Goal: Download file/media: Obtain a digital file from the website

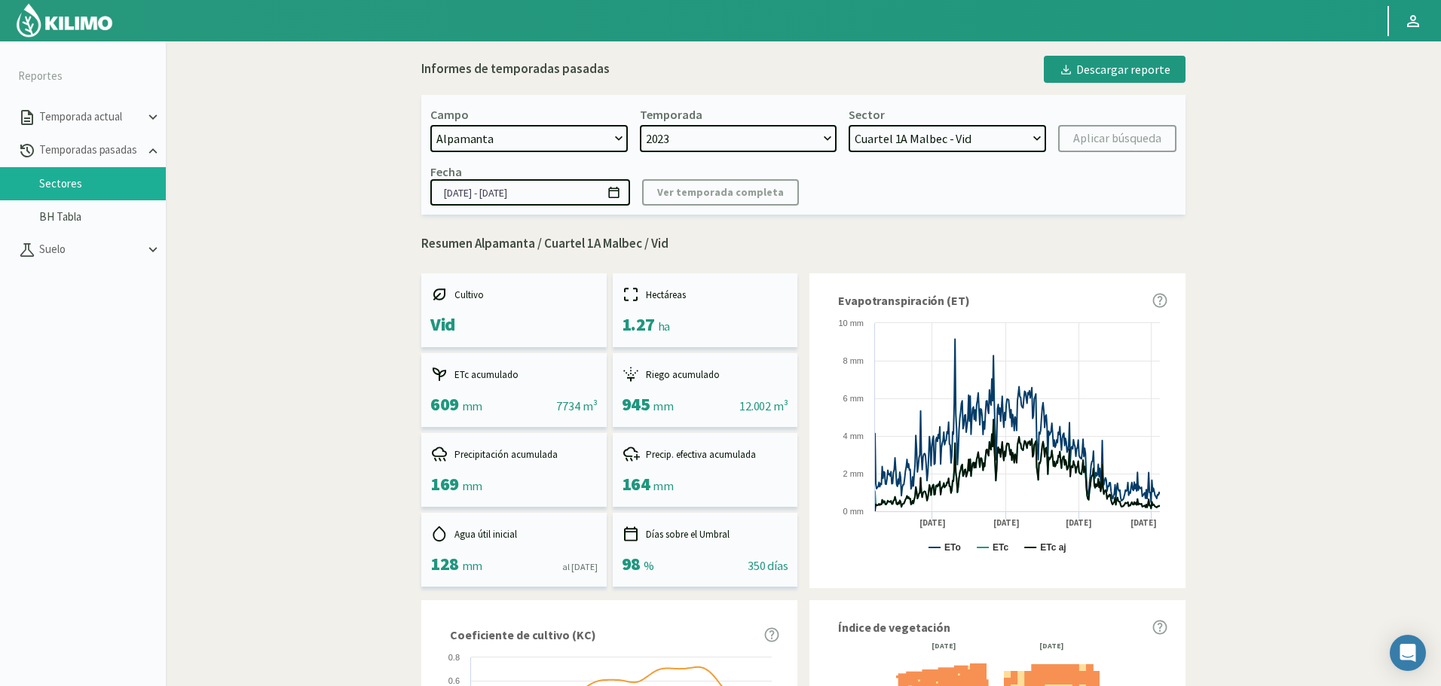
select select "241: Object"
select select "1: 2023"
click at [811, 134] on select "2024 2023" at bounding box center [738, 138] width 197 height 27
click at [811, 135] on select "2024 2023" at bounding box center [738, 138] width 197 height 27
click at [998, 131] on select "Cuartel 1A Malbec - Vid Cuartel 1B Malbec - Vid Cuartel 1C Malbec - Vid Cuartel…" at bounding box center [946, 138] width 197 height 27
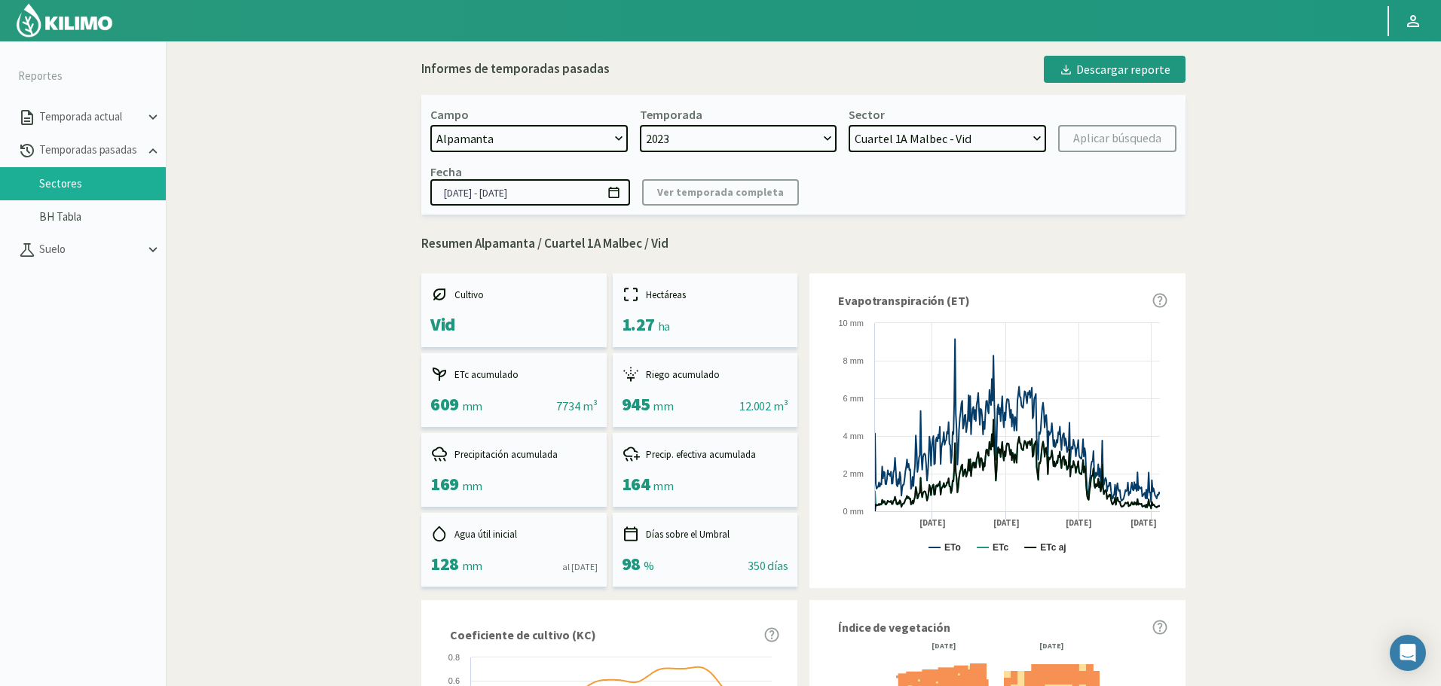
click at [848, 125] on select "Cuartel 1A Malbec - Vid Cuartel 1B Malbec - Vid Cuartel 1C Malbec - Vid Cuartel…" at bounding box center [946, 138] width 197 height 27
click at [1102, 149] on kil-button "Aplicar búsqueda" at bounding box center [1117, 138] width 118 height 27
click at [1139, 75] on div "Descargar reporte" at bounding box center [1115, 69] width 112 height 18
click at [945, 125] on select "Cuartel 1A Malbec - Vid Cuartel 1B Malbec - Vid Cuartel 1C Malbec - Vid Cuartel…" at bounding box center [946, 138] width 197 height 27
click at [848, 125] on select "Cuartel 1A Malbec - Vid Cuartel 1B Malbec - Vid Cuartel 1C Malbec - Vid Cuartel…" at bounding box center [946, 138] width 197 height 27
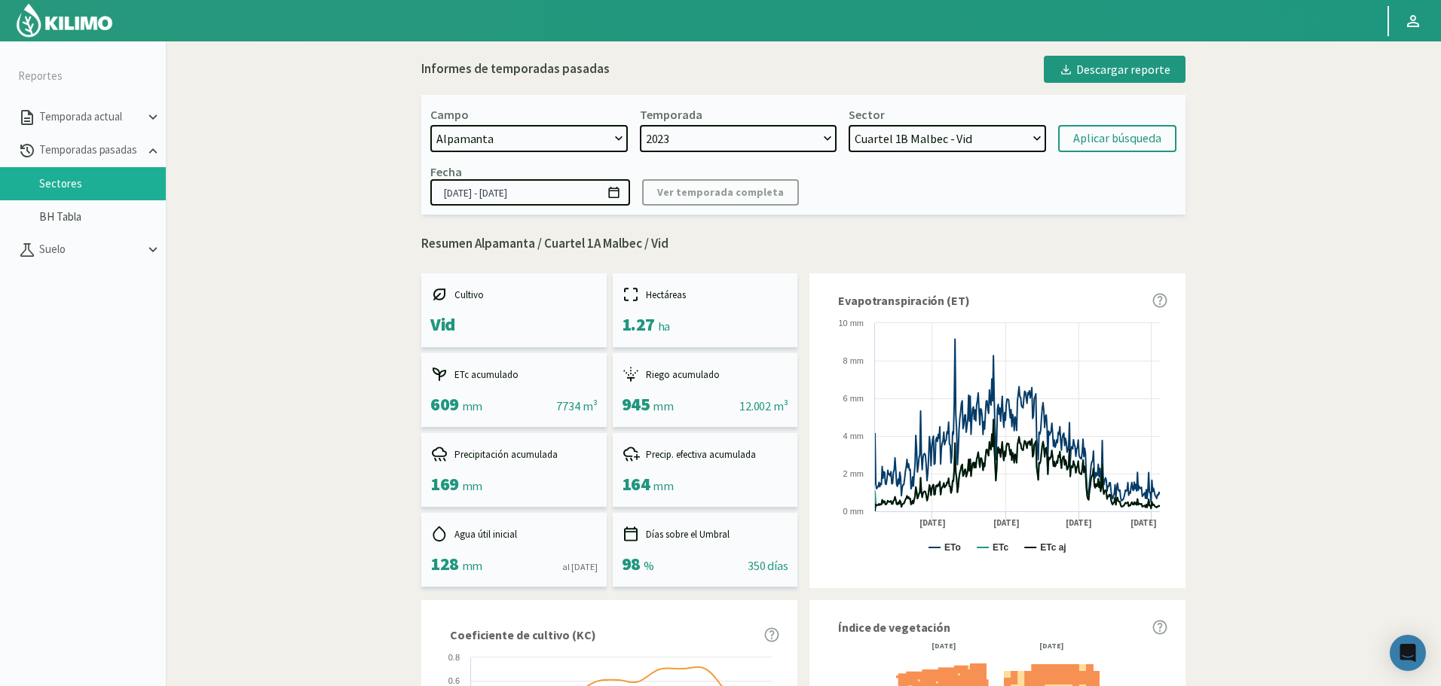
click at [1144, 156] on div "Campo 21 de Septiembre 8 Fuegos Acograpes - Ag. [PERSON_NAME] - Ag. [GEOGRAPHIC…" at bounding box center [803, 155] width 764 height 120
click at [1129, 146] on div "Aplicar búsqueda" at bounding box center [1117, 139] width 88 height 18
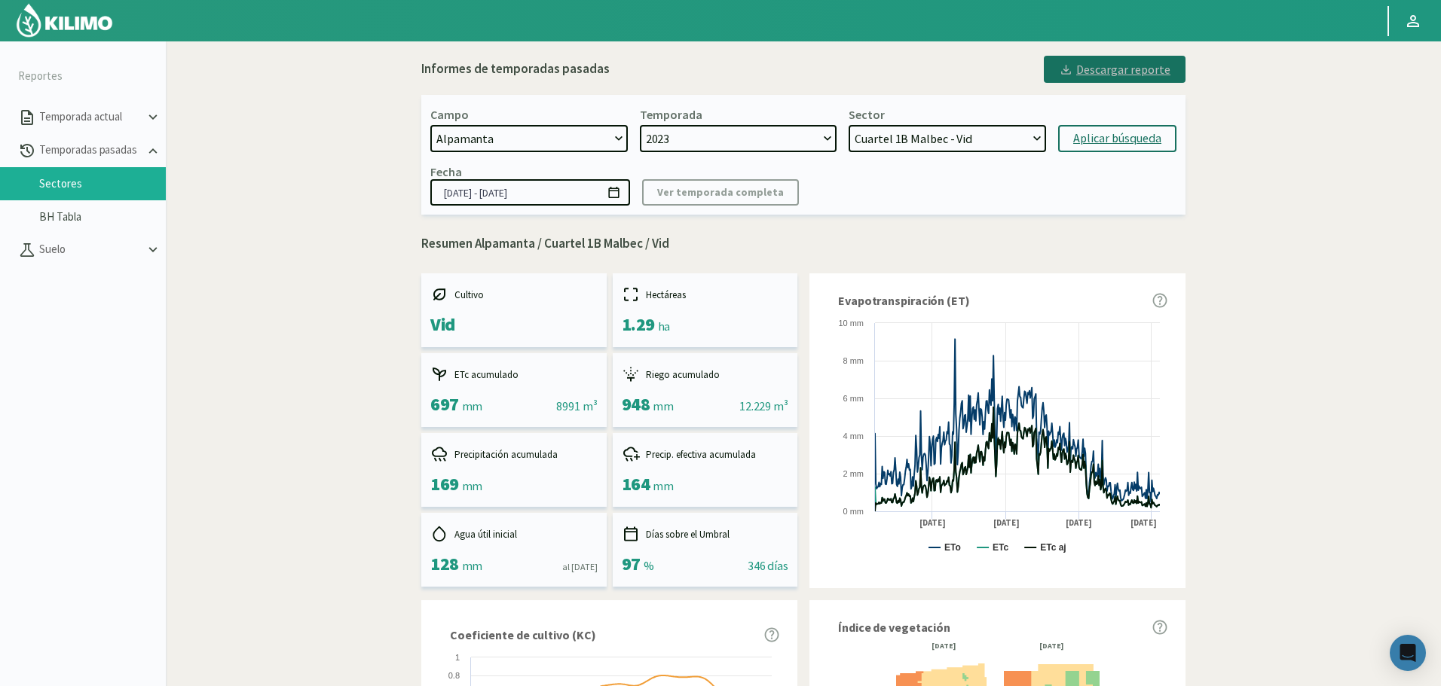
click at [1123, 67] on div "Descargar reporte" at bounding box center [1115, 69] width 112 height 18
click at [953, 140] on select "Cuartel 1A Malbec - Vid Cuartel 1B Malbec - Vid Cuartel 1C Malbec - Vid Cuartel…" at bounding box center [946, 138] width 197 height 27
click at [848, 125] on select "Cuartel 1A Malbec - Vid Cuartel 1B Malbec - Vid Cuartel 1C Malbec - Vid Cuartel…" at bounding box center [946, 138] width 197 height 27
click at [1097, 132] on div "Aplicar búsqueda" at bounding box center [1117, 139] width 88 height 18
click at [1127, 71] on div "Descargar reporte" at bounding box center [1115, 69] width 112 height 18
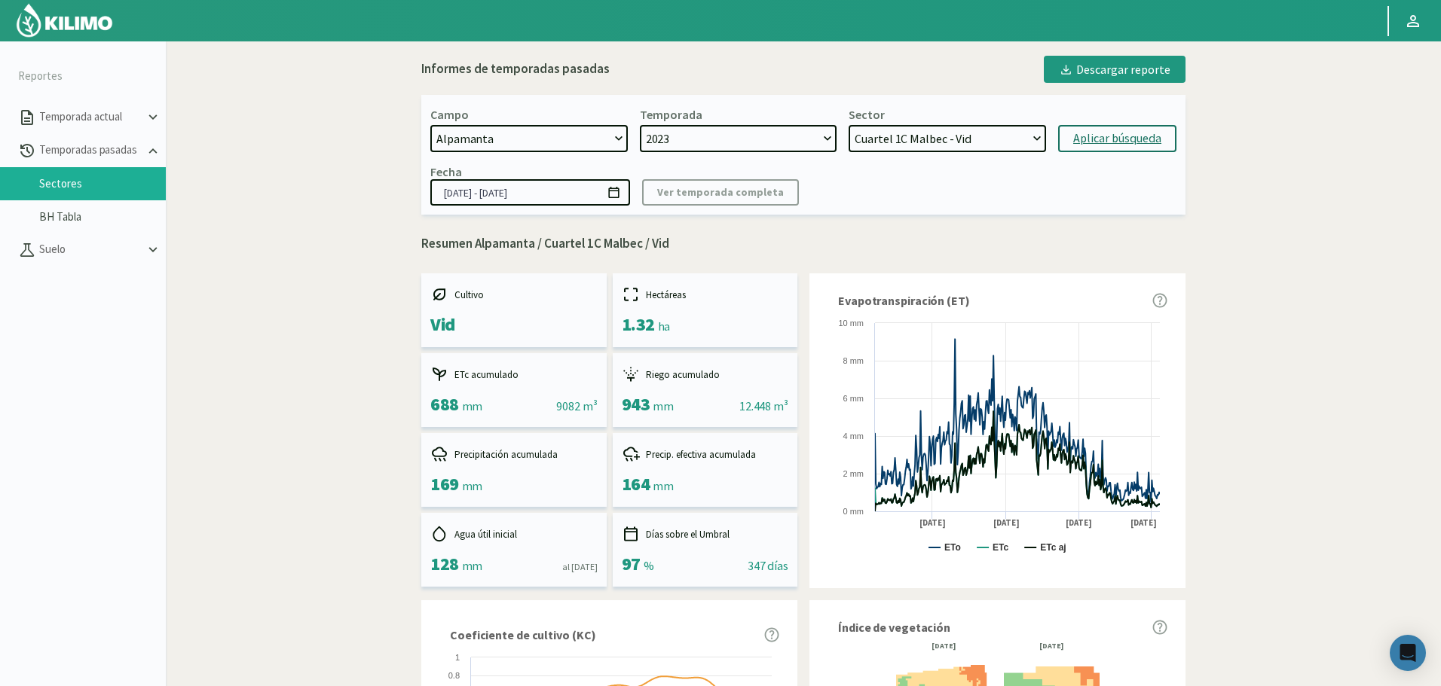
click at [992, 137] on select "Cuartel 1A Malbec - Vid Cuartel 1B Malbec - Vid Cuartel 1C Malbec - Vid Cuartel…" at bounding box center [946, 138] width 197 height 27
click at [848, 125] on select "Cuartel 1A Malbec - Vid Cuartel 1B Malbec - Vid Cuartel 1C Malbec - Vid Cuartel…" at bounding box center [946, 138] width 197 height 27
click at [1103, 154] on div "Campo 21 de Septiembre 8 Fuegos Acograpes - Ag. [PERSON_NAME] - Ag. [GEOGRAPHIC…" at bounding box center [803, 155] width 764 height 120
click at [1103, 148] on div "Aplicar búsqueda" at bounding box center [1117, 139] width 88 height 18
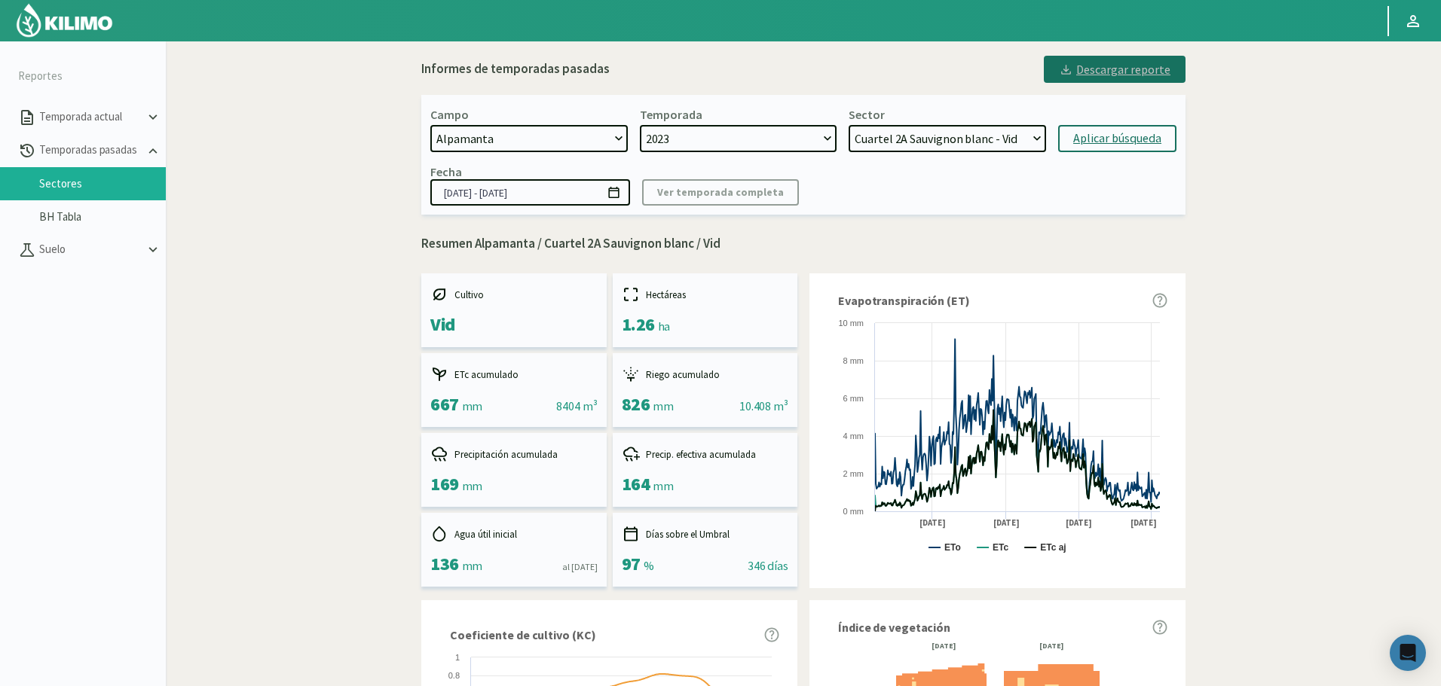
click at [1102, 79] on button "Descargar reporte" at bounding box center [1115, 69] width 142 height 27
click at [985, 139] on select "Cuartel 1A Malbec - Vid Cuartel 1B Malbec - Vid Cuartel 1C Malbec - Vid Cuartel…" at bounding box center [946, 138] width 197 height 27
click at [848, 125] on select "Cuartel 1A Malbec - Vid Cuartel 1B Malbec - Vid Cuartel 1C Malbec - Vid Cuartel…" at bounding box center [946, 138] width 197 height 27
click at [1102, 145] on div "Aplicar búsqueda" at bounding box center [1117, 139] width 88 height 18
click at [1125, 78] on div "Descargar reporte" at bounding box center [1115, 69] width 112 height 18
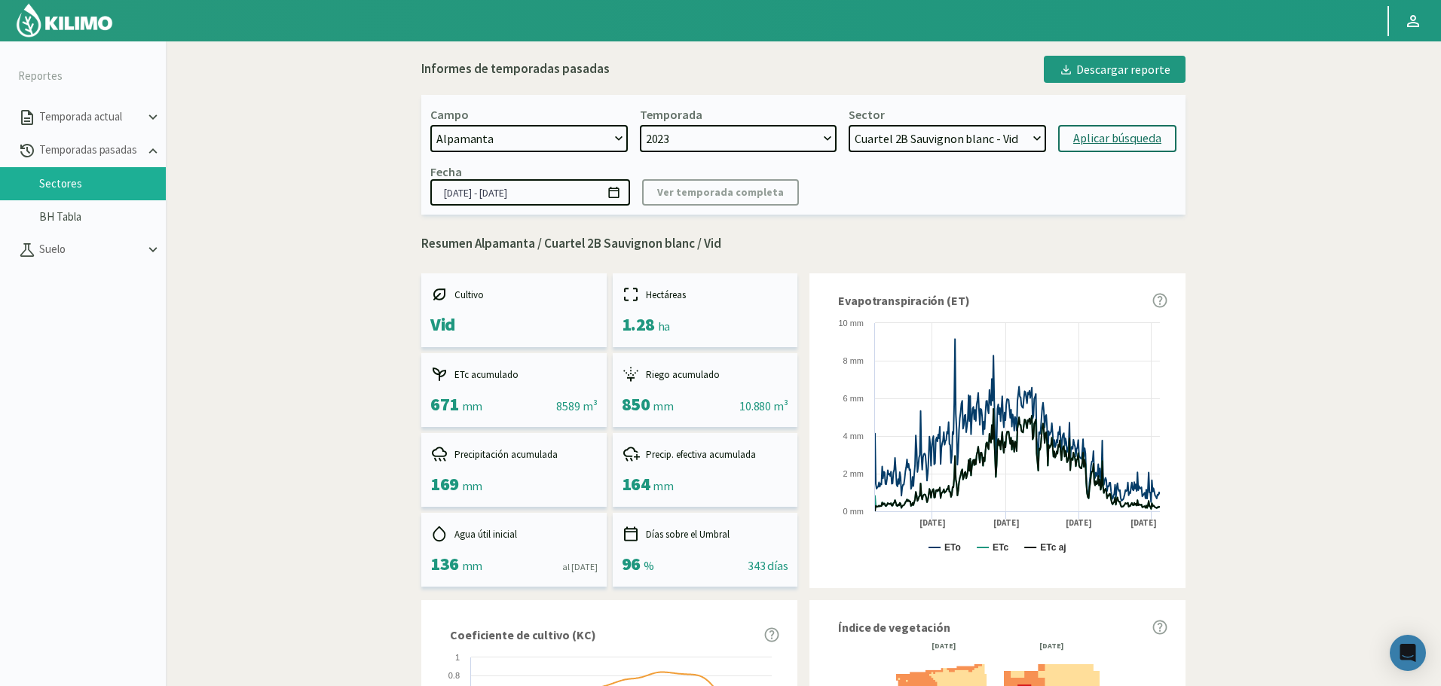
click at [998, 148] on select "Cuartel 1A Malbec - Vid Cuartel 1B Malbec - Vid Cuartel 1C Malbec - Vid Cuartel…" at bounding box center [946, 138] width 197 height 27
click at [848, 125] on select "Cuartel 1A Malbec - Vid Cuartel 1B Malbec - Vid Cuartel 1C Malbec - Vid Cuartel…" at bounding box center [946, 138] width 197 height 27
click at [1093, 144] on div "Aplicar búsqueda" at bounding box center [1117, 139] width 88 height 18
select select "135: Object"
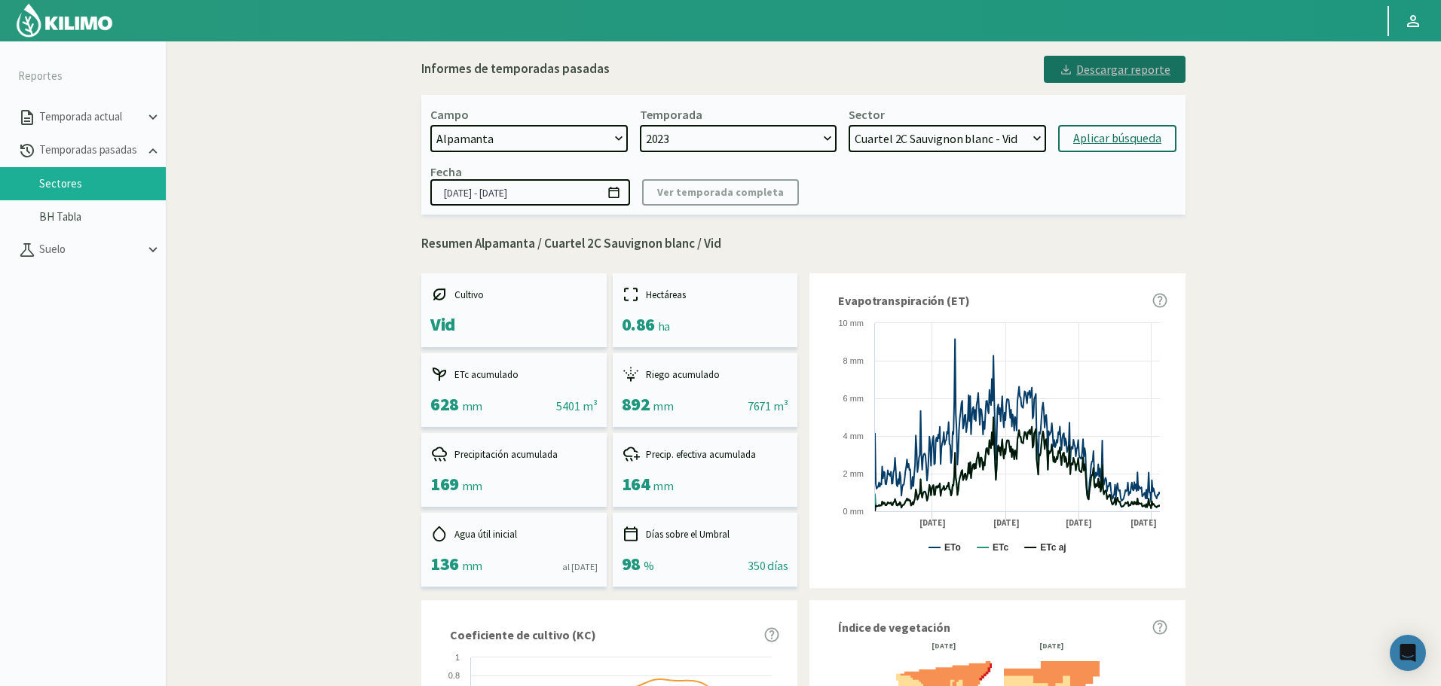
click at [1101, 66] on div "Descargar reporte" at bounding box center [1115, 69] width 112 height 18
click at [1044, 56] on button "Descargar reporte" at bounding box center [1115, 69] width 142 height 27
click at [993, 146] on select "Cuartel 1A Malbec - Vid Cuartel 1B Malbec - Vid Cuartel 1C Malbec - Vid Cuartel…" at bounding box center [946, 138] width 197 height 27
click at [848, 125] on select "Cuartel 1A Malbec - Vid Cuartel 1B Malbec - Vid Cuartel 1C Malbec - Vid Cuartel…" at bounding box center [946, 138] width 197 height 27
click at [1113, 141] on div "Aplicar búsqueda" at bounding box center [1117, 139] width 88 height 18
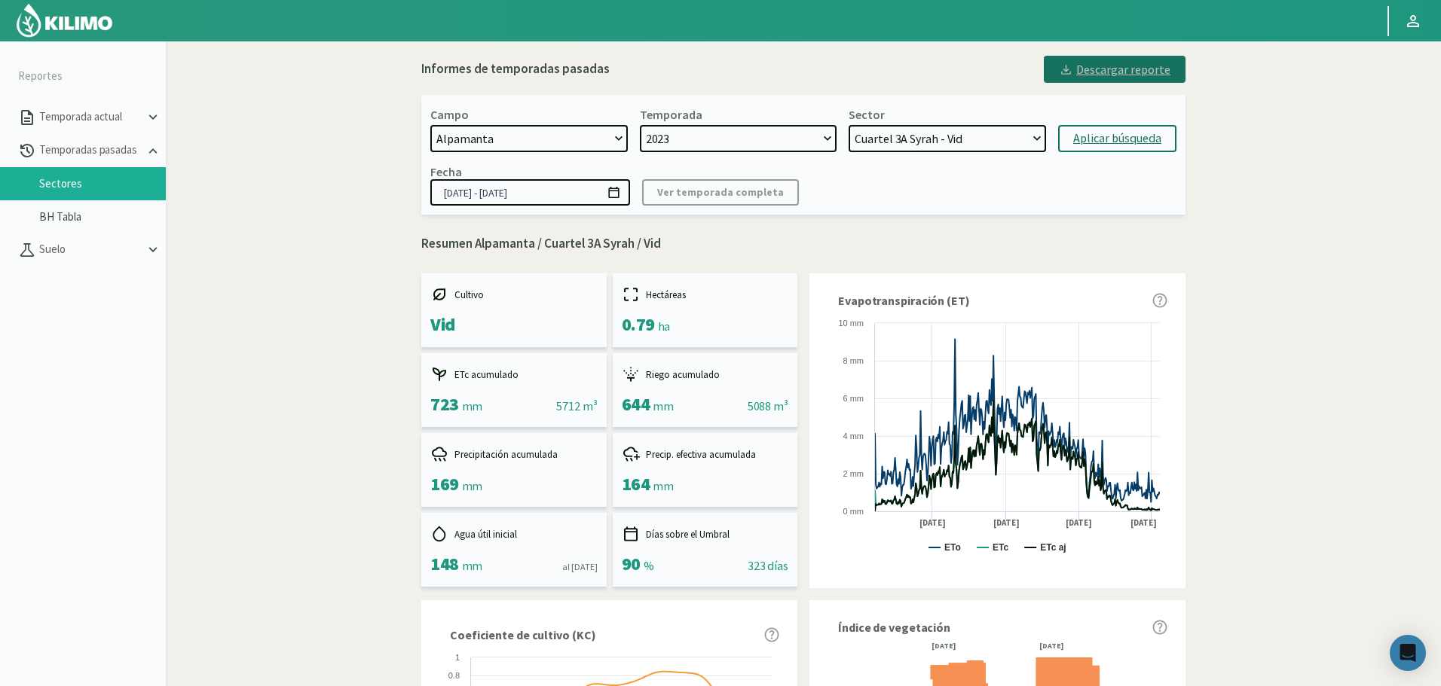
click at [1135, 75] on div "Descargar reporte" at bounding box center [1115, 69] width 112 height 18
click at [930, 144] on select "Cuartel 1A Malbec - Vid Cuartel 1B Malbec - Vid Cuartel 1C Malbec - Vid Cuartel…" at bounding box center [946, 138] width 197 height 27
click at [848, 125] on select "Cuartel 1A Malbec - Vid Cuartel 1B Malbec - Vid Cuartel 1C Malbec - Vid Cuartel…" at bounding box center [946, 138] width 197 height 27
click at [1123, 142] on div "Aplicar búsqueda" at bounding box center [1117, 139] width 88 height 18
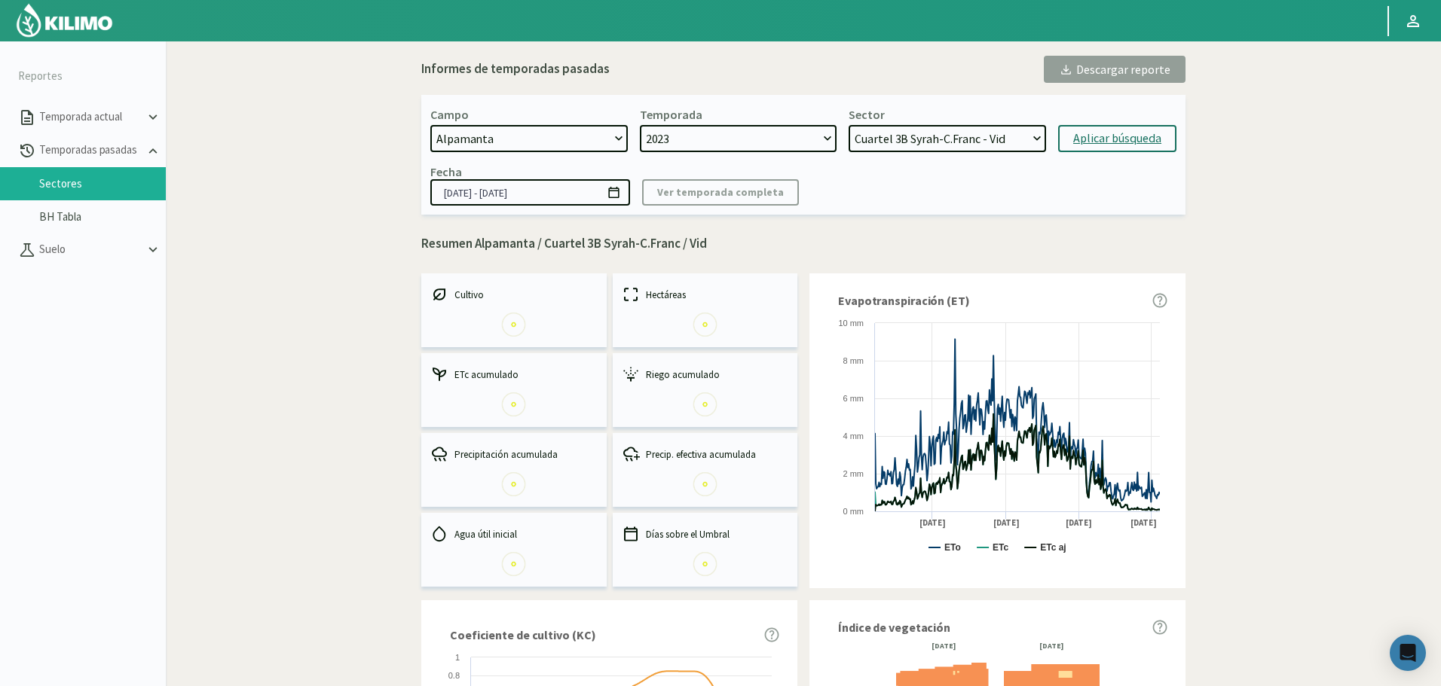
click at [1105, 71] on kil-button "Descargar reporte" at bounding box center [1115, 69] width 142 height 27
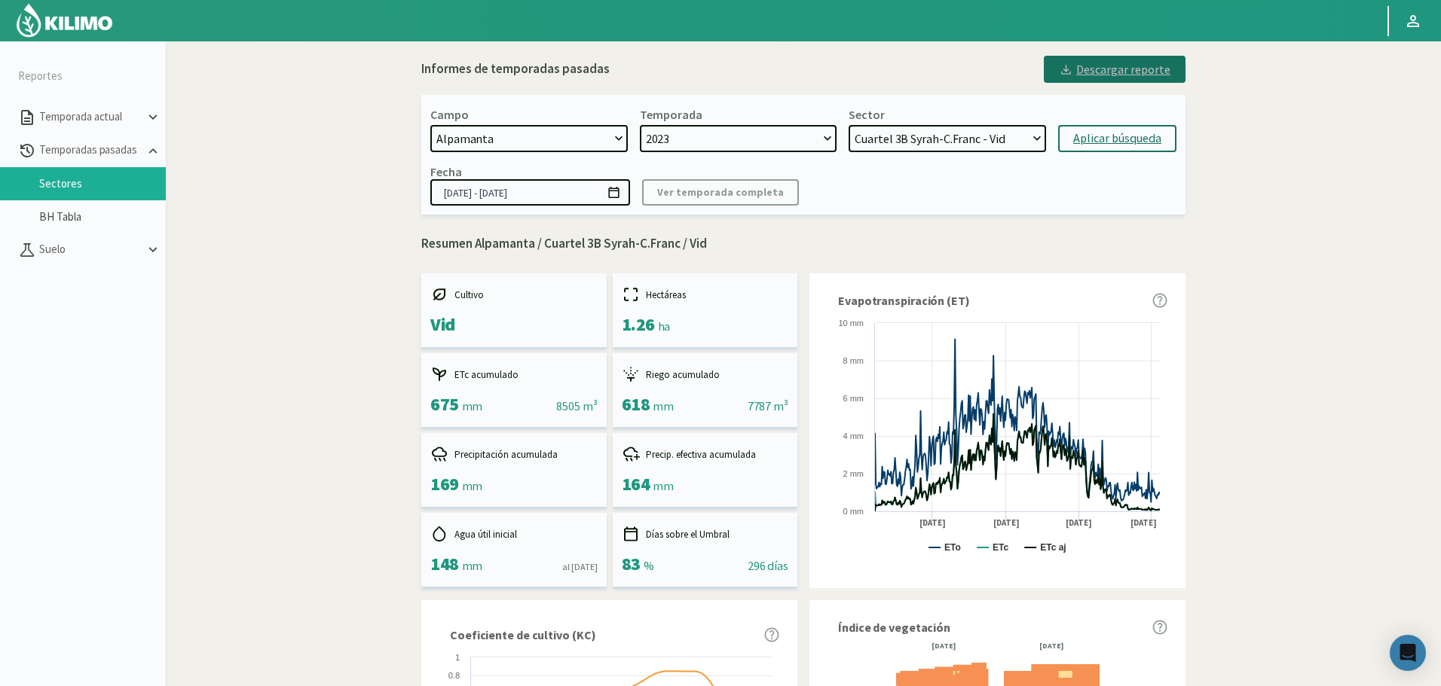
click at [1137, 74] on div "Descargar reporte" at bounding box center [1115, 69] width 112 height 18
click at [985, 142] on select "Cuartel 1A Malbec - Vid Cuartel 1B Malbec - Vid Cuartel 1C Malbec - Vid Cuartel…" at bounding box center [946, 138] width 197 height 27
click at [848, 125] on select "Cuartel 1A Malbec - Vid Cuartel 1B Malbec - Vid Cuartel 1C Malbec - Vid Cuartel…" at bounding box center [946, 138] width 197 height 27
click at [1109, 136] on div "Aplicar búsqueda" at bounding box center [1117, 139] width 88 height 18
click at [1117, 78] on div "Descargar reporte" at bounding box center [1115, 69] width 112 height 18
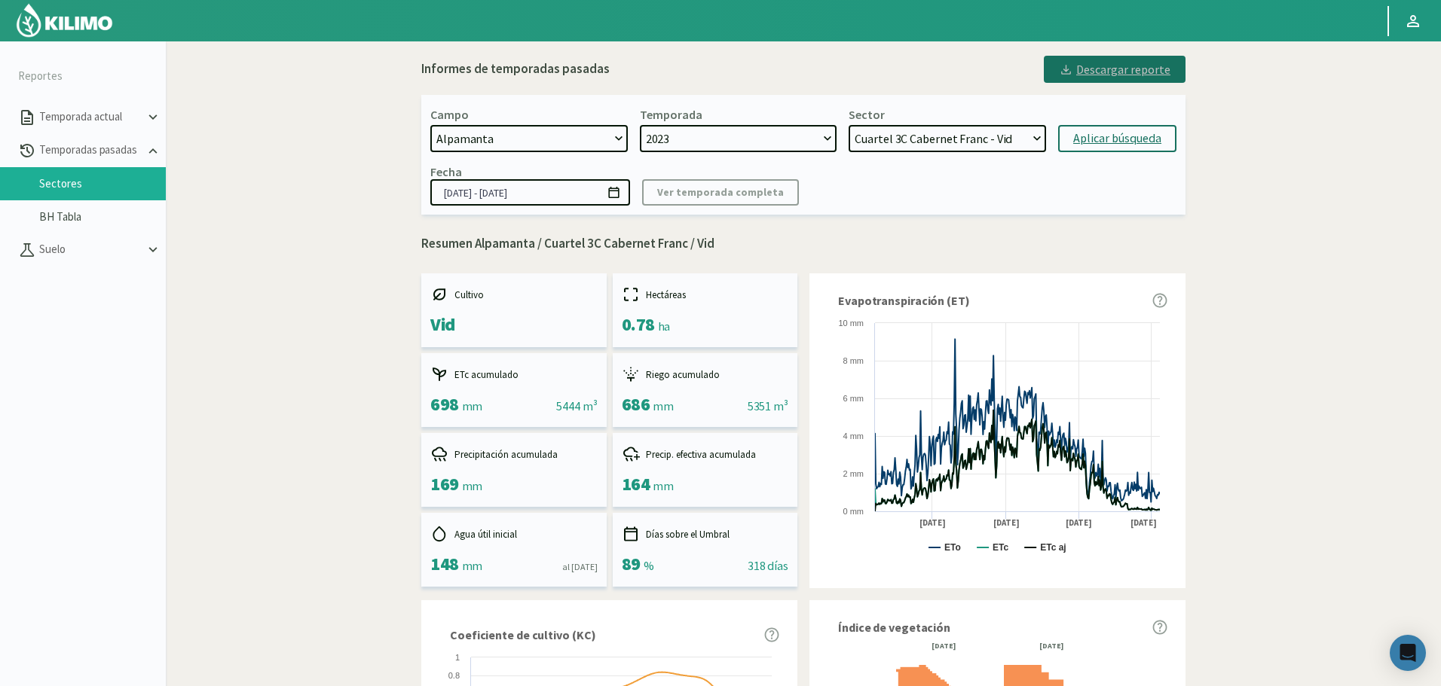
click at [1044, 56] on button "Descargar reporte" at bounding box center [1115, 69] width 142 height 27
click at [1031, 148] on select "Cuartel 1A Malbec - Vid Cuartel 1B Malbec - Vid Cuartel 1C Malbec - Vid Cuartel…" at bounding box center [946, 138] width 197 height 27
click at [848, 125] on select "Cuartel 1A Malbec - Vid Cuartel 1B Malbec - Vid Cuartel 1C Malbec - Vid Cuartel…" at bounding box center [946, 138] width 197 height 27
click at [1077, 151] on button "Aplicar búsqueda" at bounding box center [1117, 138] width 118 height 27
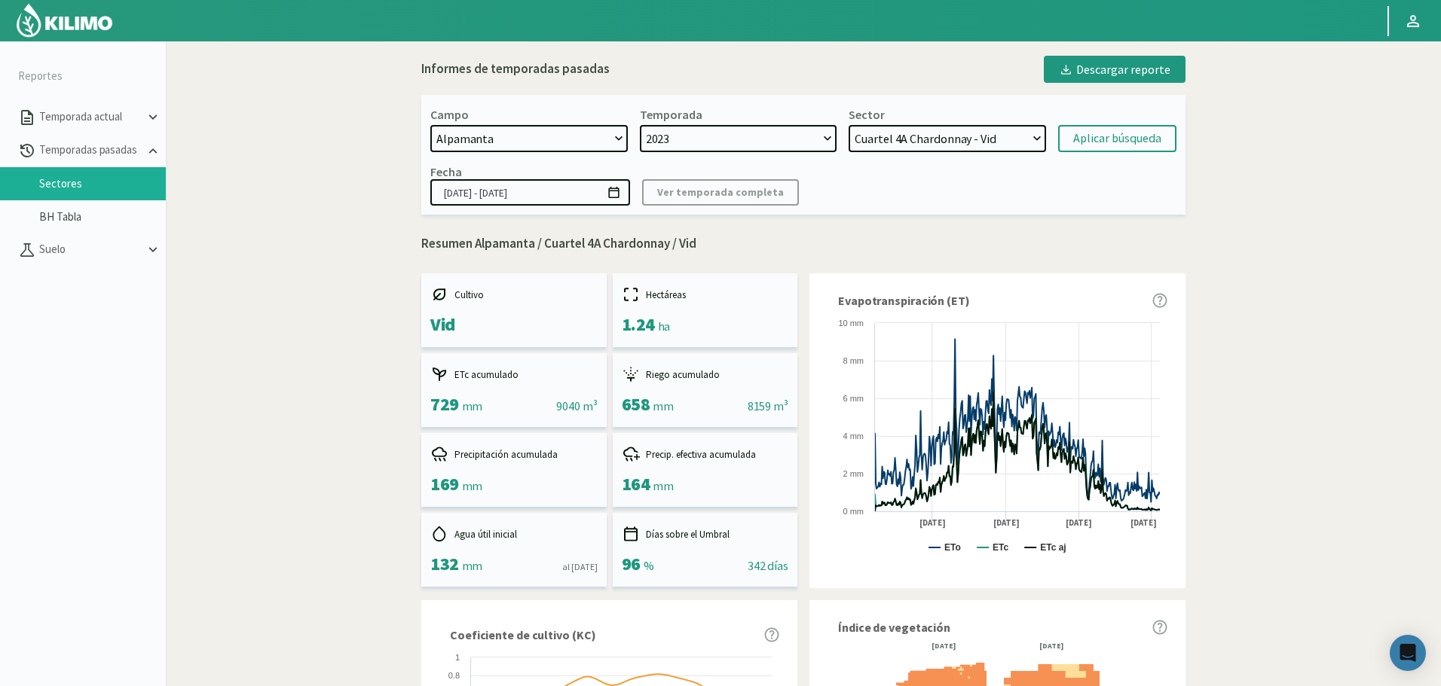
click at [1122, 70] on div "Descargar reporte" at bounding box center [1115, 69] width 112 height 18
click at [992, 134] on select "Cuartel 1A Malbec - Vid Cuartel 1B Malbec - Vid Cuartel 1C Malbec - Vid Cuartel…" at bounding box center [946, 138] width 197 height 27
click at [848, 125] on select "Cuartel 1A Malbec - Vid Cuartel 1B Malbec - Vid Cuartel 1C Malbec - Vid Cuartel…" at bounding box center [946, 138] width 197 height 27
click at [1109, 137] on div "Aplicar búsqueda" at bounding box center [1117, 139] width 88 height 18
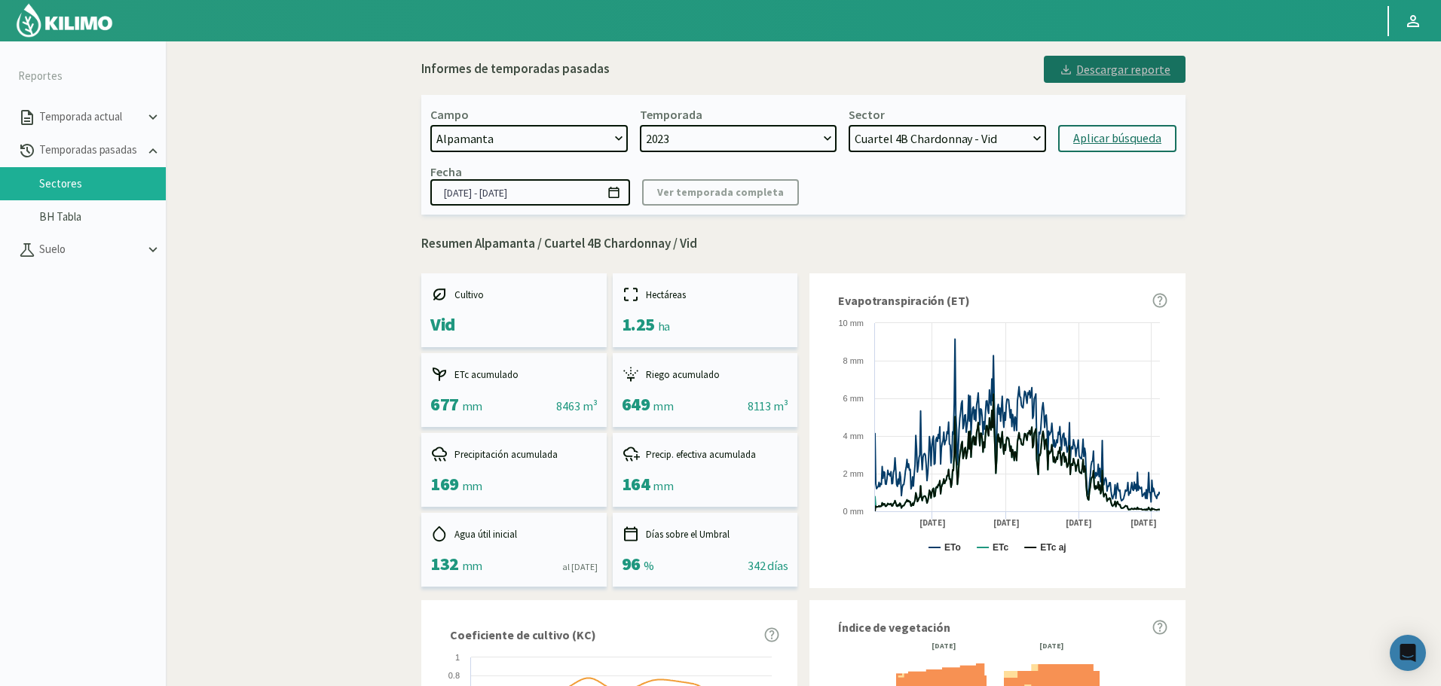
click at [1129, 76] on div "Descargar reporte" at bounding box center [1115, 69] width 112 height 18
click at [925, 147] on select "Cuartel 1A Malbec - Vid Cuartel 1B Malbec - Vid Cuartel 1C Malbec - Vid Cuartel…" at bounding box center [946, 138] width 197 height 27
click at [848, 125] on select "Cuartel 1A Malbec - Vid Cuartel 1B Malbec - Vid Cuartel 1C Malbec - Vid Cuartel…" at bounding box center [946, 138] width 197 height 27
click at [1089, 135] on div "Aplicar búsqueda" at bounding box center [1117, 139] width 88 height 18
click at [1121, 72] on div "Descargar reporte" at bounding box center [1115, 69] width 112 height 18
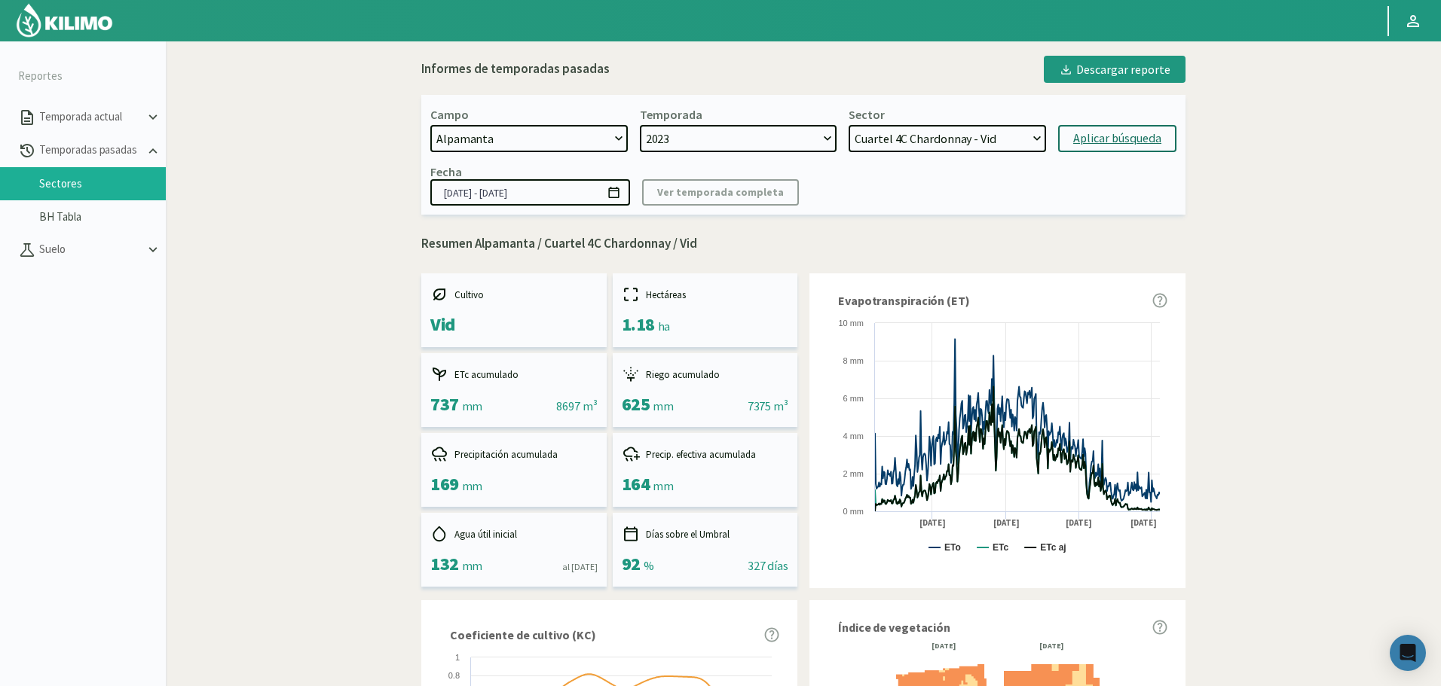
click at [960, 136] on select "Cuartel 1A Malbec - Vid Cuartel 1B Malbec - Vid Cuartel 1C Malbec - Vid Cuartel…" at bounding box center [946, 138] width 197 height 27
click at [848, 125] on select "Cuartel 1A Malbec - Vid Cuartel 1B Malbec - Vid Cuartel 1C Malbec - Vid Cuartel…" at bounding box center [946, 138] width 197 height 27
click at [1077, 149] on button "Aplicar búsqueda" at bounding box center [1117, 138] width 118 height 27
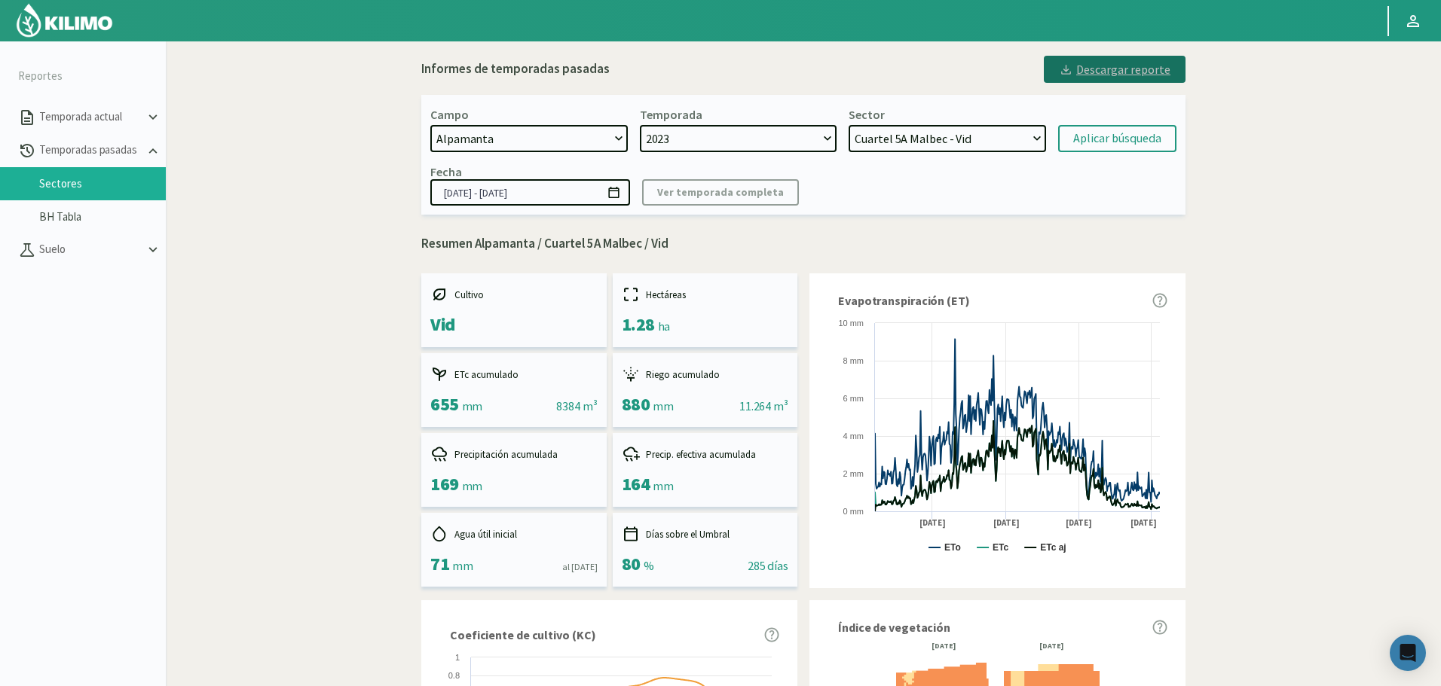
click at [1126, 72] on div "Descargar reporte" at bounding box center [1115, 69] width 112 height 18
click at [1003, 146] on select "Cuartel 1A Malbec - Vid Cuartel 1B Malbec - Vid Cuartel 1C Malbec - Vid Cuartel…" at bounding box center [946, 138] width 197 height 27
click at [848, 125] on select "Cuartel 1A Malbec - Vid Cuartel 1B Malbec - Vid Cuartel 1C Malbec - Vid Cuartel…" at bounding box center [946, 138] width 197 height 27
click at [1099, 138] on div "Aplicar búsqueda" at bounding box center [1117, 139] width 88 height 18
click at [1135, 72] on div "Descargar reporte" at bounding box center [1115, 69] width 112 height 18
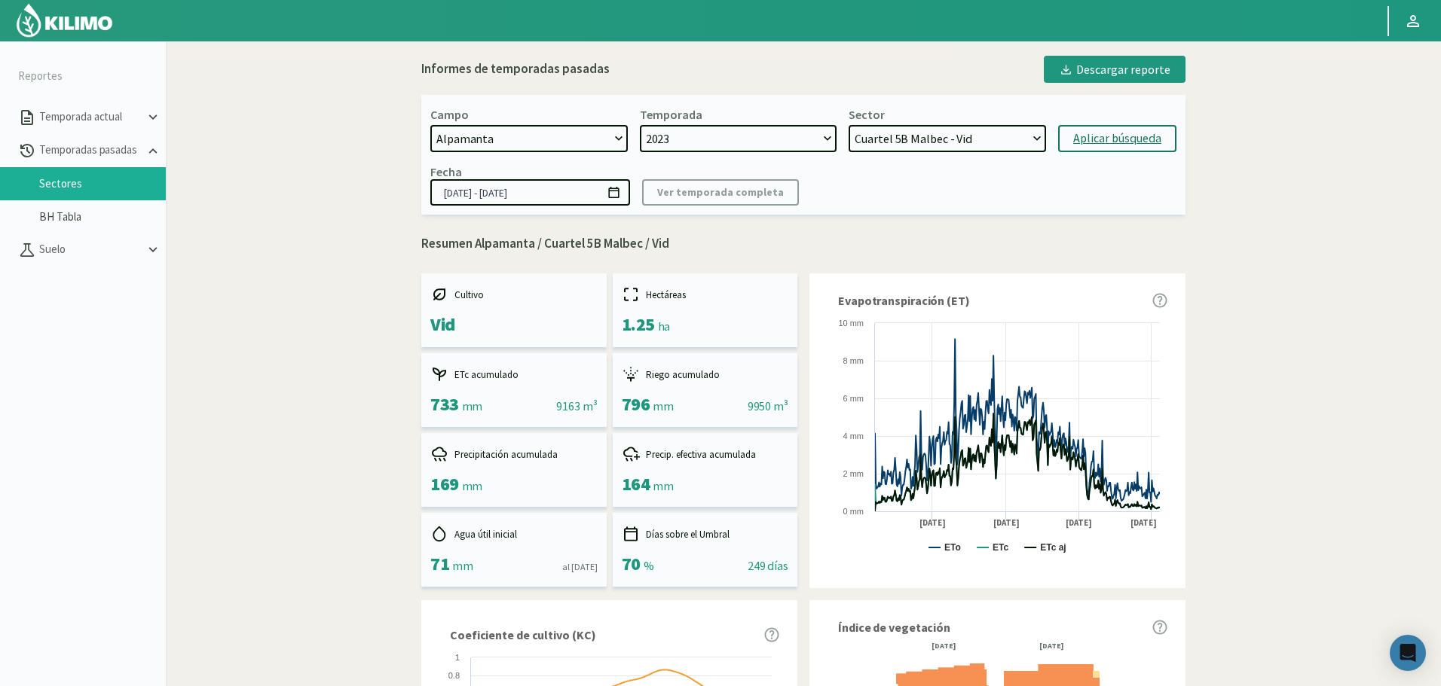
click at [905, 148] on select "Cuartel 1A Malbec - Vid Cuartel 1B Malbec - Vid Cuartel 1C Malbec - Vid Cuartel…" at bounding box center [946, 138] width 197 height 27
click at [848, 125] on select "Cuartel 1A Malbec - Vid Cuartel 1B Malbec - Vid Cuartel 1C Malbec - Vid Cuartel…" at bounding box center [946, 138] width 197 height 27
click at [1135, 136] on div "Aplicar búsqueda" at bounding box center [1117, 139] width 88 height 18
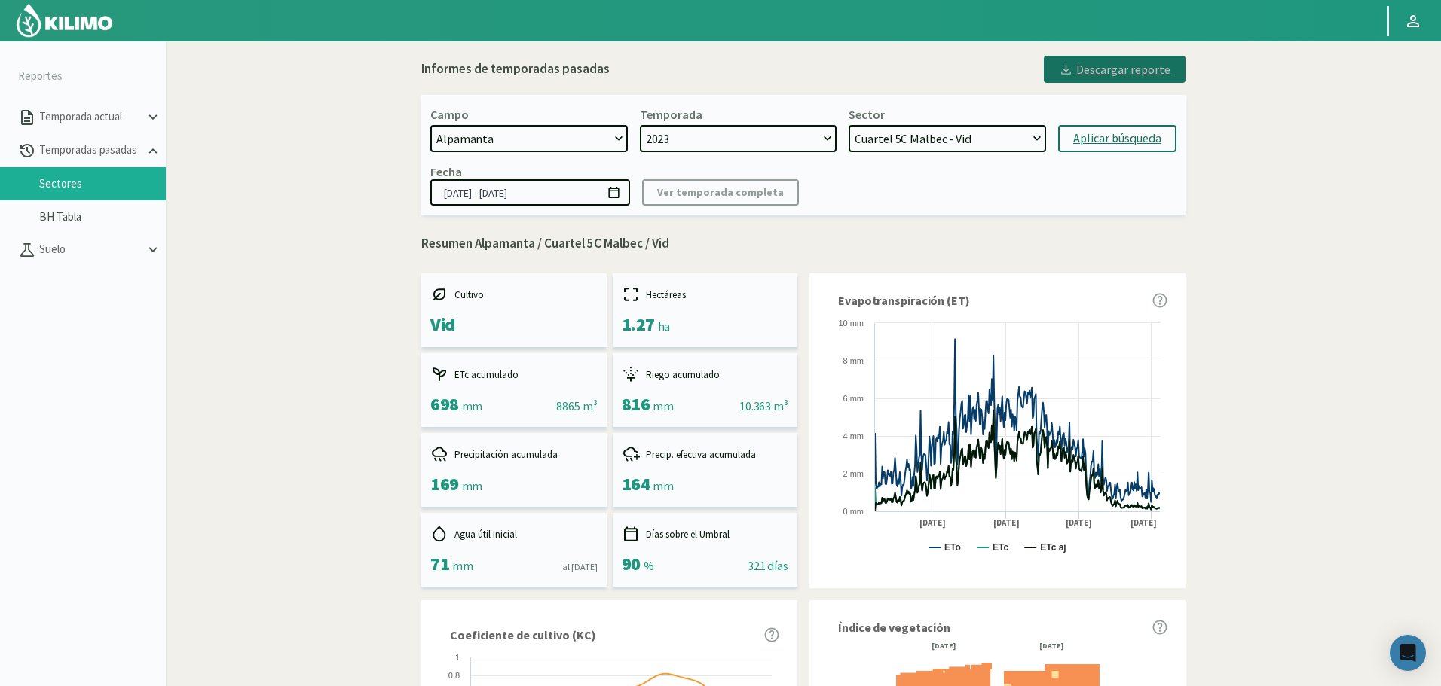
click at [1125, 72] on div "Descargar reporte" at bounding box center [1115, 69] width 112 height 18
click at [921, 148] on select "Cuartel 1A Malbec - Vid Cuartel 1B Malbec - Vid Cuartel 1C Malbec - Vid Cuartel…" at bounding box center [946, 138] width 197 height 27
click at [848, 125] on select "Cuartel 1A Malbec - Vid Cuartel 1B Malbec - Vid Cuartel 1C Malbec - Vid Cuartel…" at bounding box center [946, 138] width 197 height 27
click at [1100, 134] on div "Aplicar búsqueda" at bounding box center [1117, 139] width 88 height 18
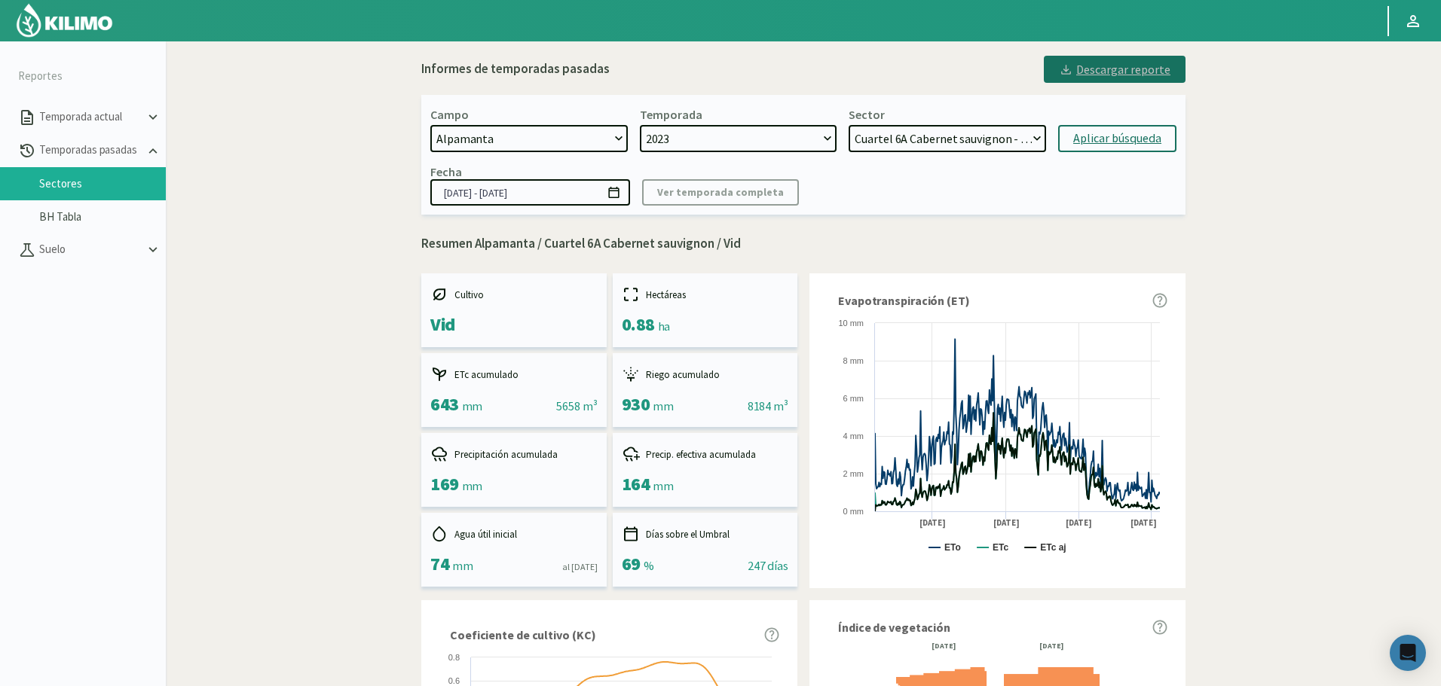
click at [1117, 77] on div "Descargar reporte" at bounding box center [1115, 69] width 112 height 18
click at [1044, 56] on button "Descargar reporte" at bounding box center [1115, 69] width 142 height 27
click at [934, 152] on select "Cuartel 1A Malbec - Vid Cuartel 1B Malbec - Vid Cuartel 1C Malbec - Vid Cuartel…" at bounding box center [946, 138] width 197 height 27
click at [848, 125] on select "Cuartel 1A Malbec - Vid Cuartel 1B Malbec - Vid Cuartel 1C Malbec - Vid Cuartel…" at bounding box center [946, 138] width 197 height 27
click at [1115, 124] on form "Campo 21 de Septiembre 8 Fuegos Acograpes - Ag. [PERSON_NAME] - Ag. [GEOGRAPHIC…" at bounding box center [803, 129] width 746 height 45
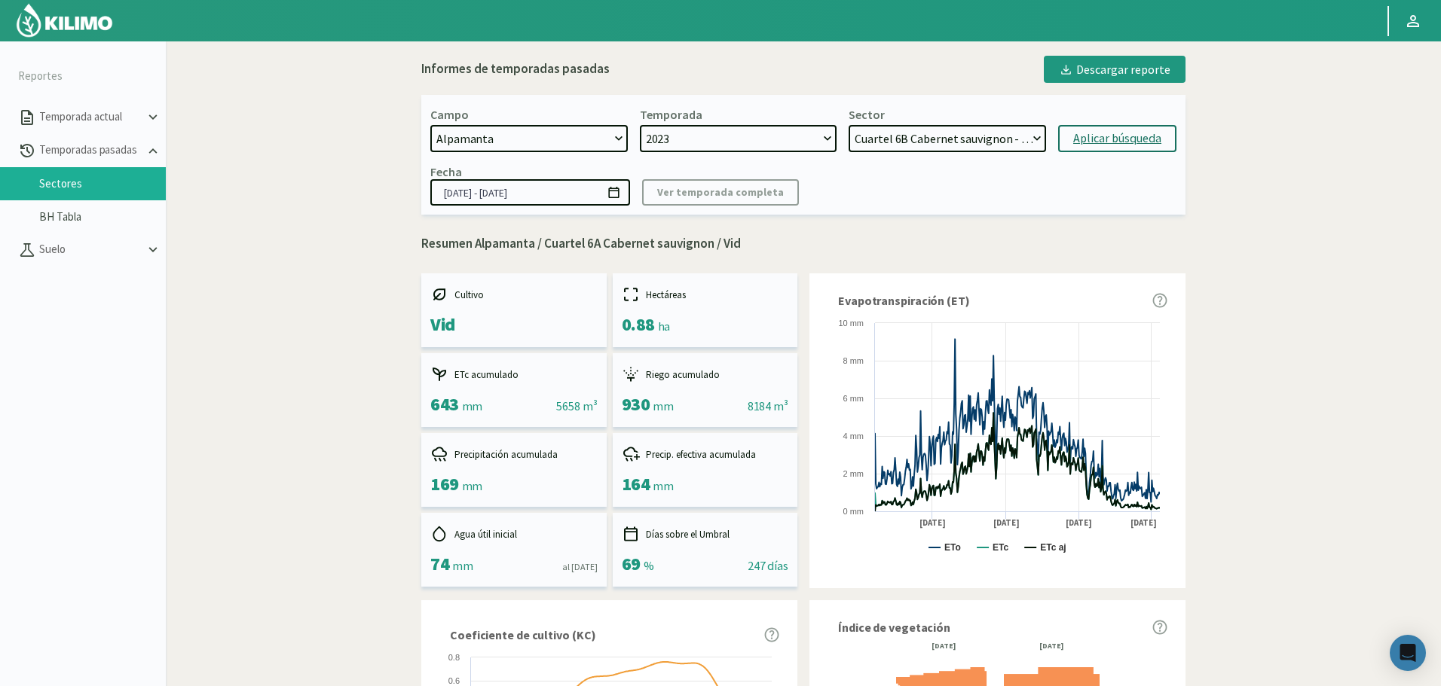
click at [1107, 131] on div "Aplicar búsqueda" at bounding box center [1117, 139] width 88 height 18
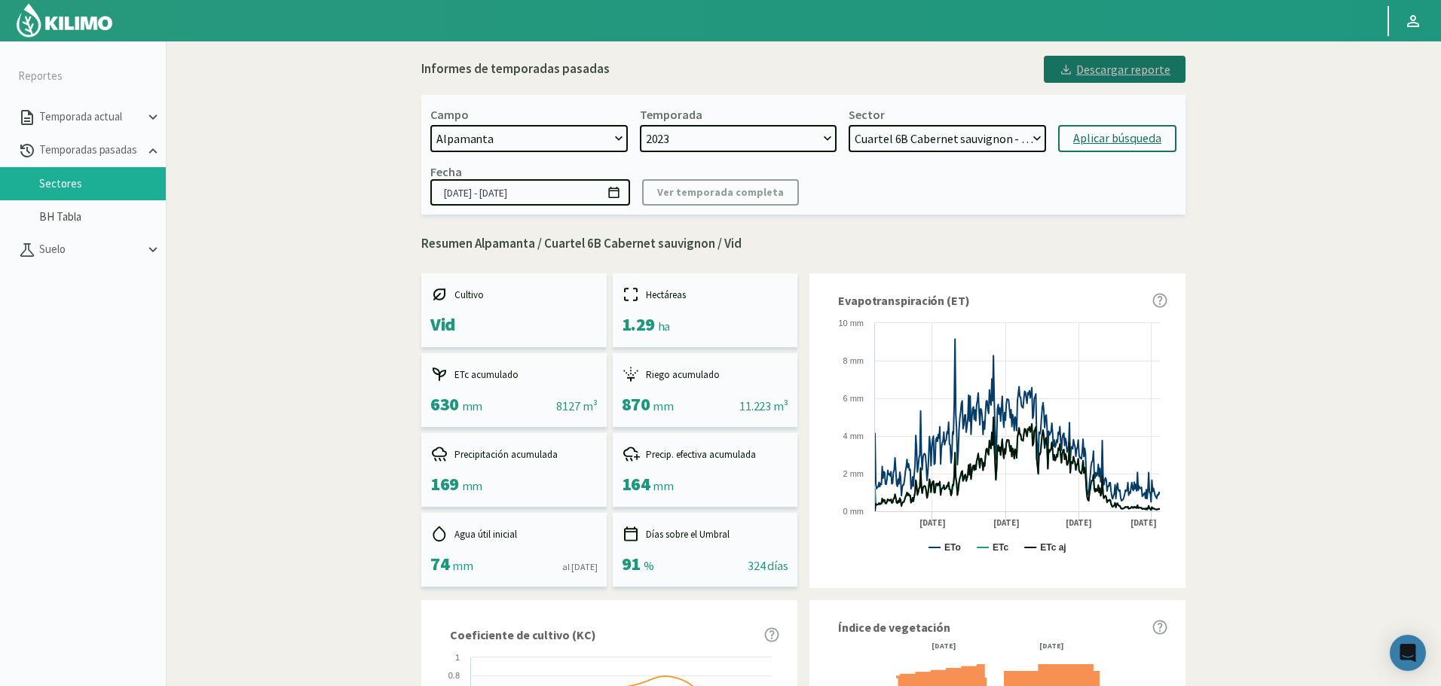
click at [1160, 63] on div "Descargar reporte" at bounding box center [1115, 69] width 112 height 18
click at [945, 144] on select "Cuartel 1A Malbec - Vid Cuartel 1B Malbec - Vid Cuartel 1C Malbec - Vid Cuartel…" at bounding box center [946, 138] width 197 height 27
click at [848, 125] on select "Cuartel 1A Malbec - Vid Cuartel 1B Malbec - Vid Cuartel 1C Malbec - Vid Cuartel…" at bounding box center [946, 138] width 197 height 27
click at [1123, 128] on button "Aplicar búsqueda" at bounding box center [1117, 138] width 118 height 27
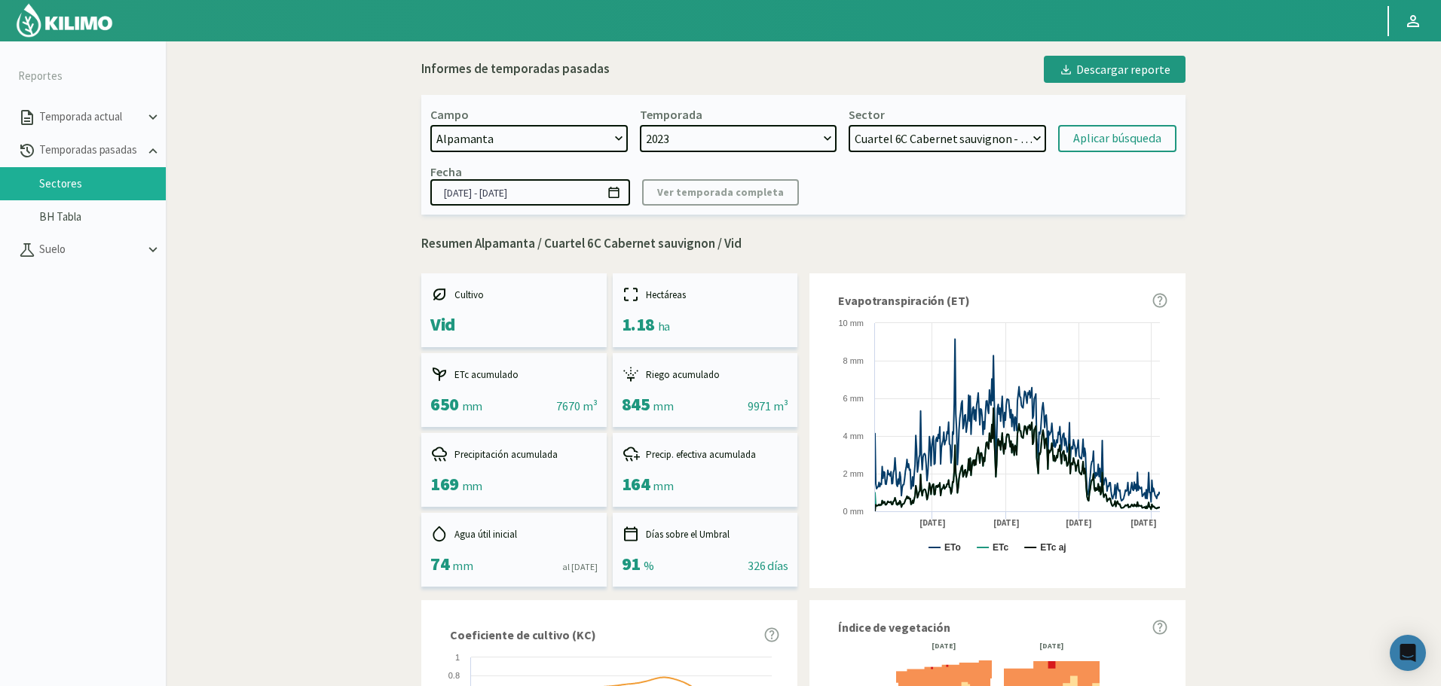
click at [1120, 78] on div "Descargar reporte" at bounding box center [1115, 69] width 112 height 18
click at [952, 134] on select "Cuartel 1A Malbec - Vid Cuartel 1B Malbec - Vid Cuartel 1C Malbec - Vid Cuartel…" at bounding box center [946, 138] width 197 height 27
click at [848, 125] on select "Cuartel 1A Malbec - Vid Cuartel 1B Malbec - Vid Cuartel 1C Malbec - Vid Cuartel…" at bounding box center [946, 138] width 197 height 27
click at [1090, 137] on div "Aplicar búsqueda" at bounding box center [1117, 139] width 88 height 18
select select "486: Object"
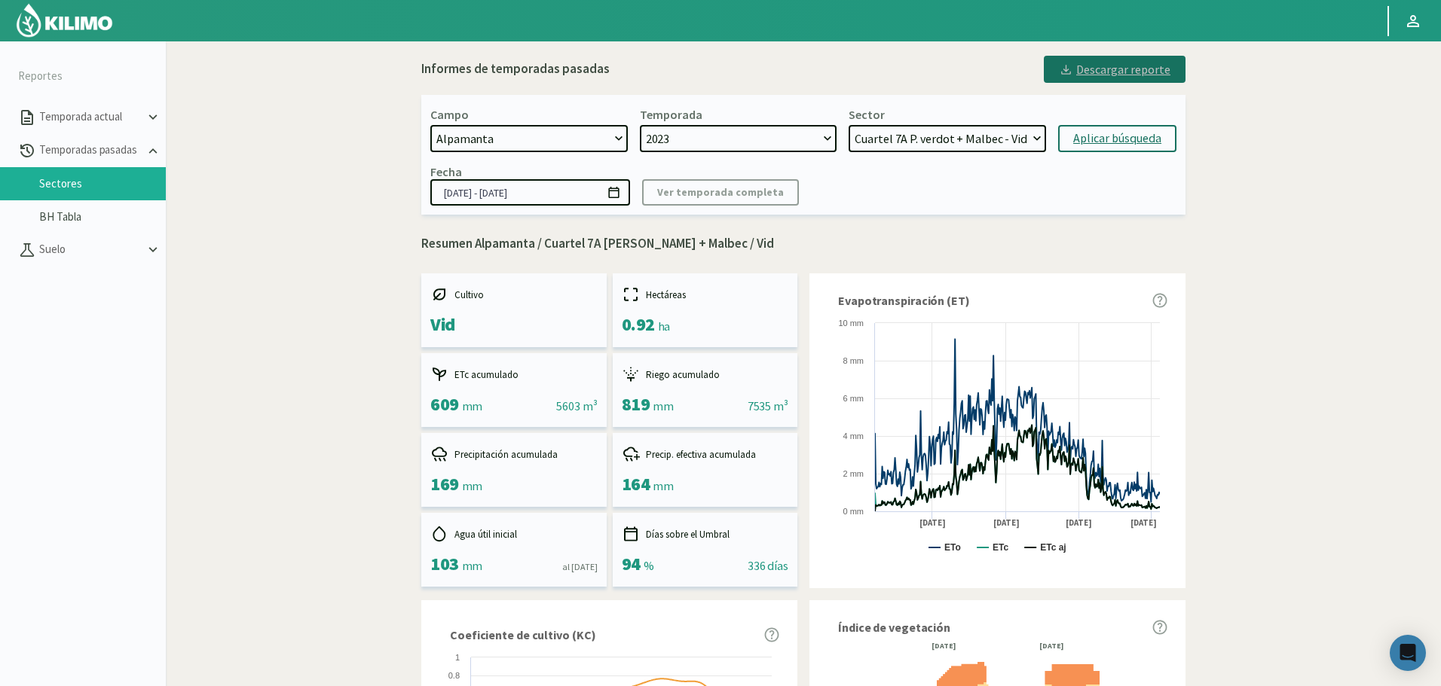
click at [1104, 77] on div "Descargar reporte" at bounding box center [1115, 69] width 112 height 18
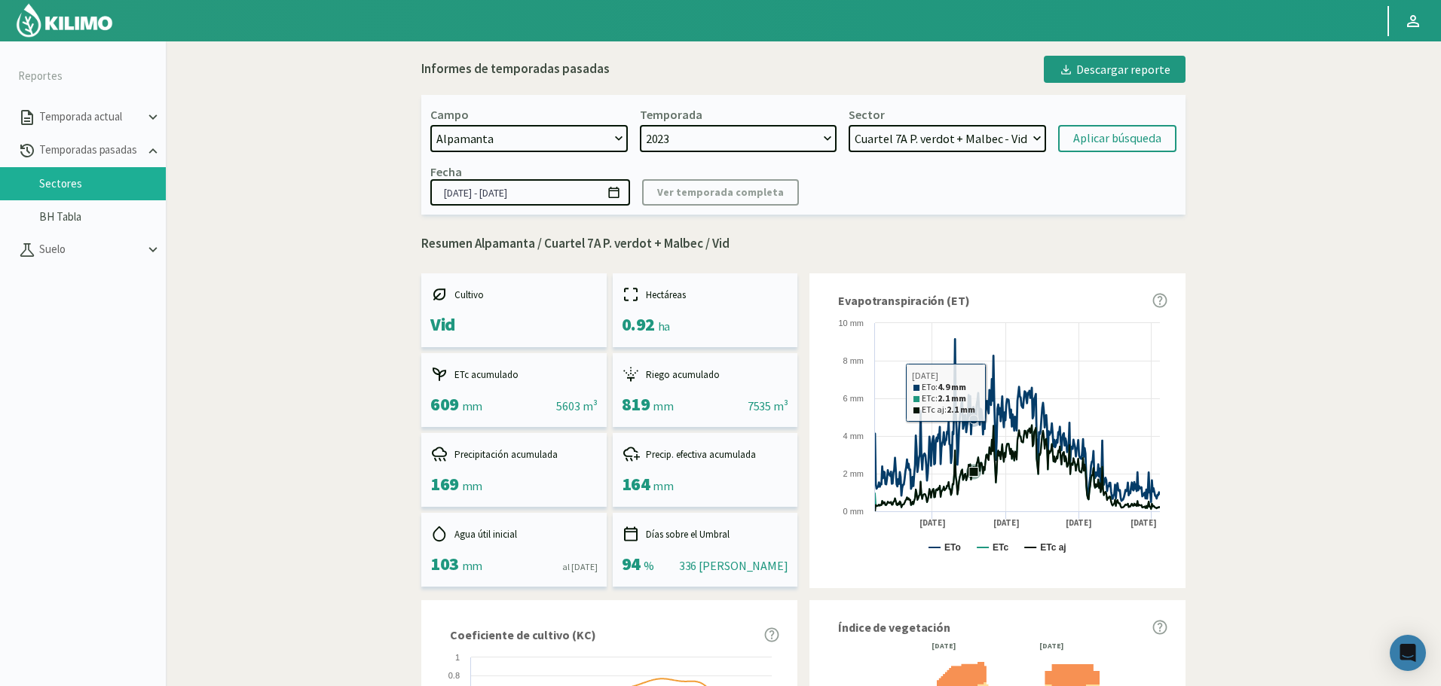
select select "241: Object"
select select "1: 2023"
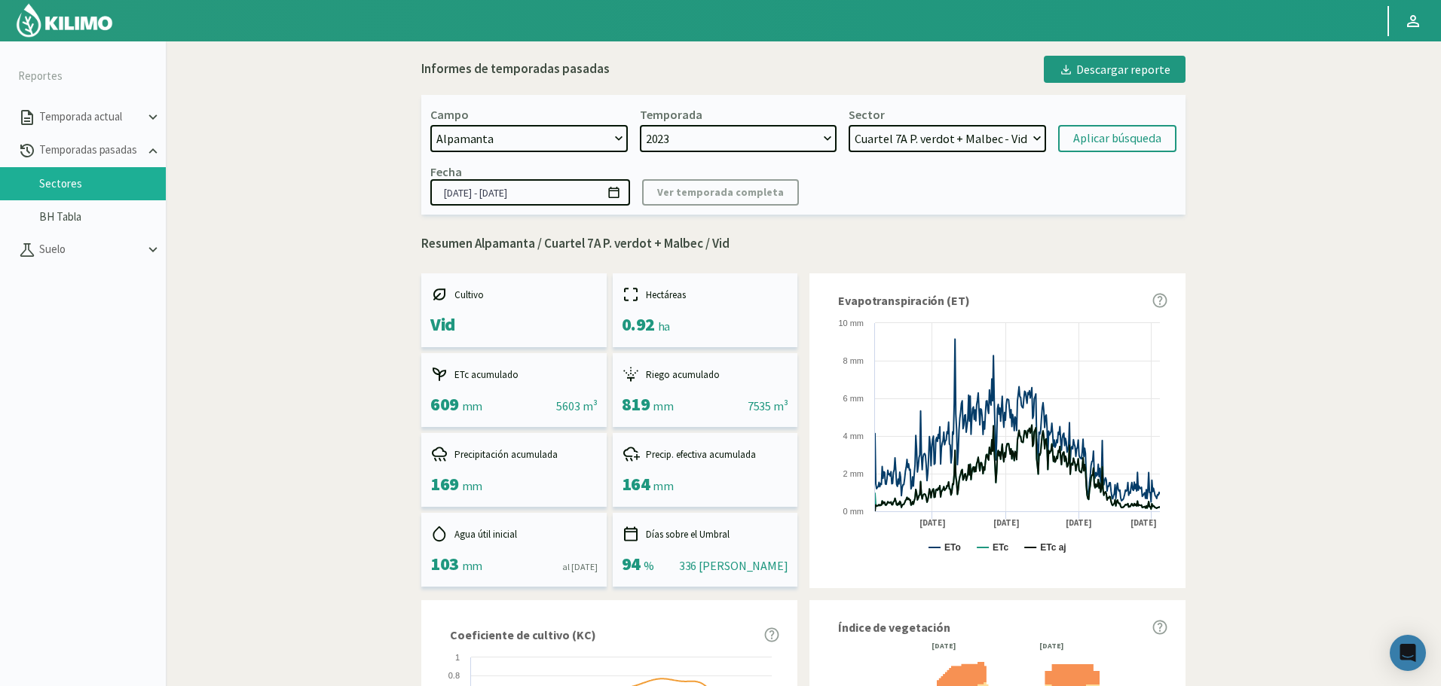
click at [1013, 148] on select "Cuartel 1A Malbec - Vid Cuartel 1B Malbec - Vid Cuartel 1C Malbec - Vid Cuartel…" at bounding box center [946, 138] width 197 height 27
click at [848, 125] on select "Cuartel 1A Malbec - Vid Cuartel 1B Malbec - Vid Cuartel 1C Malbec - Vid Cuartel…" at bounding box center [946, 138] width 197 height 27
click at [1071, 134] on button "Aplicar búsqueda" at bounding box center [1117, 138] width 118 height 27
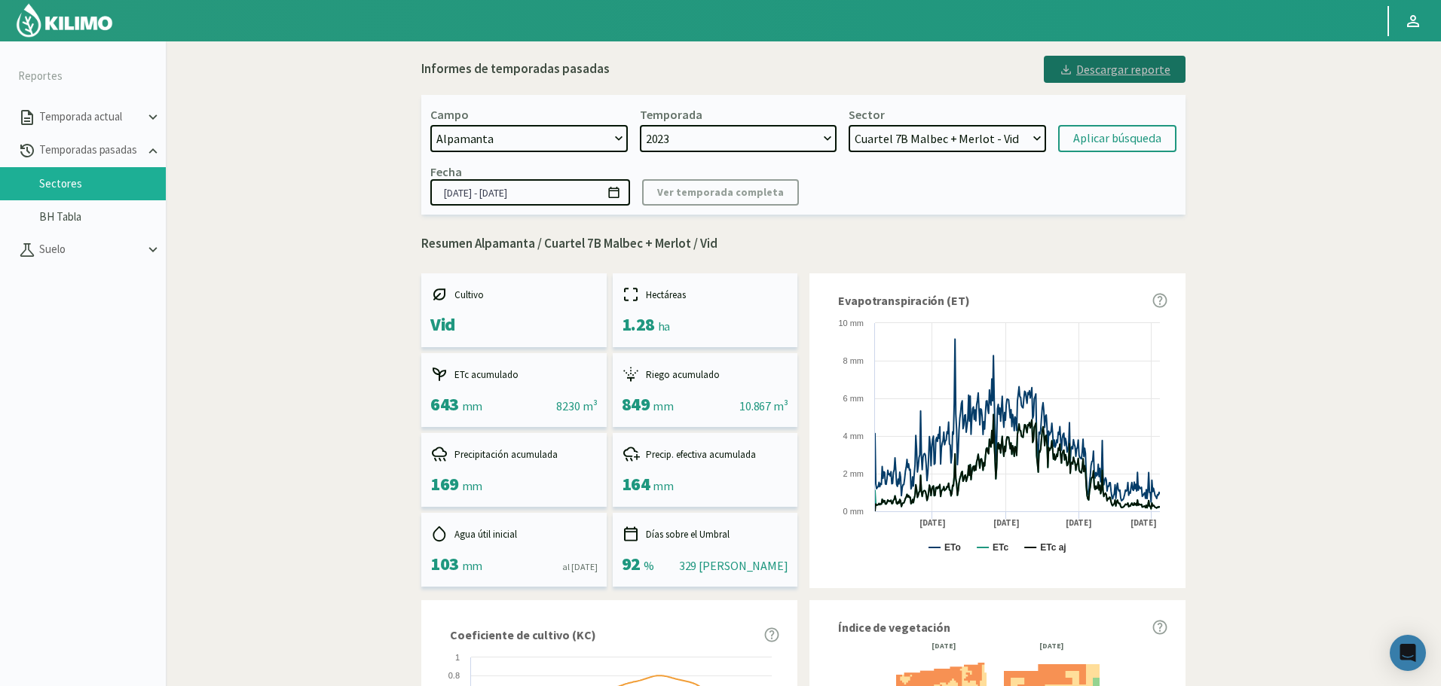
click at [1142, 68] on div "Descargar reporte" at bounding box center [1115, 69] width 112 height 18
click at [978, 137] on select "Cuartel 1A Malbec - Vid Cuartel 1B Malbec - Vid Cuartel 1C Malbec - Vid Cuartel…" at bounding box center [946, 138] width 197 height 27
click at [848, 125] on select "Cuartel 1A Malbec - Vid Cuartel 1B Malbec - Vid Cuartel 1C Malbec - Vid Cuartel…" at bounding box center [946, 138] width 197 height 27
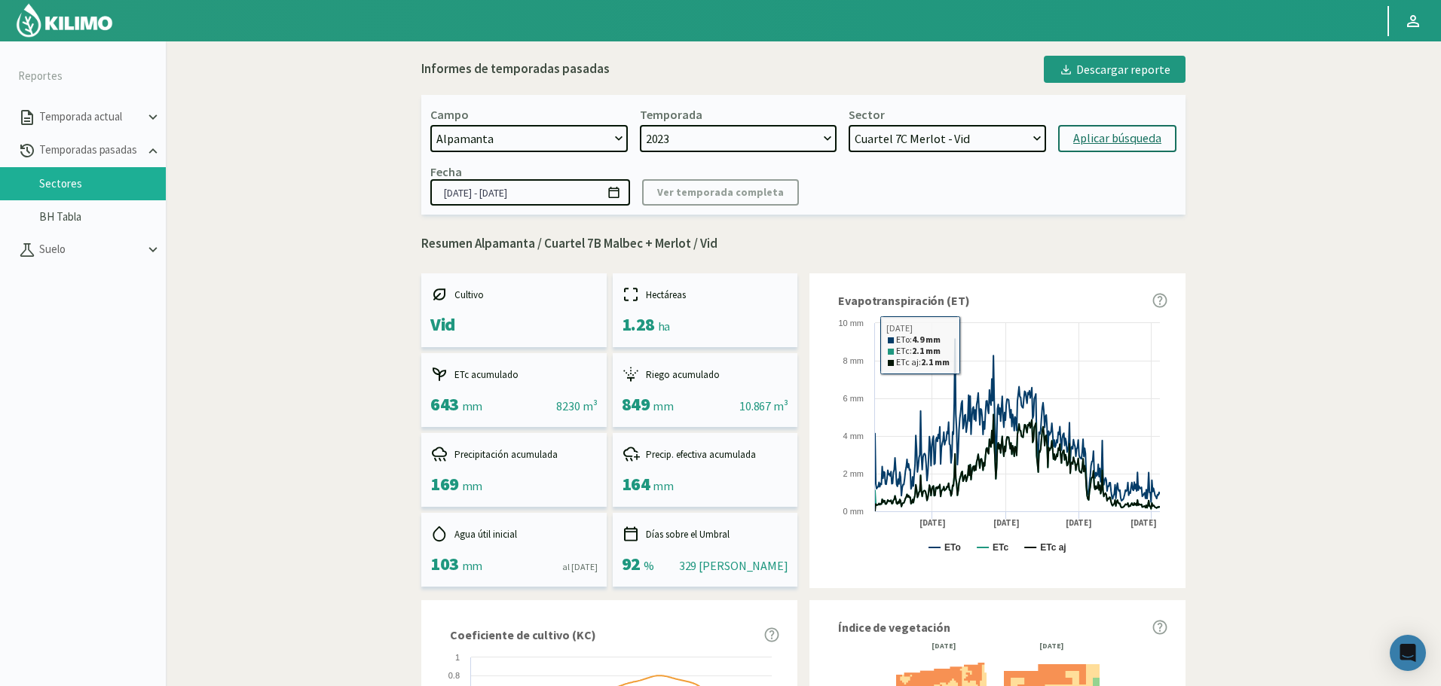
click at [1105, 132] on div "Aplicar búsqueda" at bounding box center [1117, 139] width 88 height 18
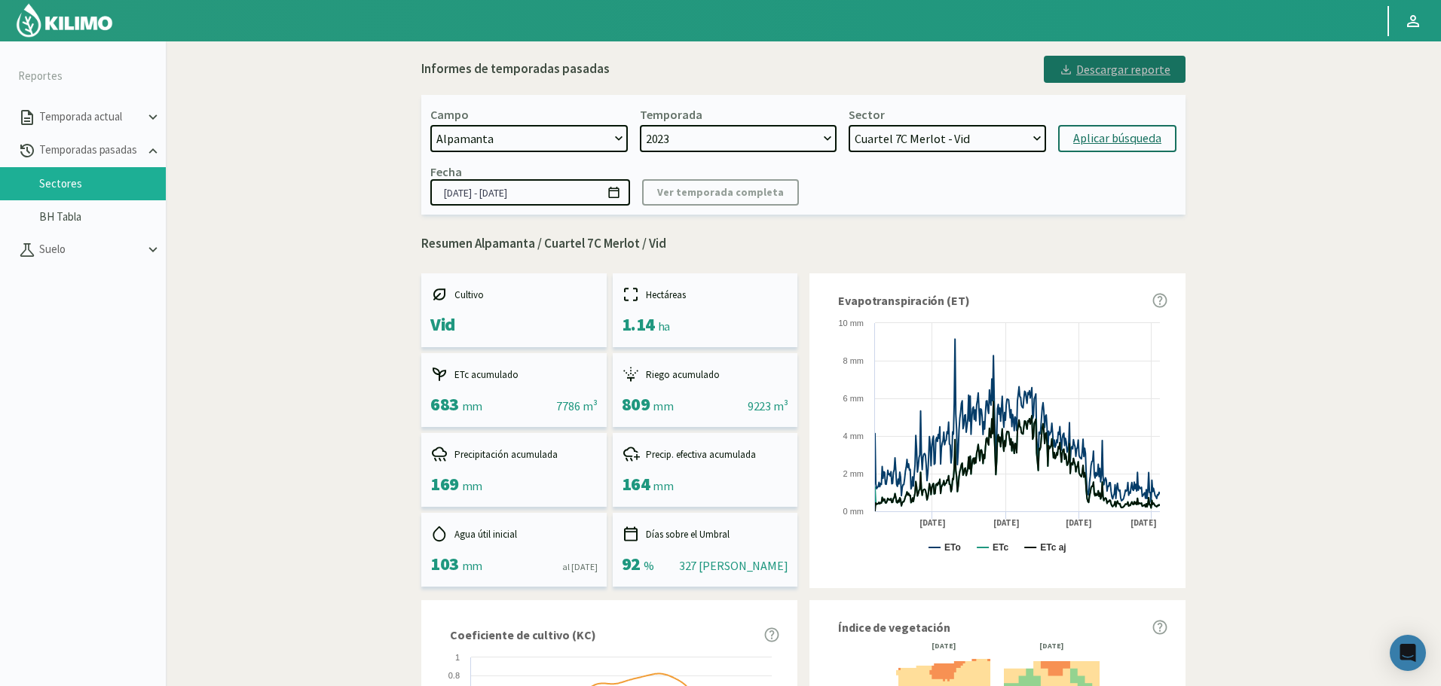
click at [1126, 60] on button "Descargar reporte" at bounding box center [1115, 69] width 142 height 27
click at [1027, 137] on select "Cuartel 1A Malbec - Vid Cuartel 1B Malbec - Vid Cuartel 1C Malbec - Vid Cuartel…" at bounding box center [946, 138] width 197 height 27
click at [848, 125] on select "Cuartel 1A Malbec - Vid Cuartel 1B Malbec - Vid Cuartel 1C Malbec - Vid Cuartel…" at bounding box center [946, 138] width 197 height 27
click at [1098, 139] on div "Aplicar búsqueda" at bounding box center [1117, 139] width 88 height 18
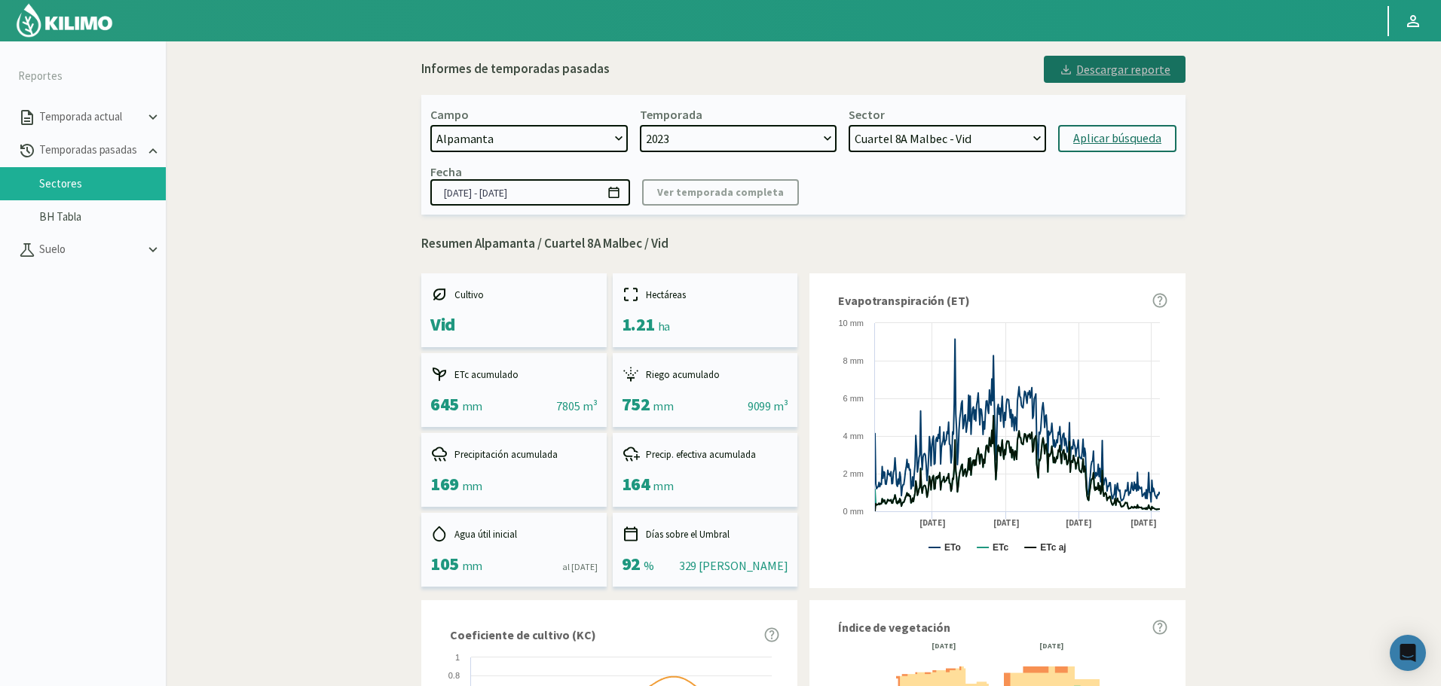
click at [1095, 77] on div "Descargar reporte" at bounding box center [1115, 69] width 112 height 18
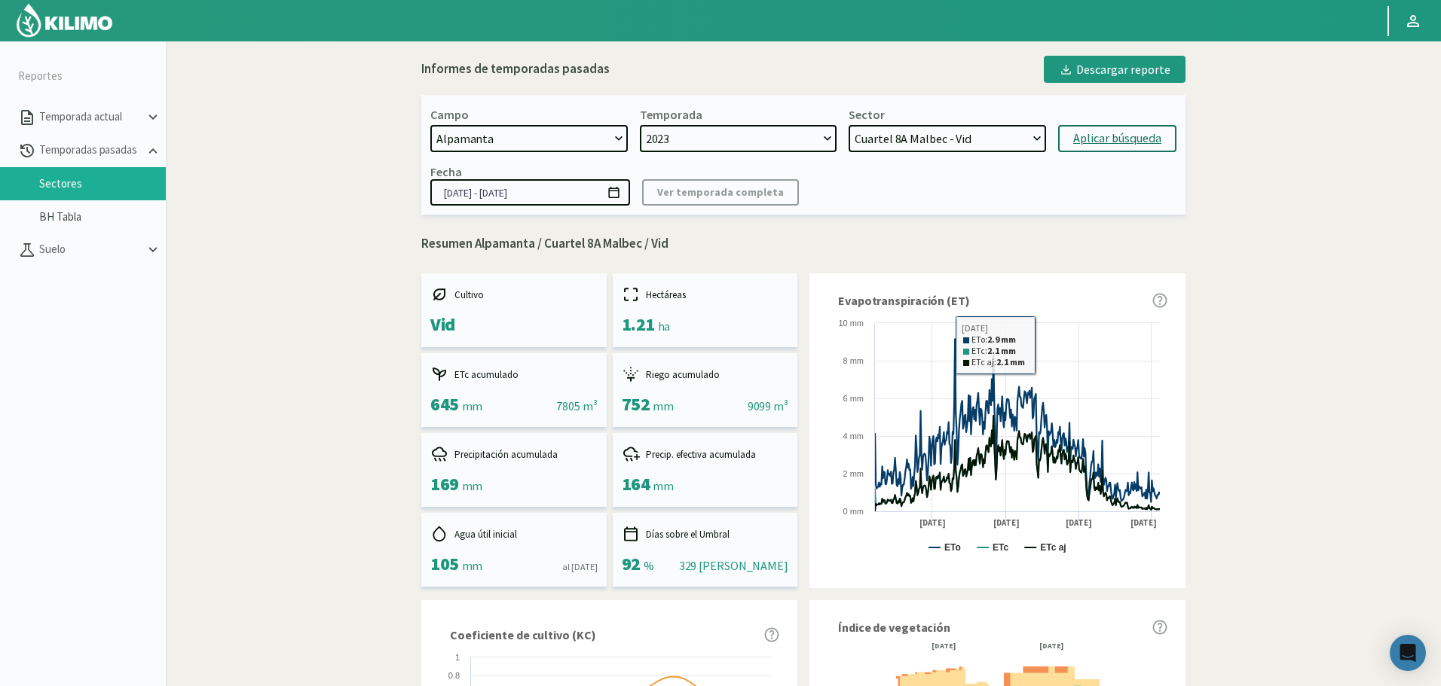
click at [968, 138] on select "Cuartel 1A Malbec - Vid Cuartel 1B Malbec - Vid Cuartel 1C Malbec - Vid Cuartel…" at bounding box center [946, 138] width 197 height 27
click at [848, 125] on select "Cuartel 1A Malbec - Vid Cuartel 1B Malbec - Vid Cuartel 1C Malbec - Vid Cuartel…" at bounding box center [946, 138] width 197 height 27
click at [1160, 153] on div "Campo 21 de Septiembre 8 Fuegos Acograpes - Ag. [PERSON_NAME] - Ag. [GEOGRAPHIC…" at bounding box center [803, 155] width 764 height 120
click at [1161, 141] on button "Aplicar búsqueda" at bounding box center [1117, 138] width 118 height 27
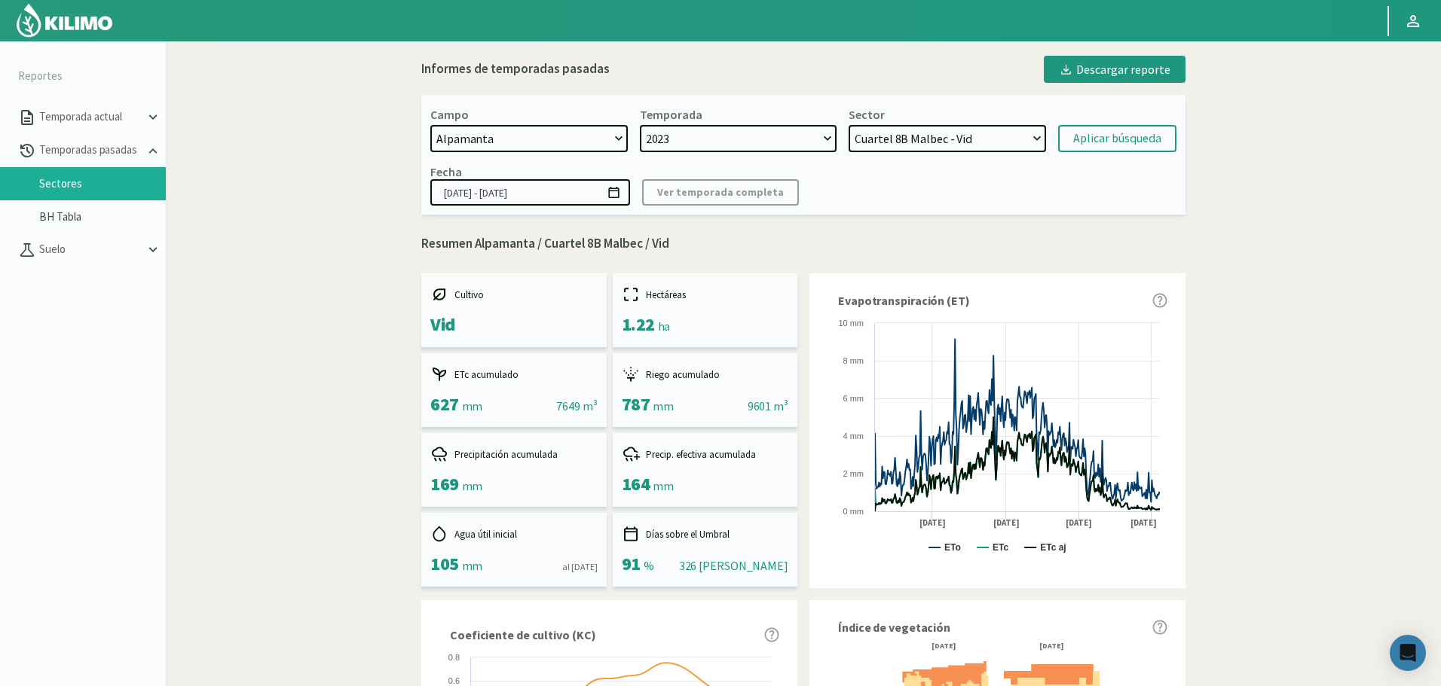
click at [1156, 72] on div "Descargar reporte" at bounding box center [1115, 69] width 112 height 18
click at [985, 133] on select "Cuartel 1A Malbec - Vid Cuartel 1B Malbec - Vid Cuartel 1C Malbec - Vid Cuartel…" at bounding box center [946, 138] width 197 height 27
click at [848, 125] on select "Cuartel 1A Malbec - Vid Cuartel 1B Malbec - Vid Cuartel 1C Malbec - Vid Cuartel…" at bounding box center [946, 138] width 197 height 27
click at [1090, 135] on div "Aplicar búsqueda" at bounding box center [1117, 139] width 88 height 18
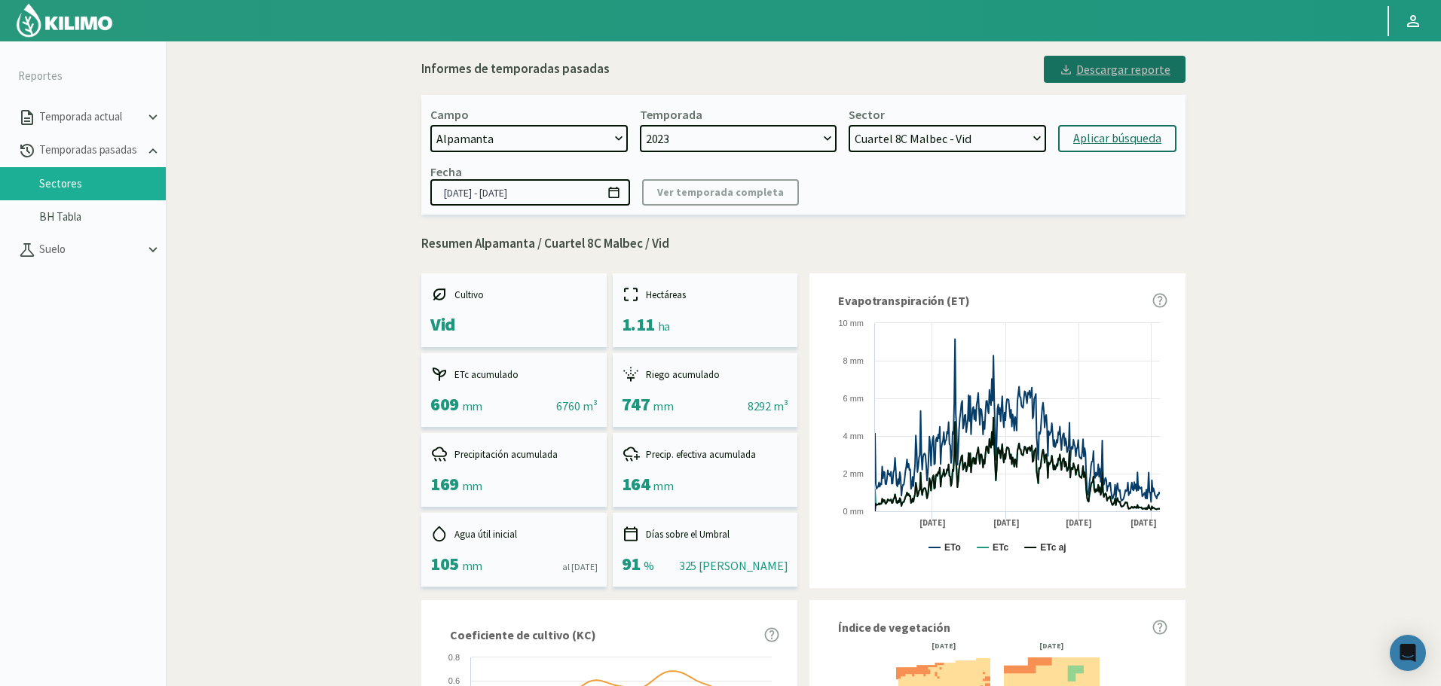
click at [1151, 75] on div "Descargar reporte" at bounding box center [1115, 69] width 112 height 18
click at [1004, 129] on select "Cuartel 1A Malbec - Vid Cuartel 1B Malbec - Vid Cuartel 1C Malbec - Vid Cuartel…" at bounding box center [946, 138] width 197 height 27
click at [848, 125] on select "Cuartel 1A Malbec - Vid Cuartel 1B Malbec - Vid Cuartel 1C Malbec - Vid Cuartel…" at bounding box center [946, 138] width 197 height 27
click at [1099, 138] on div "Aplicar búsqueda" at bounding box center [1117, 139] width 88 height 18
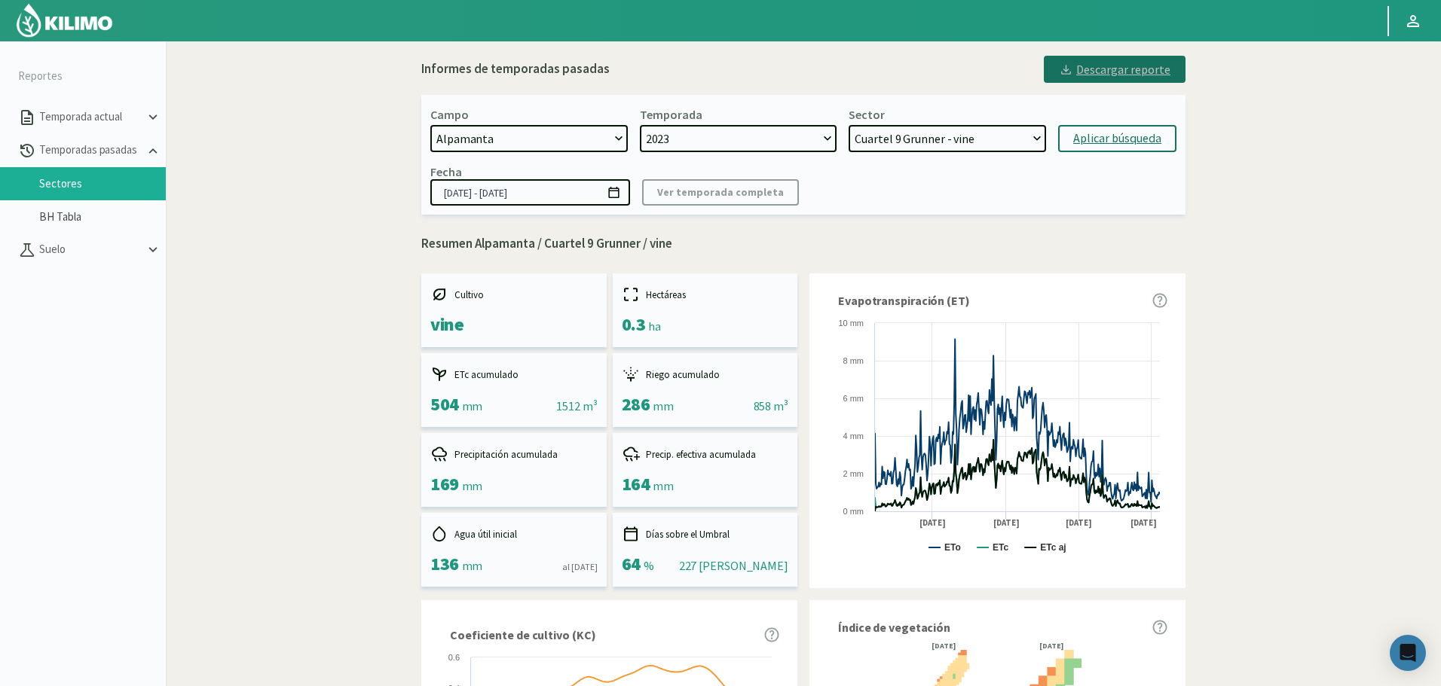
click at [1172, 69] on button "Descargar reporte" at bounding box center [1115, 69] width 142 height 27
click at [994, 128] on select "Cuartel 1A Malbec - Vid Cuartel 1B Malbec - Vid Cuartel 1C Malbec - Vid Cuartel…" at bounding box center [946, 138] width 197 height 27
click at [848, 125] on select "Cuartel 1A Malbec - Vid Cuartel 1B Malbec - Vid Cuartel 1C Malbec - Vid Cuartel…" at bounding box center [946, 138] width 197 height 27
click at [1170, 140] on button "Aplicar búsqueda" at bounding box center [1117, 138] width 118 height 27
select select "675: Object"
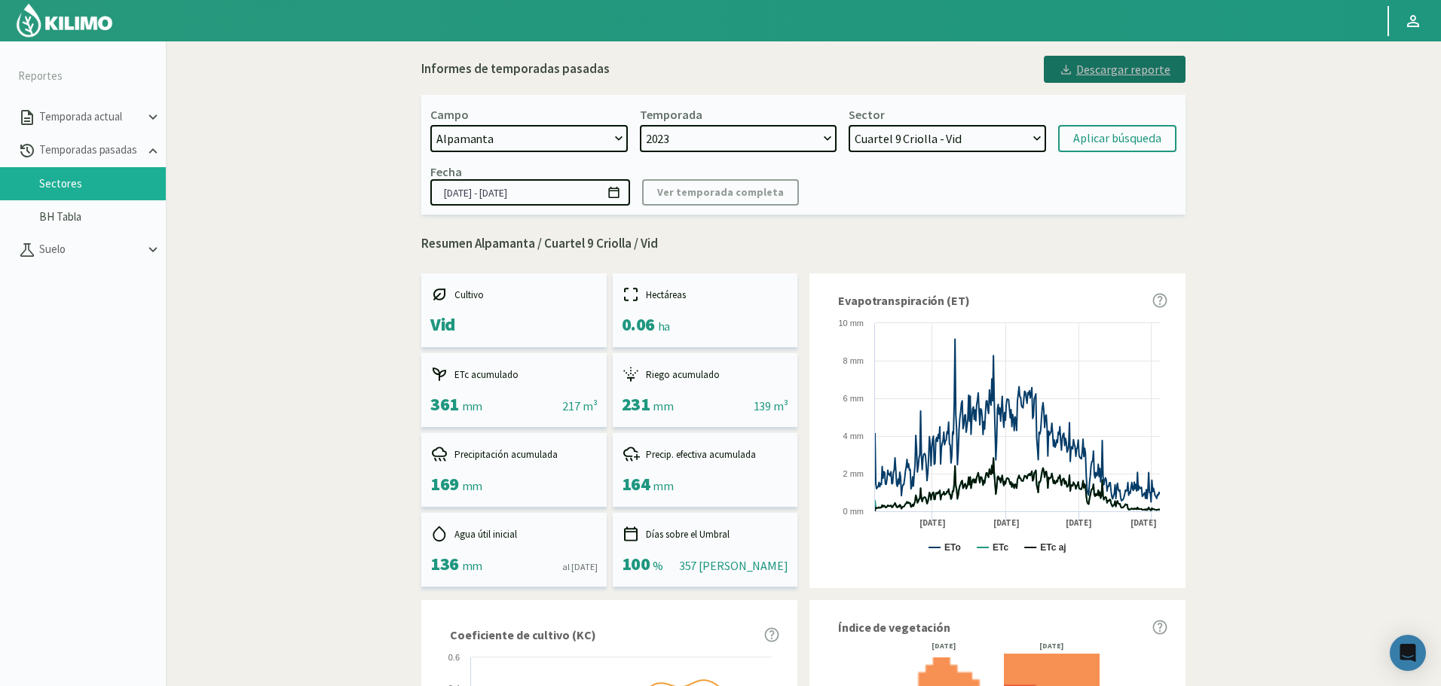
click at [1123, 67] on div "Descargar reporte" at bounding box center [1115, 69] width 112 height 18
click at [946, 148] on select "Cuartel 1A Malbec - Vid Cuartel 1B Malbec - Vid Cuartel 1C Malbec - Vid Cuartel…" at bounding box center [946, 138] width 197 height 27
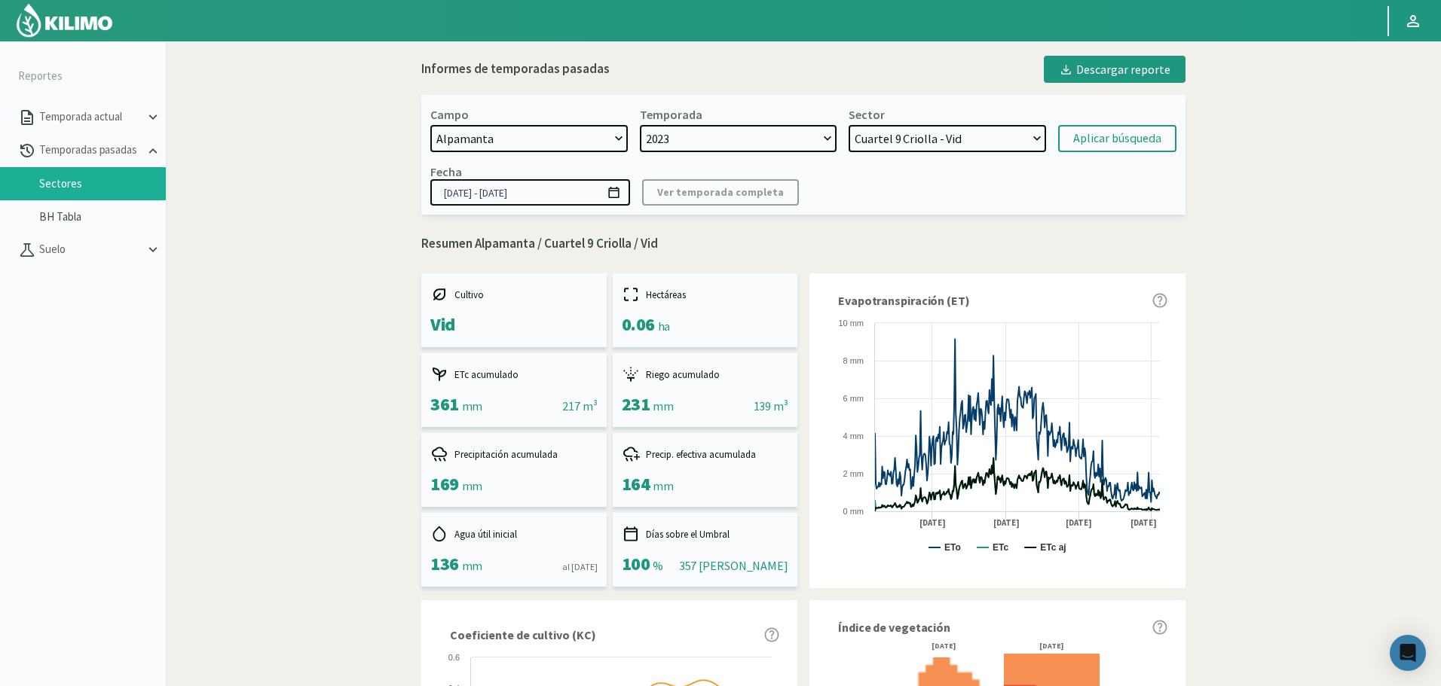
click at [698, 138] on select "2024 2023" at bounding box center [738, 138] width 197 height 27
select select "0: 2024"
click at [640, 125] on select "2024 2023" at bounding box center [738, 138] width 197 height 27
select select "676: Object"
click at [972, 137] on select "Cuartel 1C Malbec - Vid Cuartel 2A Sauvignon blanc - Vid Cuartel 2C Sauvignon b…" at bounding box center [946, 138] width 197 height 27
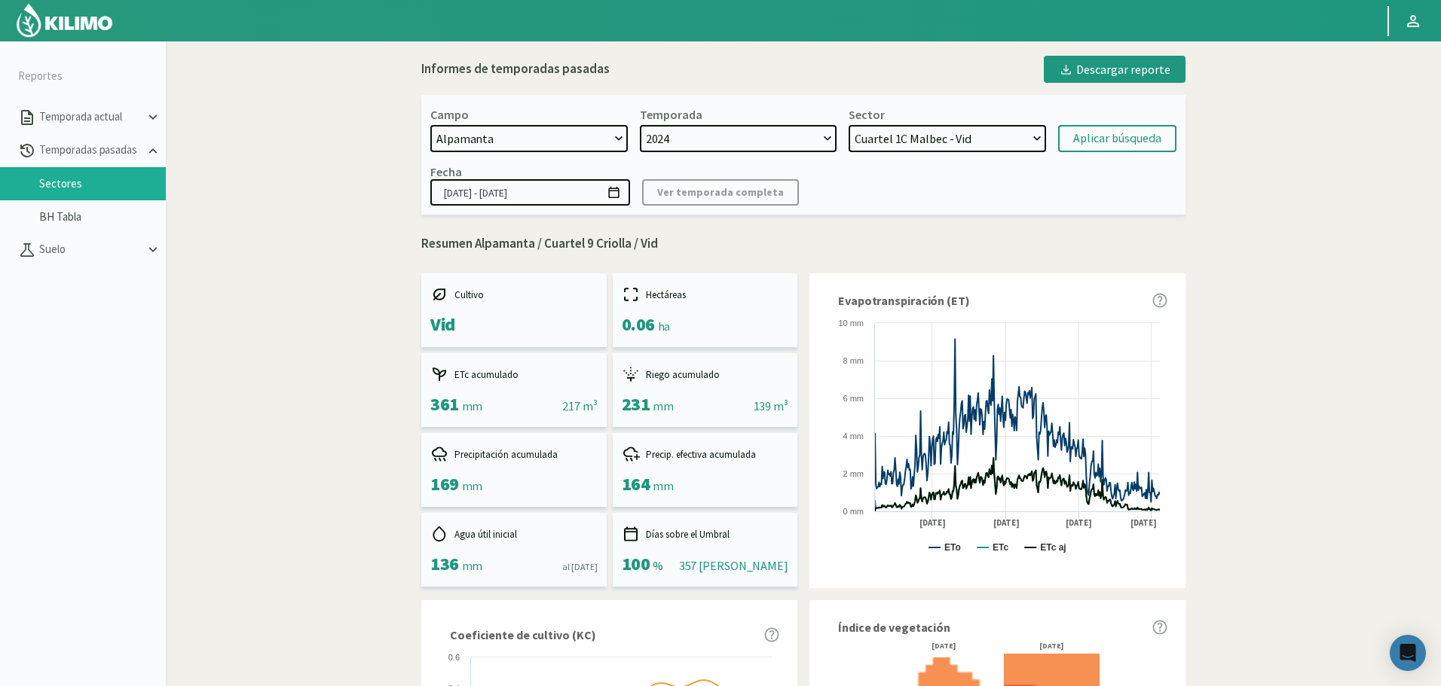
click at [848, 125] on select "Cuartel 1C Malbec - Vid Cuartel 2A Sauvignon blanc - Vid Cuartel 2C Sauvignon b…" at bounding box center [946, 138] width 197 height 27
click at [984, 149] on select "Cuartel 1C Malbec - Vid Cuartel 2A Sauvignon blanc - Vid Cuartel 2C Sauvignon b…" at bounding box center [946, 138] width 197 height 27
click at [848, 125] on select "Cuartel 1C Malbec - Vid Cuartel 2A Sauvignon blanc - Vid Cuartel 2C Sauvignon b…" at bounding box center [946, 138] width 197 height 27
click at [1036, 142] on select "Cuartel 1C Malbec - Vid Cuartel 2A Sauvignon blanc - Vid Cuartel 2C Sauvignon b…" at bounding box center [946, 138] width 197 height 27
click at [1001, 142] on select "Cuartel 1C Malbec - Vid Cuartel 2A Sauvignon blanc - Vid Cuartel 2C Sauvignon b…" at bounding box center [946, 138] width 197 height 27
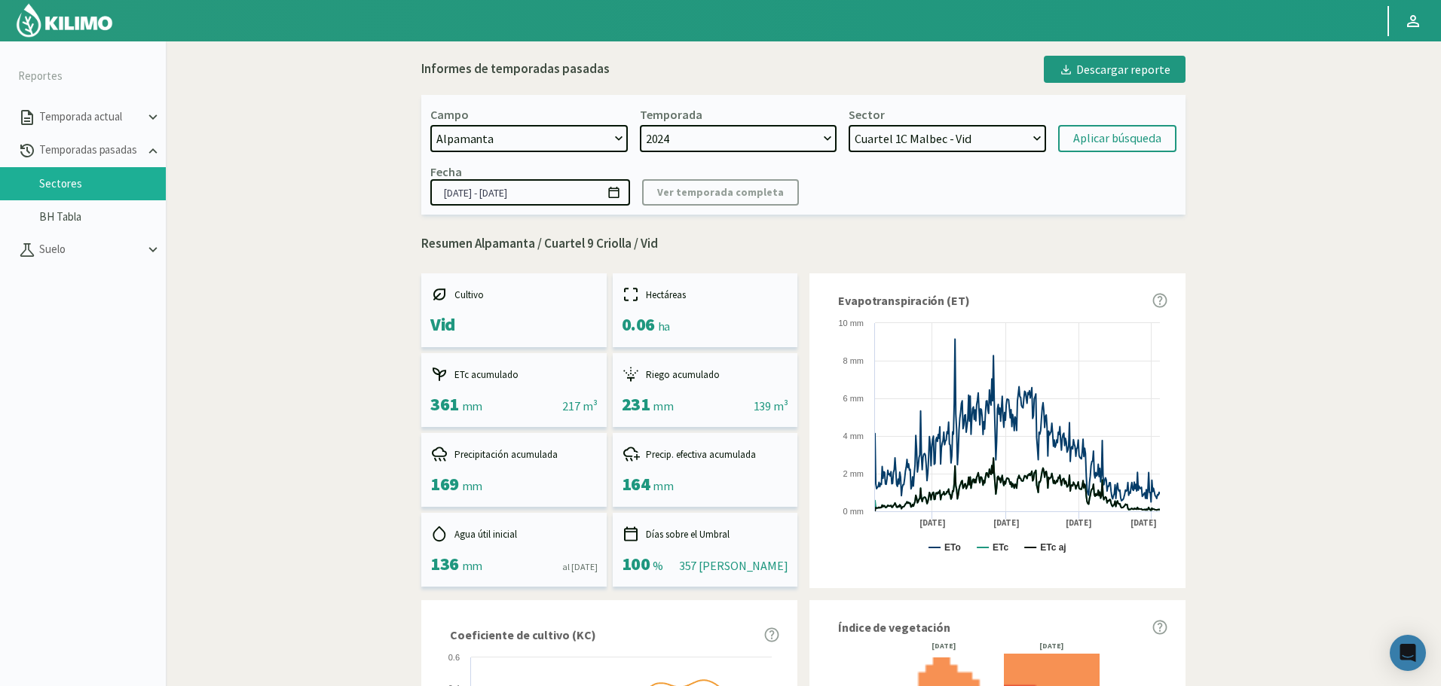
click at [1001, 142] on select "Cuartel 1C Malbec - Vid Cuartel 2A Sauvignon blanc - Vid Cuartel 2C Sauvignon b…" at bounding box center [946, 138] width 197 height 27
click at [848, 125] on select "Cuartel 1C Malbec - Vid Cuartel 2A Sauvignon blanc - Vid Cuartel 2C Sauvignon b…" at bounding box center [946, 138] width 197 height 27
click at [1098, 147] on div "Aplicar búsqueda" at bounding box center [1117, 139] width 88 height 18
type input "[DATE] - [DATE]"
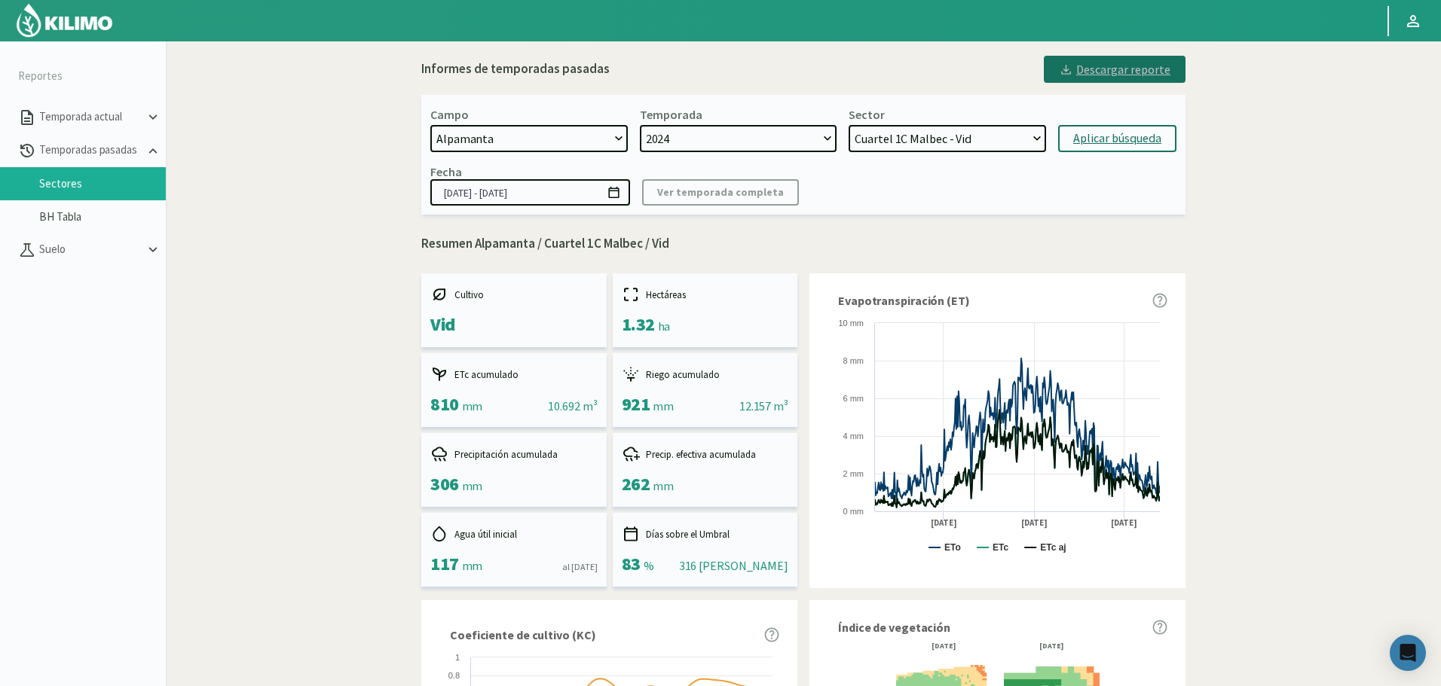
click at [1112, 78] on div "Descargar reporte" at bounding box center [1115, 69] width 112 height 18
click at [984, 142] on select "Cuartel 1C Malbec - Vid Cuartel 2A Sauvignon blanc - Vid Cuartel 2C Sauvignon b…" at bounding box center [946, 138] width 197 height 27
click at [848, 125] on select "Cuartel 1C Malbec - Vid Cuartel 2A Sauvignon blanc - Vid Cuartel 2C Sauvignon b…" at bounding box center [946, 138] width 197 height 27
click at [1093, 132] on div "Aplicar búsqueda" at bounding box center [1117, 139] width 88 height 18
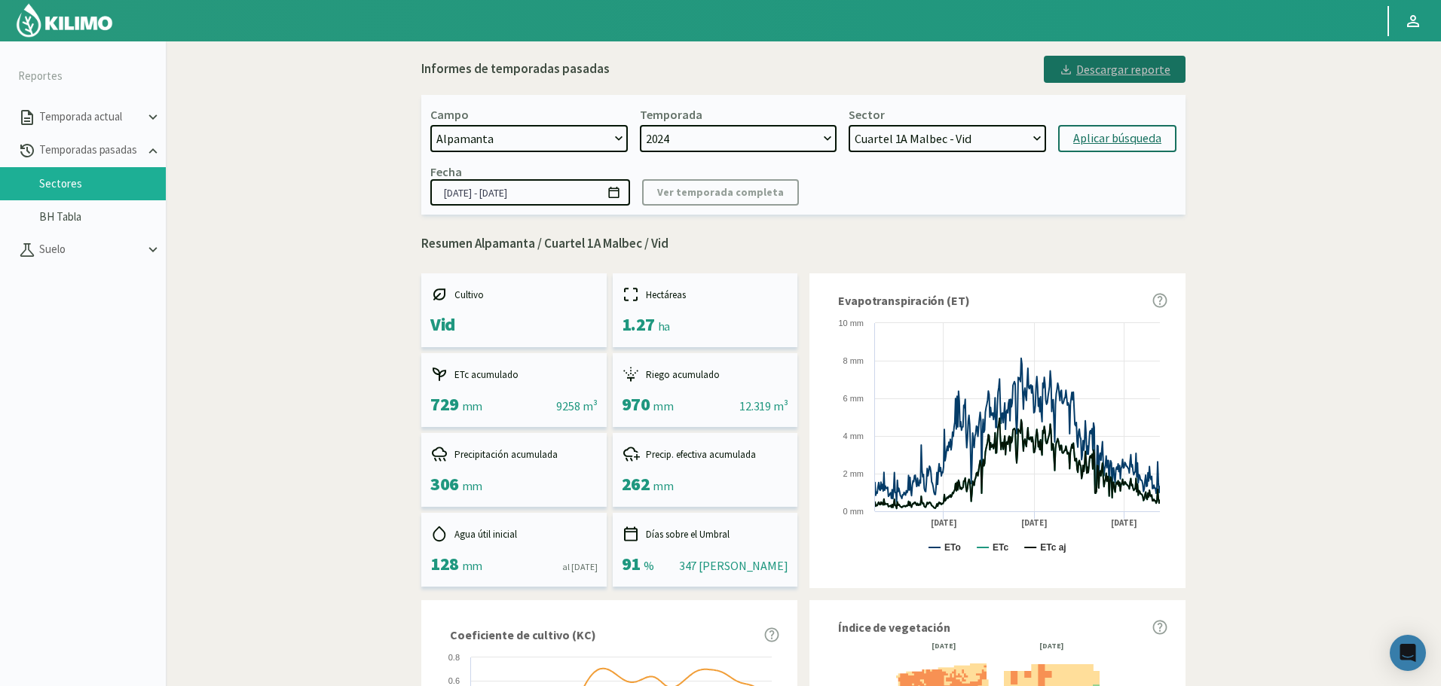
click at [1117, 72] on div "Descargar reporte" at bounding box center [1115, 69] width 112 height 18
click at [989, 146] on select "Cuartel 1C Malbec - Vid Cuartel 2A Sauvignon blanc - Vid Cuartel 2C Sauvignon b…" at bounding box center [946, 138] width 197 height 27
click at [848, 125] on select "Cuartel 1C Malbec - Vid Cuartel 2A Sauvignon blanc - Vid Cuartel 2C Sauvignon b…" at bounding box center [946, 138] width 197 height 27
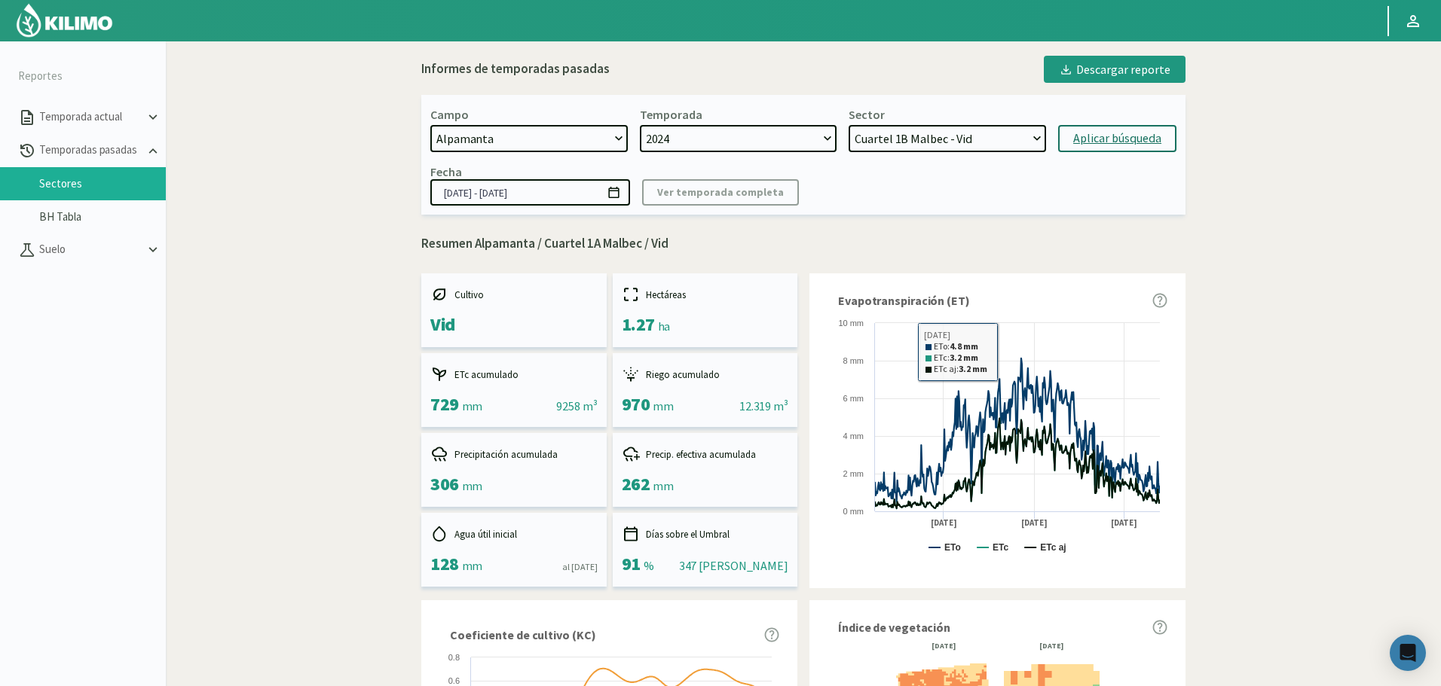
click at [1084, 131] on div "Aplicar búsqueda" at bounding box center [1117, 139] width 88 height 18
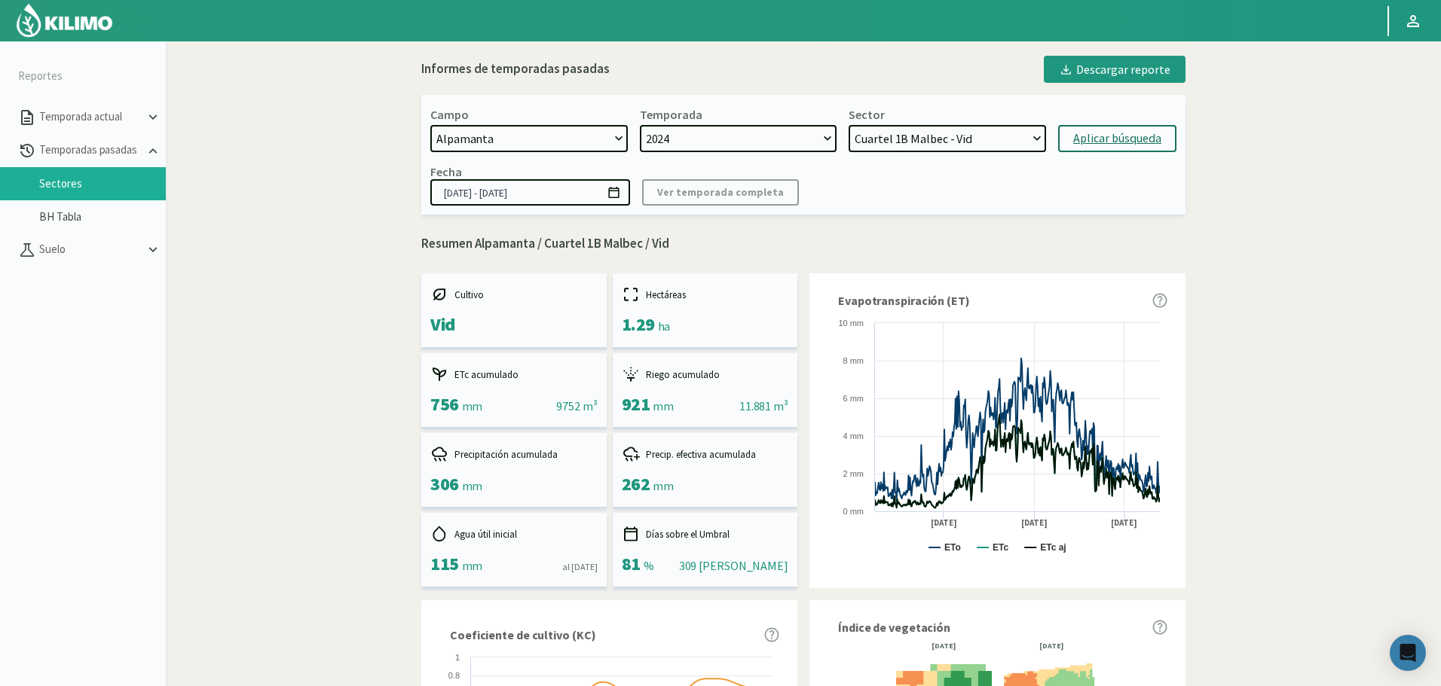
click at [1112, 69] on div "Descargar reporte" at bounding box center [1115, 69] width 112 height 18
click at [975, 139] on select "Cuartel 1C Malbec - Vid Cuartel 2A Sauvignon blanc - Vid Cuartel 2C Sauvignon b…" at bounding box center [946, 138] width 197 height 27
click at [848, 125] on select "Cuartel 1C Malbec - Vid Cuartel 2A Sauvignon blanc - Vid Cuartel 2C Sauvignon b…" at bounding box center [946, 138] width 197 height 27
click at [1123, 146] on div "Aplicar búsqueda" at bounding box center [1117, 139] width 88 height 18
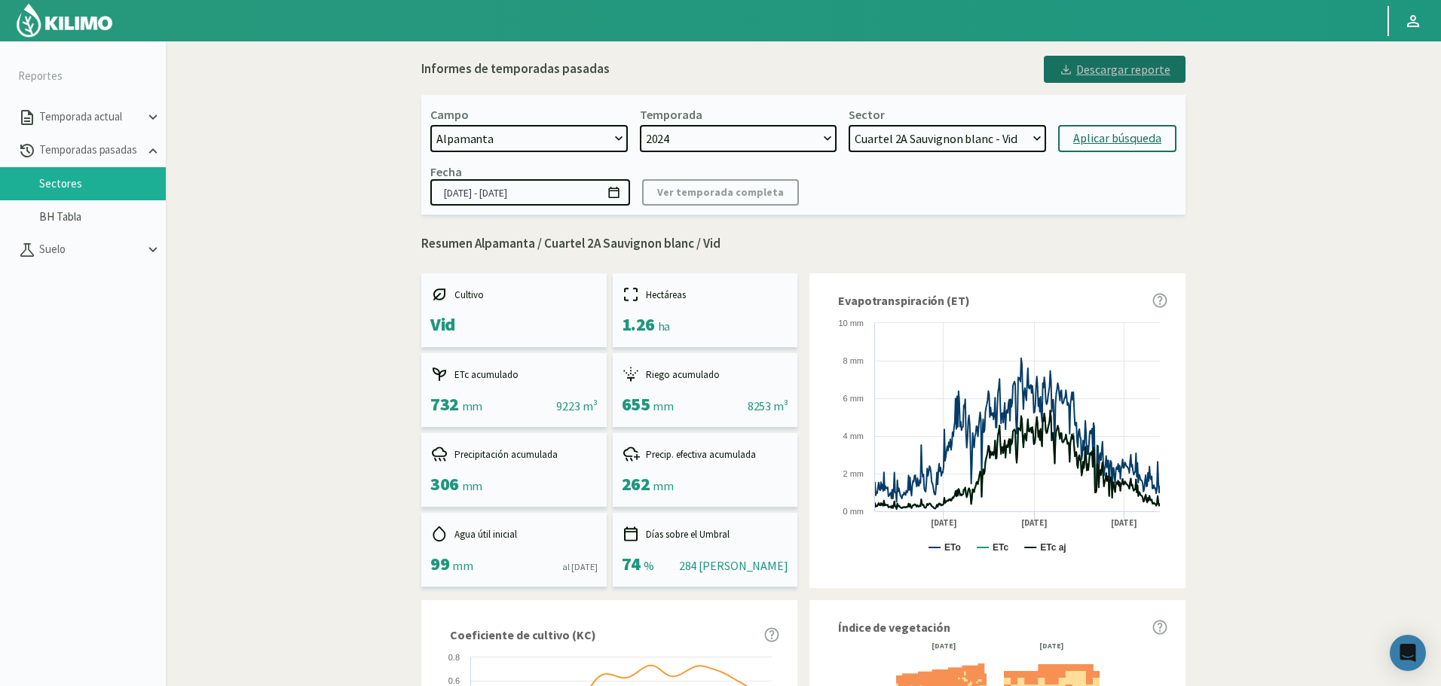
click at [1123, 69] on div "Descargar reporte" at bounding box center [1115, 69] width 112 height 18
click at [929, 130] on div "Sector Cuartel 1C Malbec - Vid Cuartel 2A Sauvignon blanc - Vid Cuartel 2C Sauv…" at bounding box center [946, 129] width 197 height 45
click at [918, 147] on select "Cuartel 1C Malbec - Vid Cuartel 2A Sauvignon blanc - Vid Cuartel 2C Sauvignon b…" at bounding box center [946, 138] width 197 height 27
click at [848, 125] on select "Cuartel 1C Malbec - Vid Cuartel 2A Sauvignon blanc - Vid Cuartel 2C Sauvignon b…" at bounding box center [946, 138] width 197 height 27
click at [1114, 145] on div "Aplicar búsqueda" at bounding box center [1117, 139] width 88 height 18
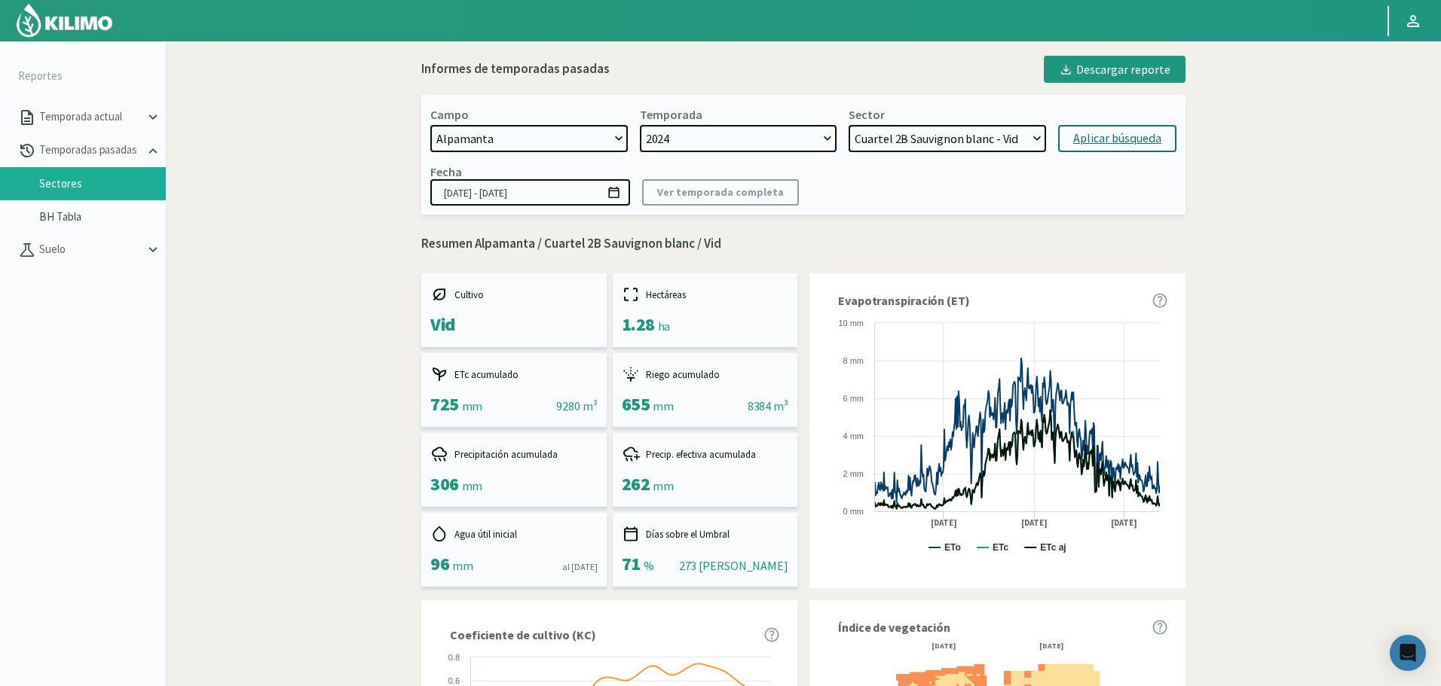
click at [1100, 70] on div "Descargar reporte" at bounding box center [1115, 69] width 112 height 18
click at [927, 142] on select "Cuartel 1C Malbec - Vid Cuartel 2A Sauvignon blanc - Vid Cuartel 2C Sauvignon b…" at bounding box center [946, 138] width 197 height 27
click at [848, 125] on select "Cuartel 1C Malbec - Vid Cuartel 2A Sauvignon blanc - Vid Cuartel 2C Sauvignon b…" at bounding box center [946, 138] width 197 height 27
click at [1108, 148] on button "Aplicar búsqueda" at bounding box center [1117, 138] width 118 height 27
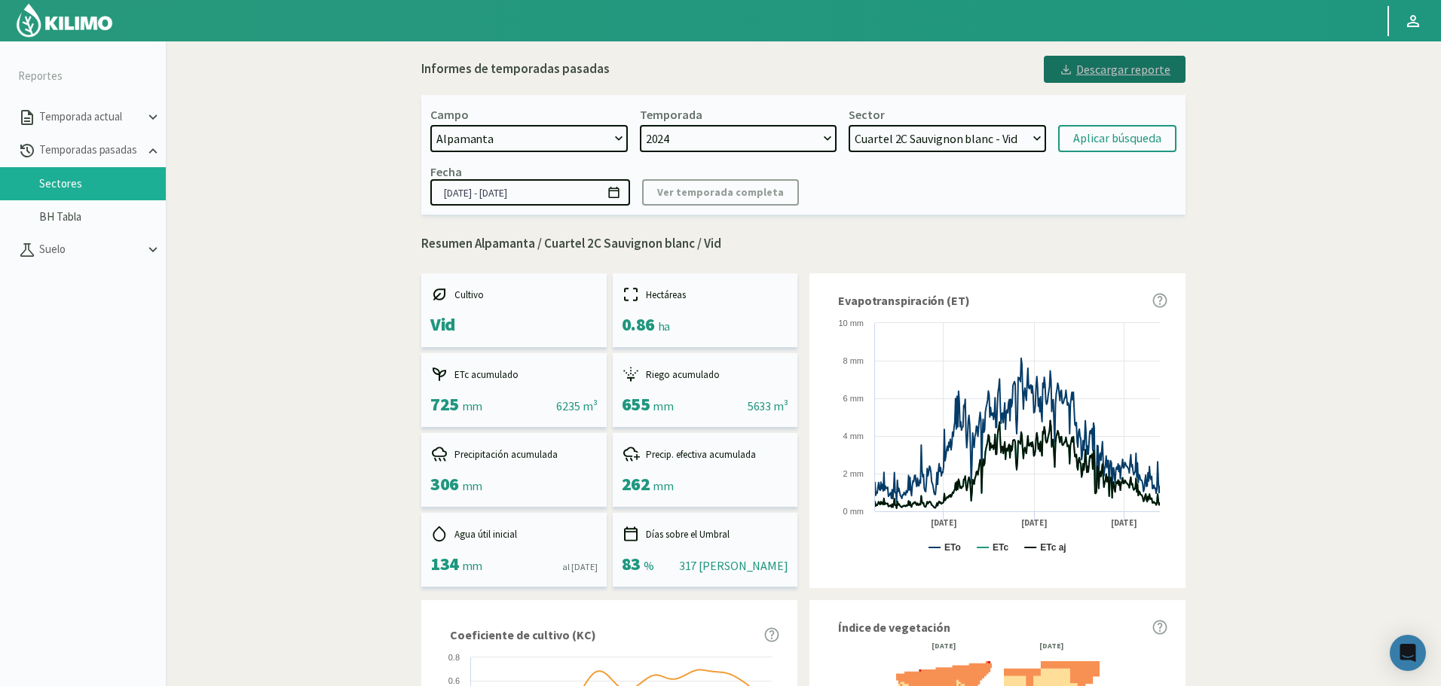
click at [1152, 75] on div "Descargar reporte" at bounding box center [1115, 69] width 112 height 18
click at [977, 126] on select "Cuartel 1C Malbec - Vid Cuartel 2A Sauvignon blanc - Vid Cuartel 2C Sauvignon b…" at bounding box center [946, 138] width 197 height 27
click at [848, 125] on select "Cuartel 1C Malbec - Vid Cuartel 2A Sauvignon blanc - Vid Cuartel 2C Sauvignon b…" at bounding box center [946, 138] width 197 height 27
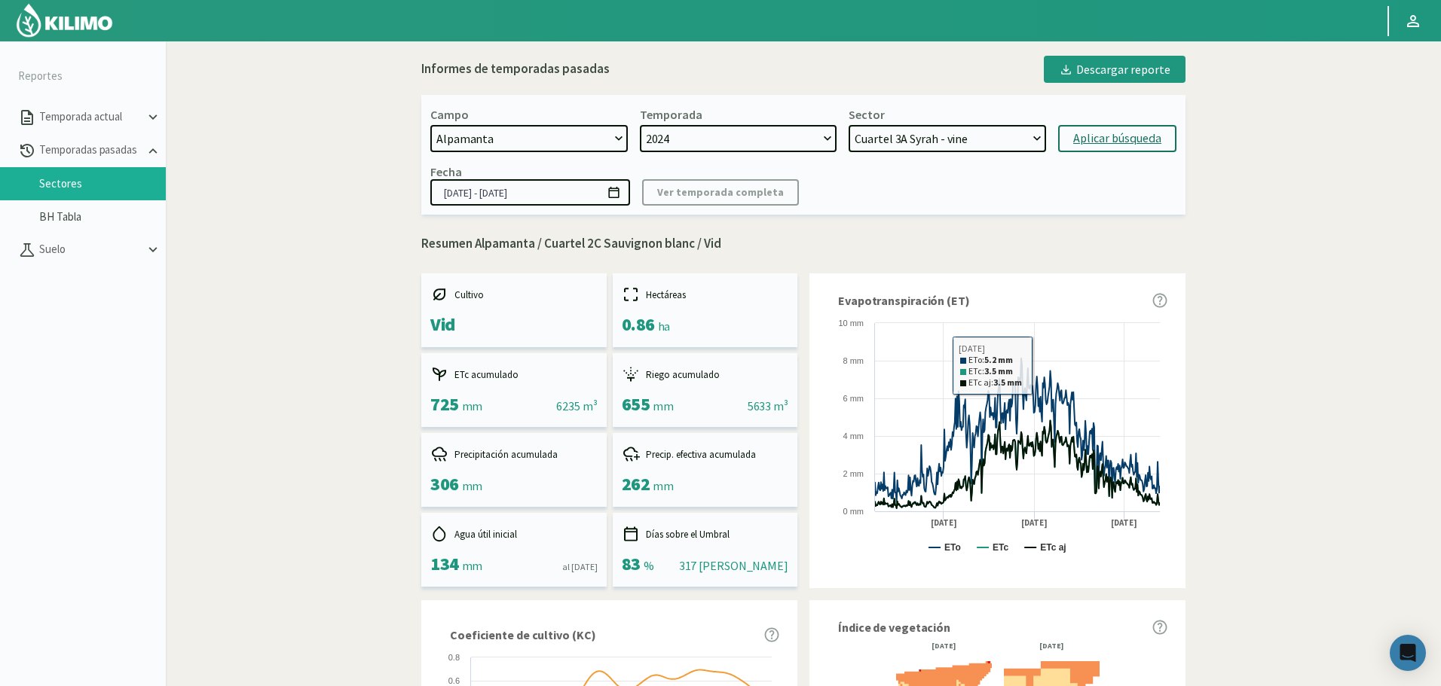
click at [1129, 138] on div "Aplicar búsqueda" at bounding box center [1117, 139] width 88 height 18
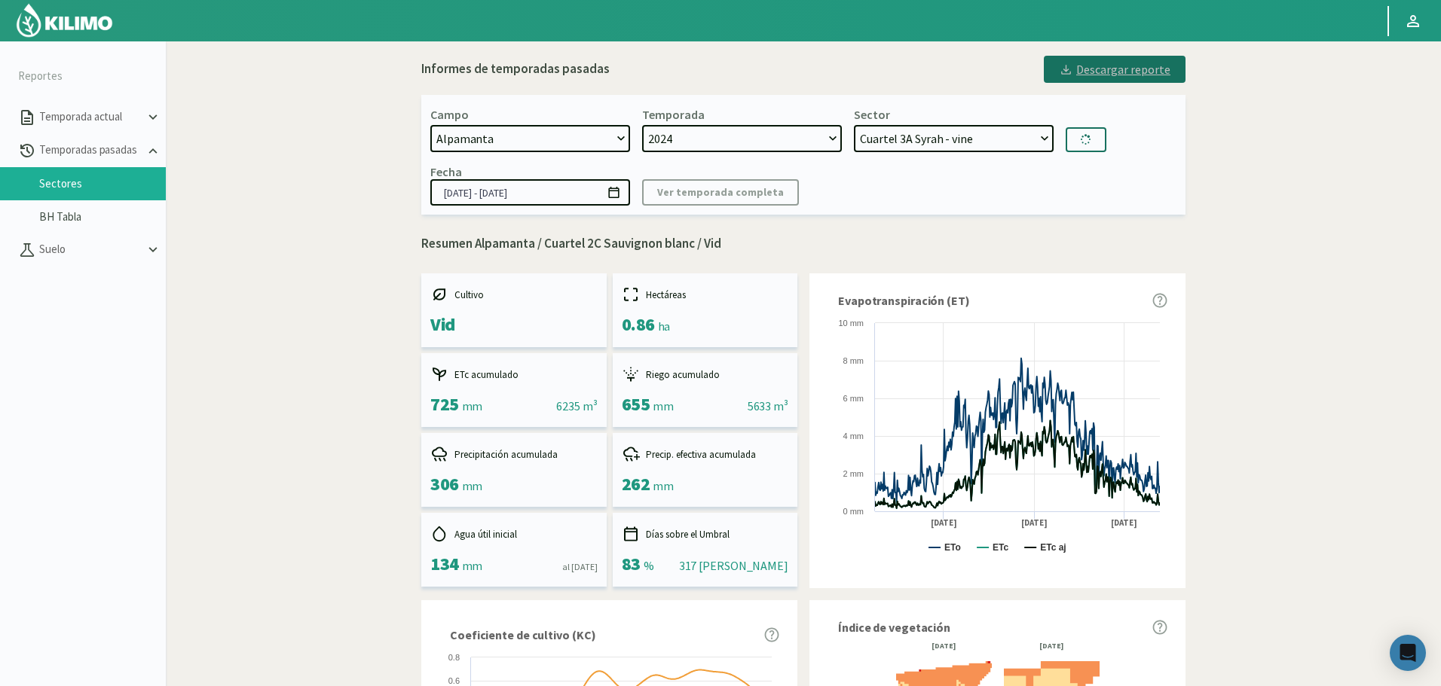
select select "866: Object"
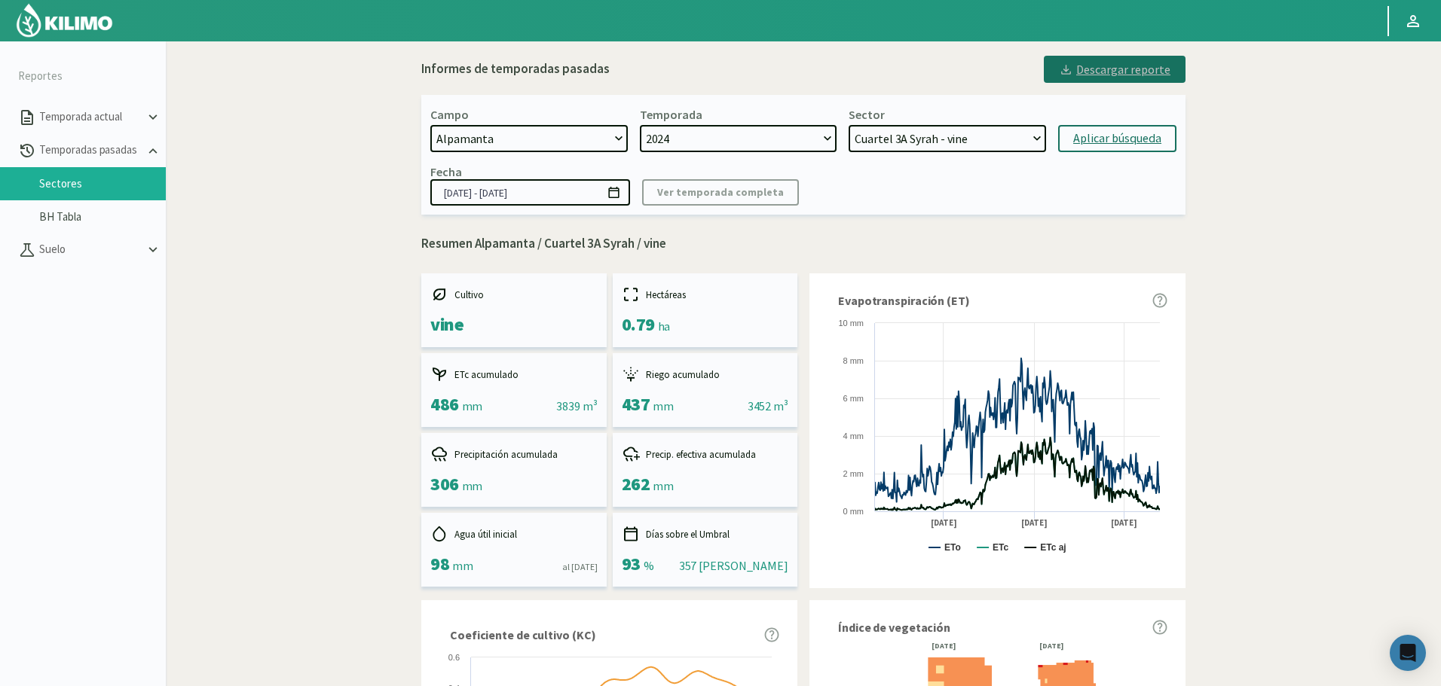
click at [1133, 72] on div "Descargar reporte" at bounding box center [1115, 69] width 112 height 18
click at [1104, 62] on div "Descargar reporte" at bounding box center [1115, 69] width 112 height 18
click at [935, 147] on select "Cuartel 1C Malbec - Vid Cuartel 2A Sauvignon blanc - Vid Cuartel 2C Sauvignon b…" at bounding box center [946, 138] width 197 height 27
click at [848, 125] on select "Cuartel 1C Malbec - Vid Cuartel 2A Sauvignon blanc - Vid Cuartel 2C Sauvignon b…" at bounding box center [946, 138] width 197 height 27
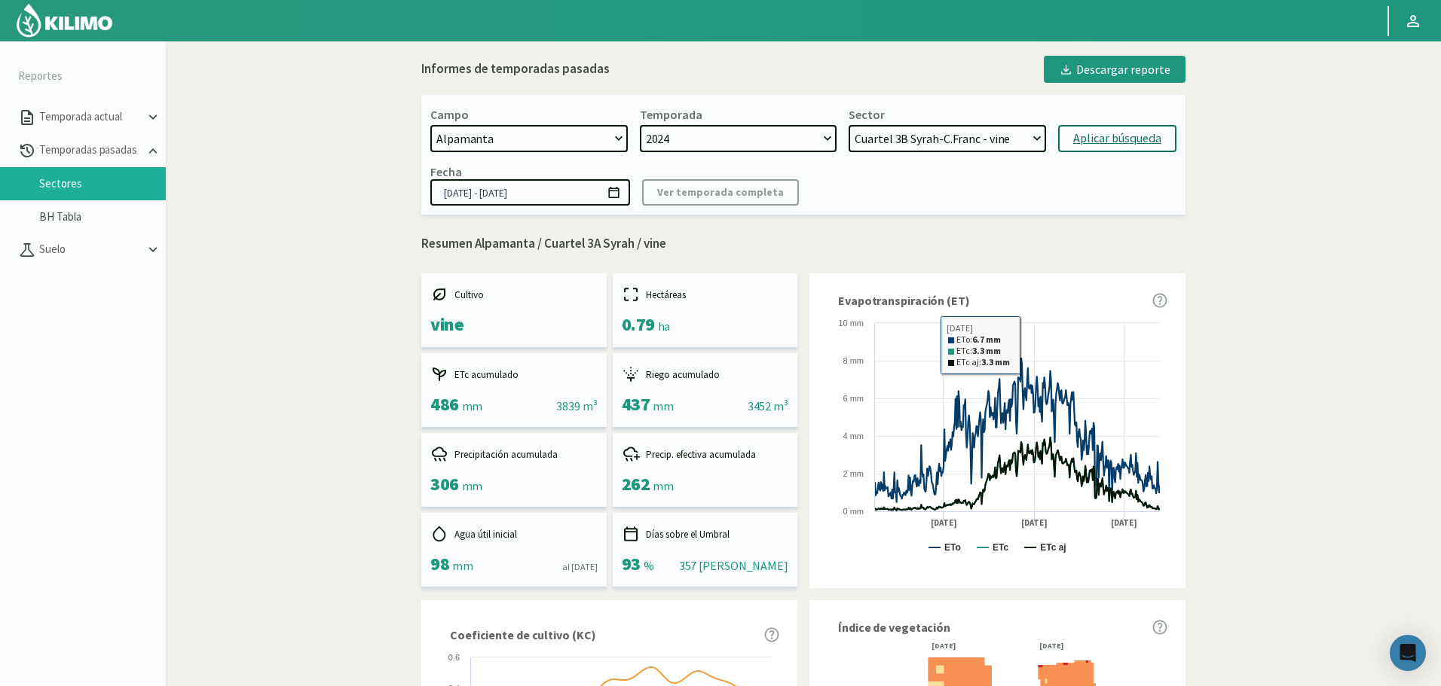
click at [1108, 132] on div "Aplicar búsqueda" at bounding box center [1117, 139] width 88 height 18
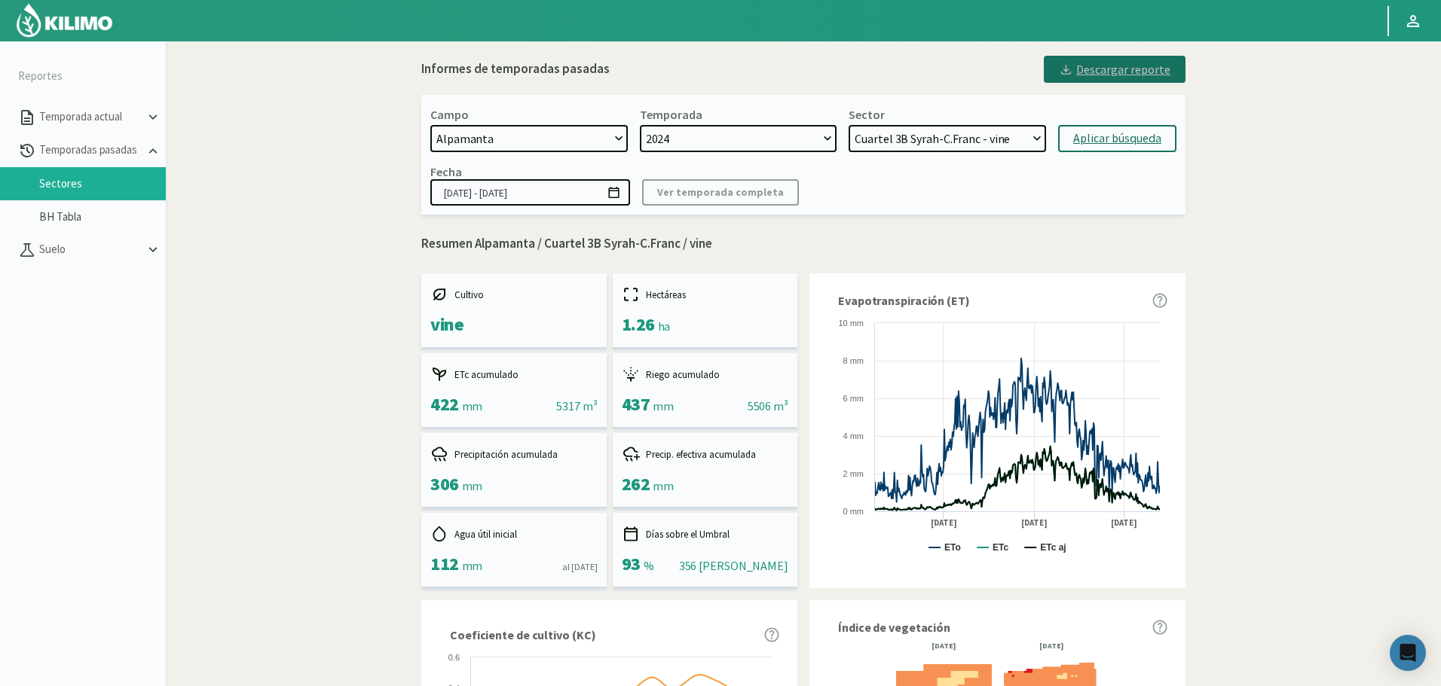
click at [1127, 57] on button "Descargar reporte" at bounding box center [1115, 69] width 142 height 27
click at [955, 143] on select "Cuartel 1C Malbec - Vid Cuartel 2A Sauvignon blanc - Vid Cuartel 2C Sauvignon b…" at bounding box center [946, 138] width 197 height 27
click at [848, 125] on select "Cuartel 1C Malbec - Vid Cuartel 2A Sauvignon blanc - Vid Cuartel 2C Sauvignon b…" at bounding box center [946, 138] width 197 height 27
click at [1120, 141] on div "Aplicar búsqueda" at bounding box center [1117, 139] width 88 height 18
click at [1144, 75] on div "Descargar reporte" at bounding box center [1115, 69] width 112 height 18
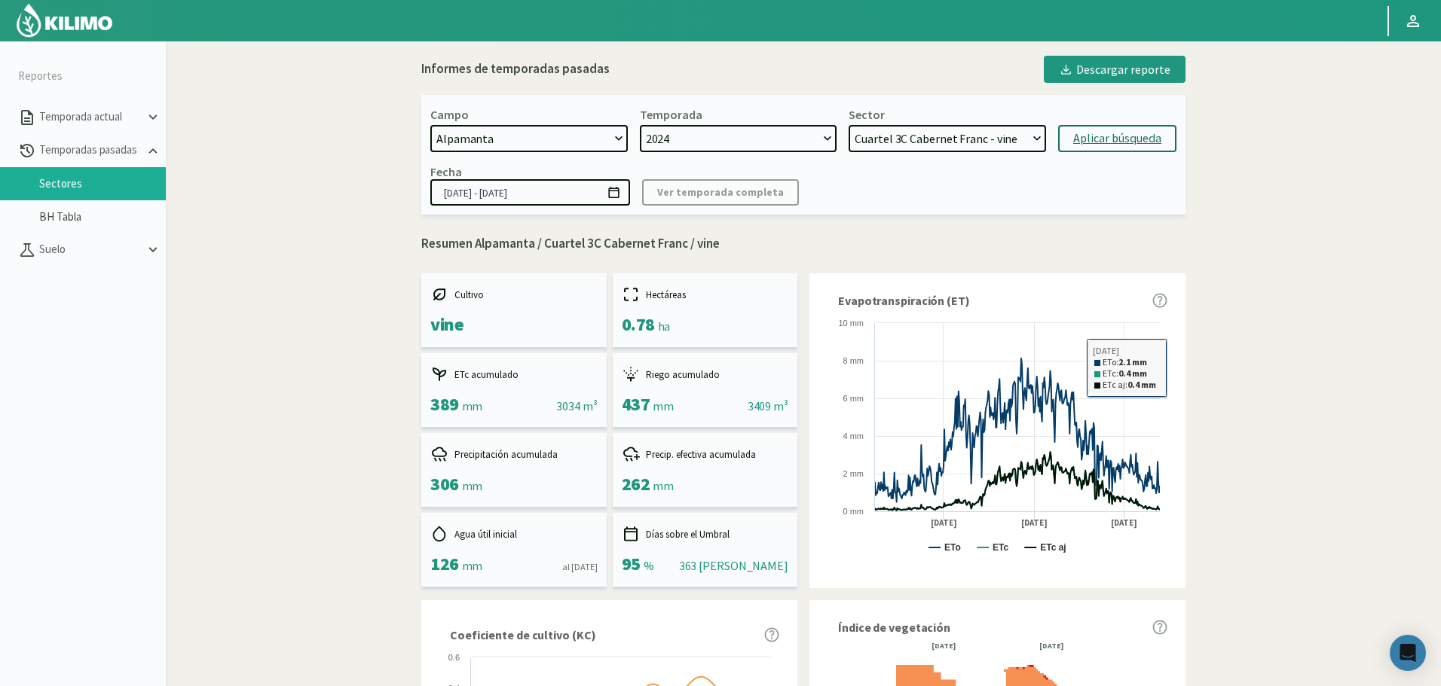
click at [899, 135] on select "Cuartel 1C Malbec - Vid Cuartel 2A Sauvignon blanc - Vid Cuartel 2C Sauvignon b…" at bounding box center [946, 138] width 197 height 27
select select "928: Object"
click at [848, 125] on select "Cuartel 1C Malbec - Vid Cuartel 2A Sauvignon blanc - Vid Cuartel 2C Sauvignon b…" at bounding box center [946, 138] width 197 height 27
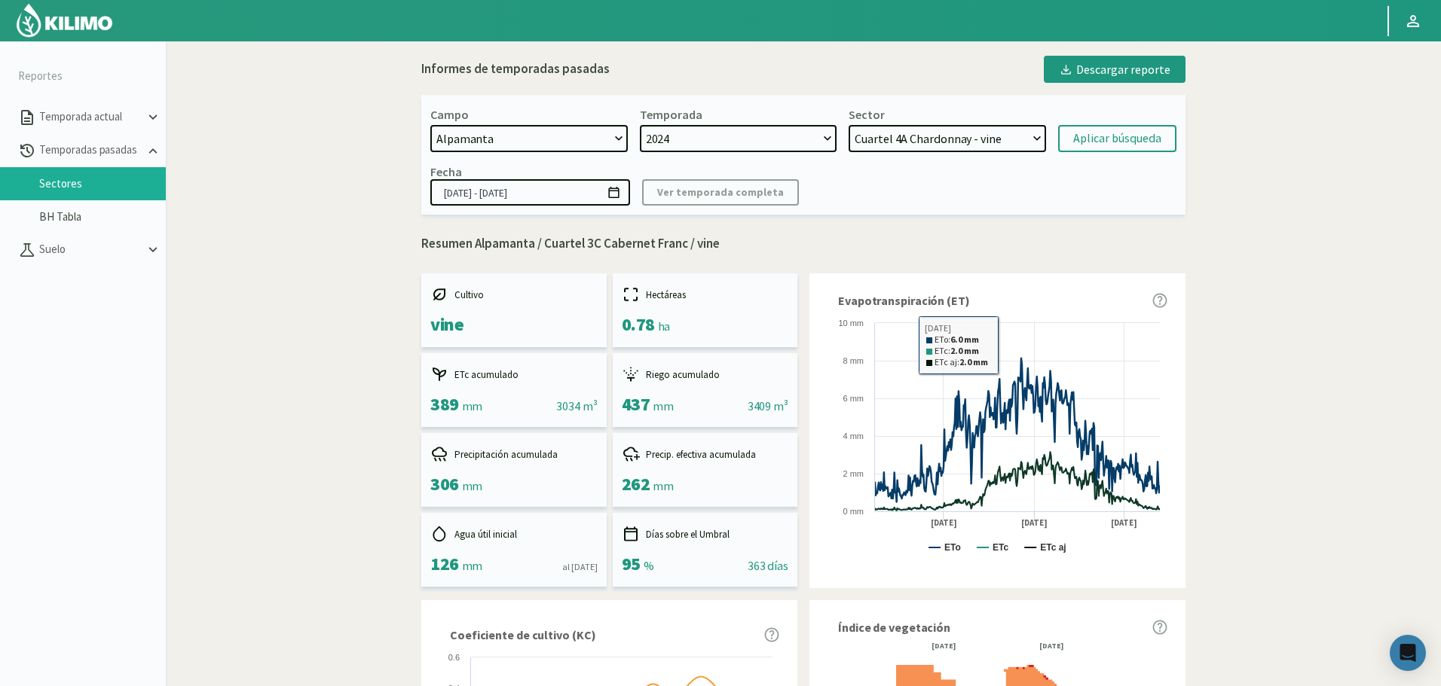
select select "241: Object"
click at [1089, 132] on div "Aplicar búsqueda" at bounding box center [1117, 139] width 88 height 18
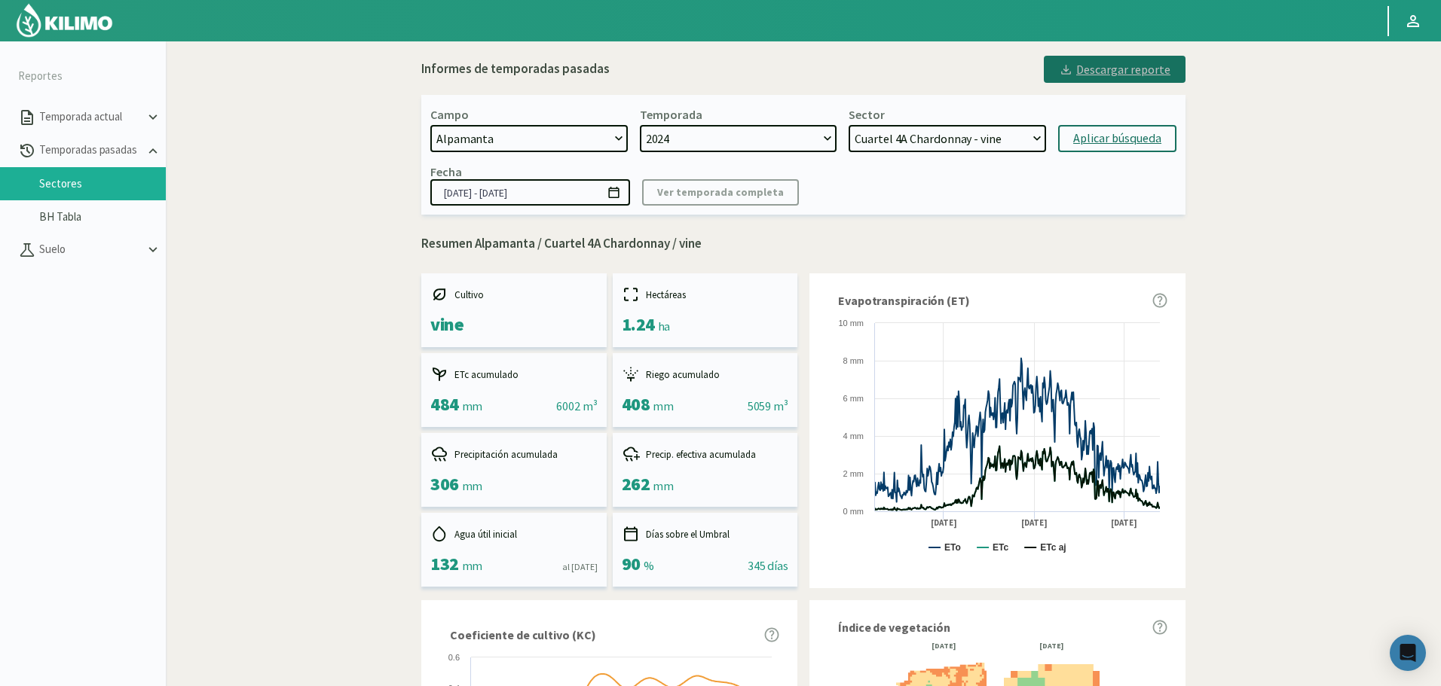
click at [1132, 70] on div "Descargar reporte" at bounding box center [1115, 69] width 112 height 18
click at [1004, 147] on select "Cuartel 1C Malbec - Vid Cuartel 2A Sauvignon blanc - Vid Cuartel 2C Sauvignon b…" at bounding box center [946, 138] width 197 height 27
click at [848, 125] on select "Cuartel 1C Malbec - Vid Cuartel 2A Sauvignon blanc - Vid Cuartel 2C Sauvignon b…" at bounding box center [946, 138] width 197 height 27
click at [1083, 139] on div "Aplicar búsqueda" at bounding box center [1117, 139] width 88 height 18
click at [1154, 69] on div "Descargar reporte" at bounding box center [1115, 69] width 112 height 18
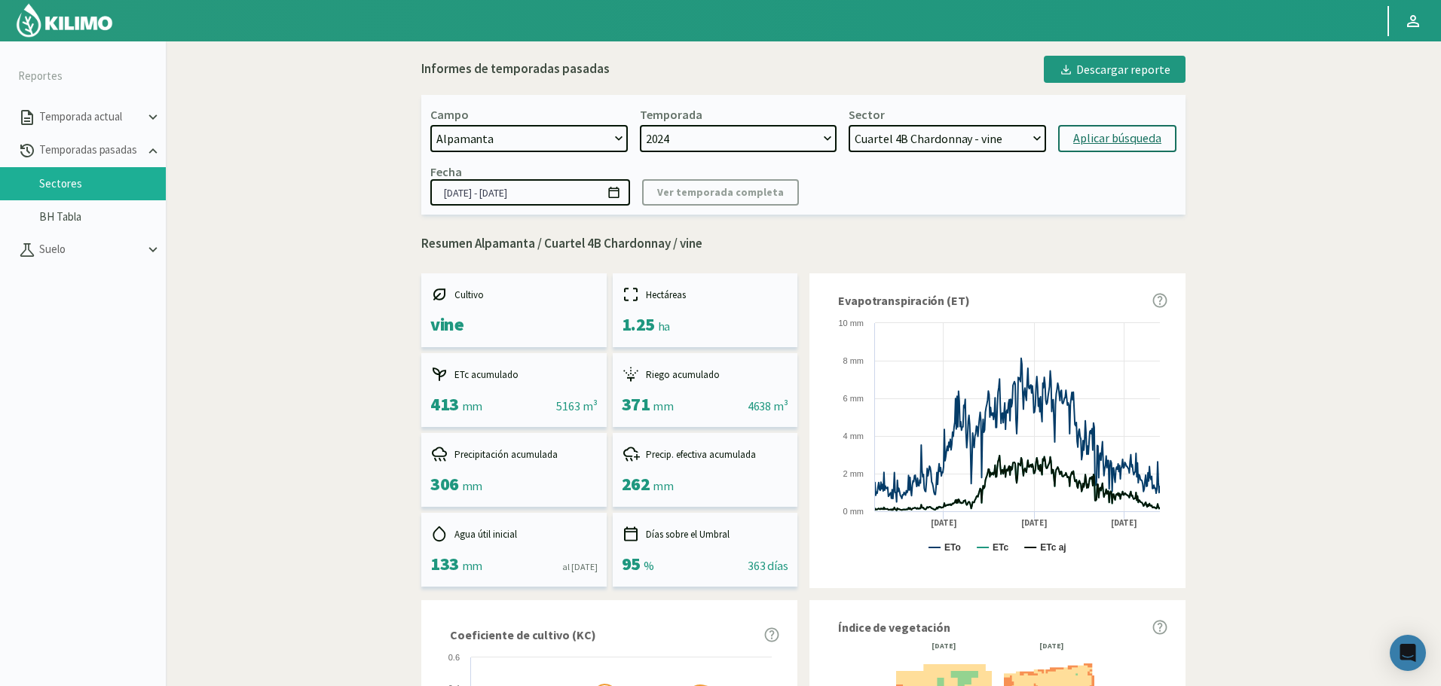
click at [991, 127] on select "Cuartel 1C Malbec - Vid Cuartel 2A Sauvignon blanc - Vid Cuartel 2C Sauvignon b…" at bounding box center [946, 138] width 197 height 27
click at [848, 125] on select "Cuartel 1C Malbec - Vid Cuartel 2A Sauvignon blanc - Vid Cuartel 2C Sauvignon b…" at bounding box center [946, 138] width 197 height 27
click at [1099, 142] on div "Aplicar búsqueda" at bounding box center [1117, 139] width 88 height 18
click at [1169, 69] on div "Descargar reporte" at bounding box center [1115, 69] width 112 height 18
click at [967, 146] on select "Cuartel 1C Malbec - Vid Cuartel 2A Sauvignon blanc - Vid Cuartel 2C Sauvignon b…" at bounding box center [946, 138] width 197 height 27
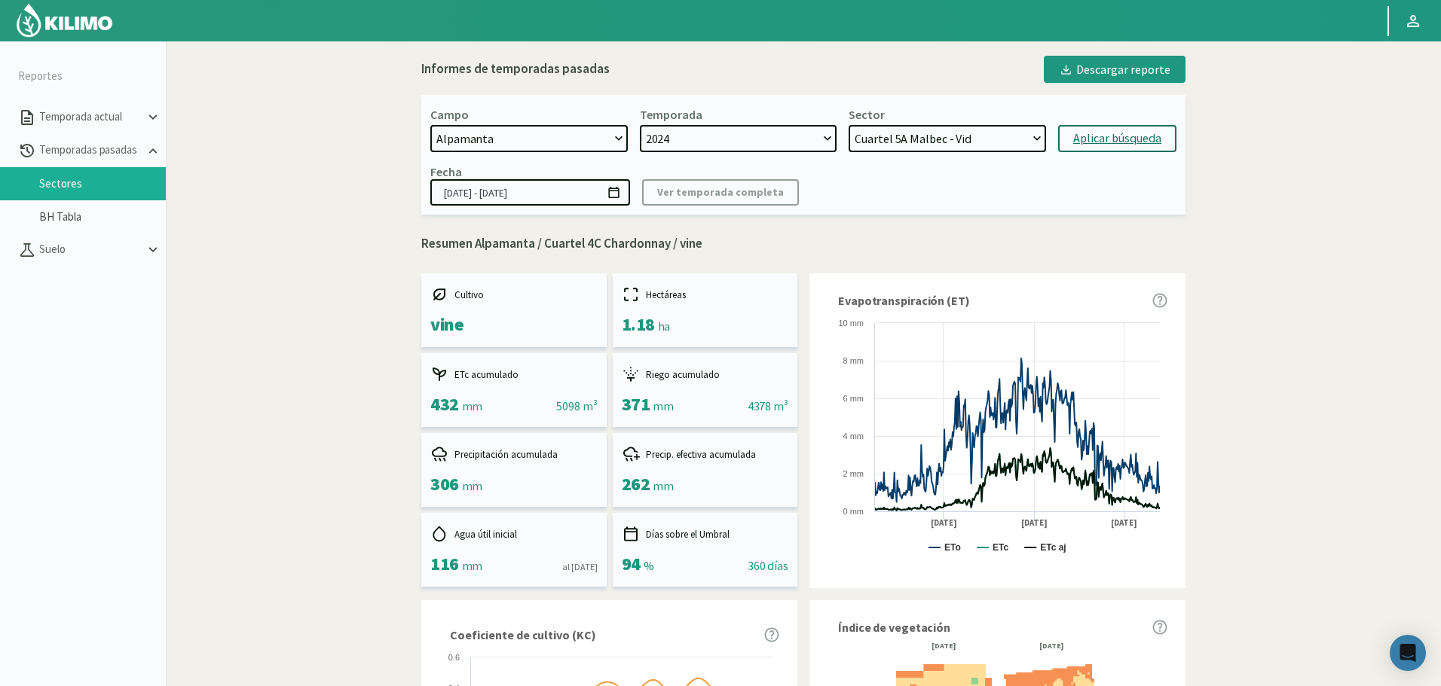
click at [848, 125] on select "Cuartel 1C Malbec - Vid Cuartel 2A Sauvignon blanc - Vid Cuartel 2C Sauvignon b…" at bounding box center [946, 138] width 197 height 27
click at [1120, 136] on div "Aplicar búsqueda" at bounding box center [1117, 139] width 88 height 18
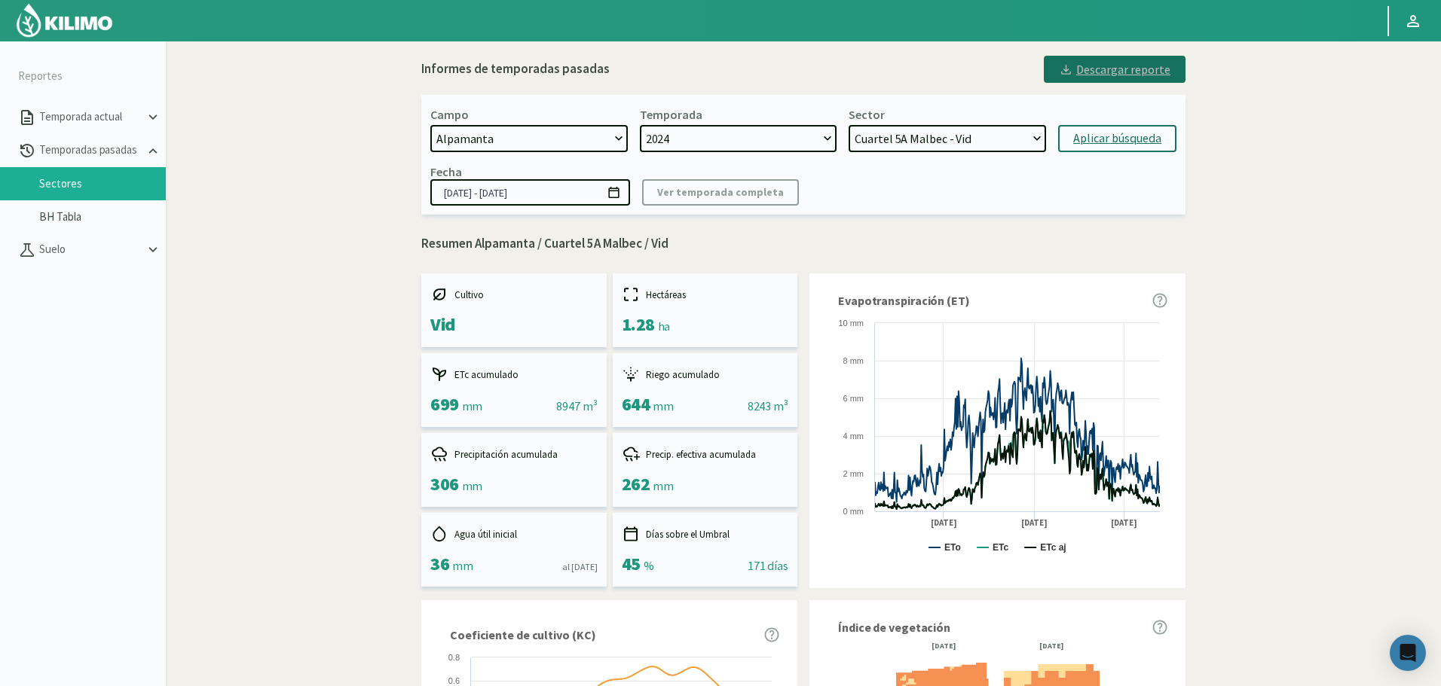
click at [1146, 74] on div "Descargar reporte" at bounding box center [1115, 69] width 112 height 18
click at [942, 152] on select "Cuartel 1C Malbec - Vid Cuartel 2A Sauvignon blanc - Vid Cuartel 2C Sauvignon b…" at bounding box center [946, 138] width 197 height 27
click at [848, 125] on select "Cuartel 1C Malbec - Vid Cuartel 2A Sauvignon blanc - Vid Cuartel 2C Sauvignon b…" at bounding box center [946, 138] width 197 height 27
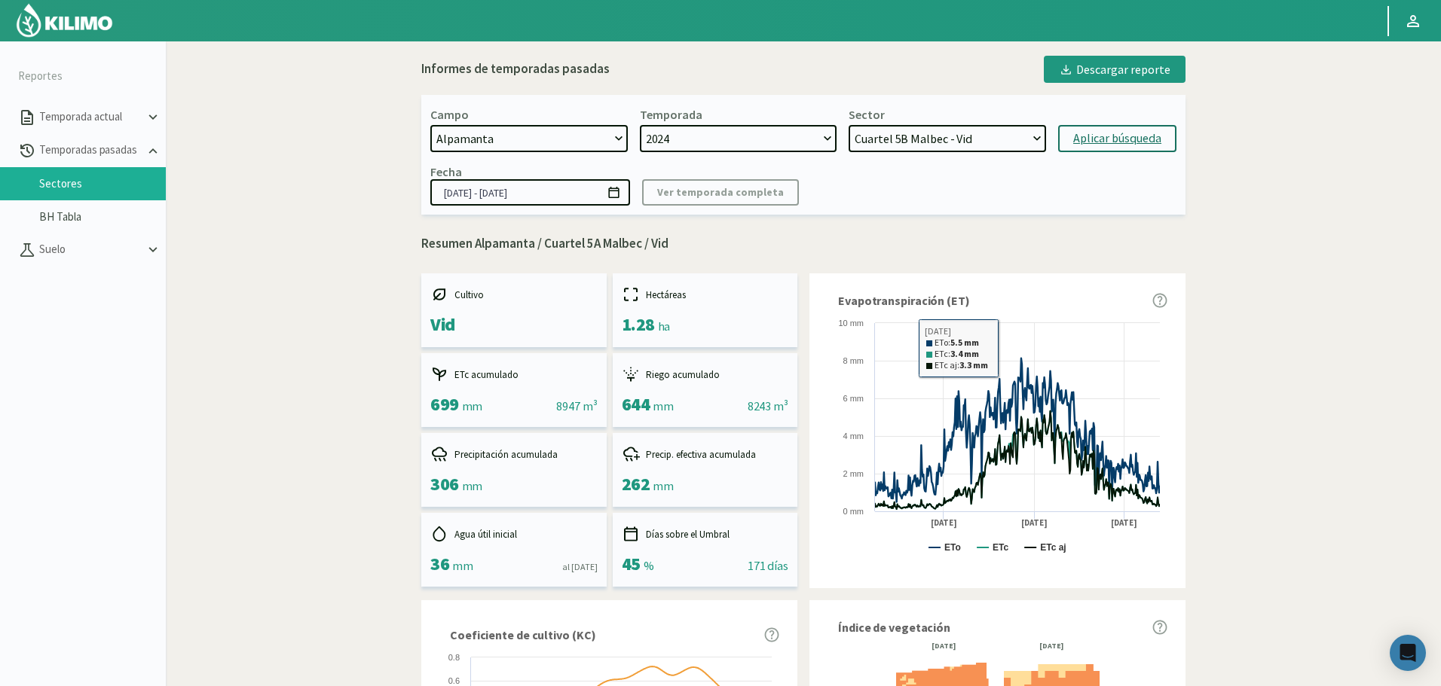
click at [1089, 133] on div "Aplicar búsqueda" at bounding box center [1117, 139] width 88 height 18
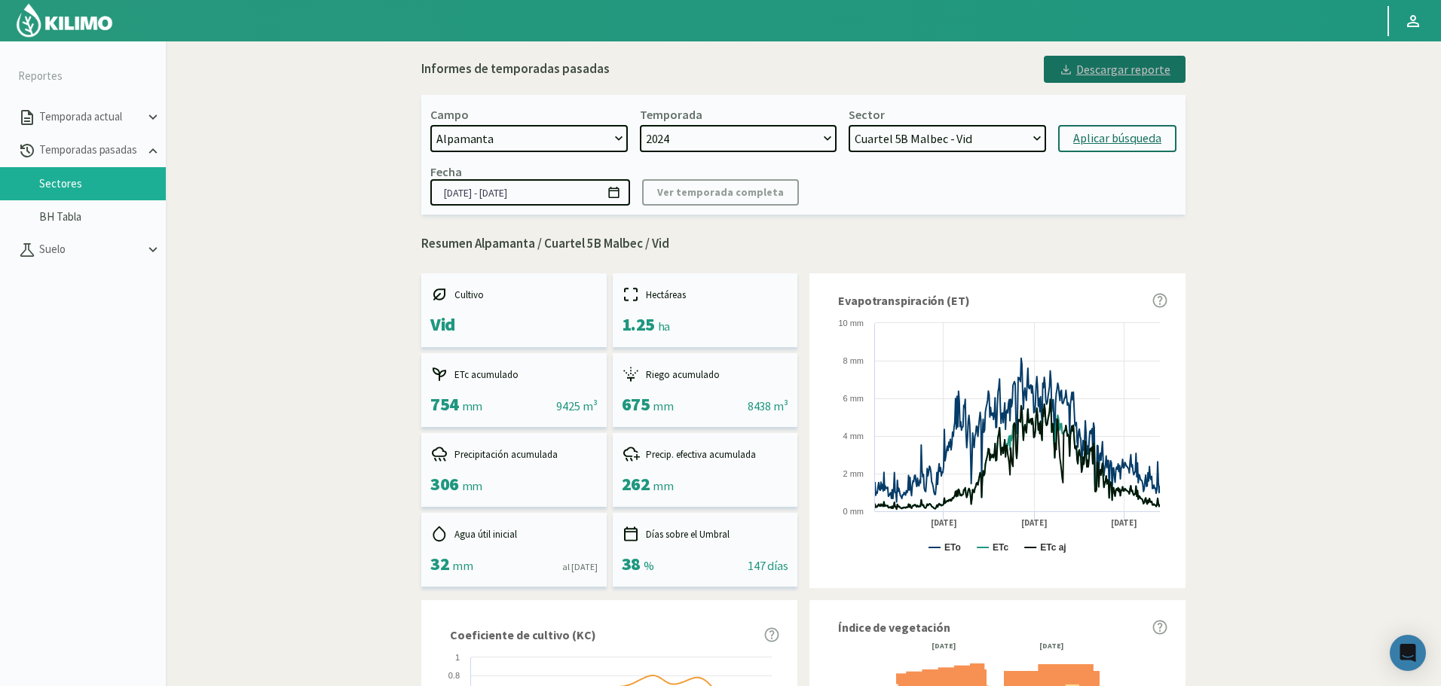
click at [1099, 76] on div "Descargar reporte" at bounding box center [1115, 69] width 112 height 18
click at [909, 148] on select "Cuartel 1C Malbec - Vid Cuartel 2A Sauvignon blanc - Vid Cuartel 2C Sauvignon b…" at bounding box center [946, 138] width 197 height 27
click at [848, 125] on select "Cuartel 1C Malbec - Vid Cuartel 2A Sauvignon blanc - Vid Cuartel 2C Sauvignon b…" at bounding box center [946, 138] width 197 height 27
click at [1116, 136] on div "Aplicar búsqueda" at bounding box center [1117, 139] width 88 height 18
click at [1102, 81] on button "Descargar reporte" at bounding box center [1115, 69] width 142 height 27
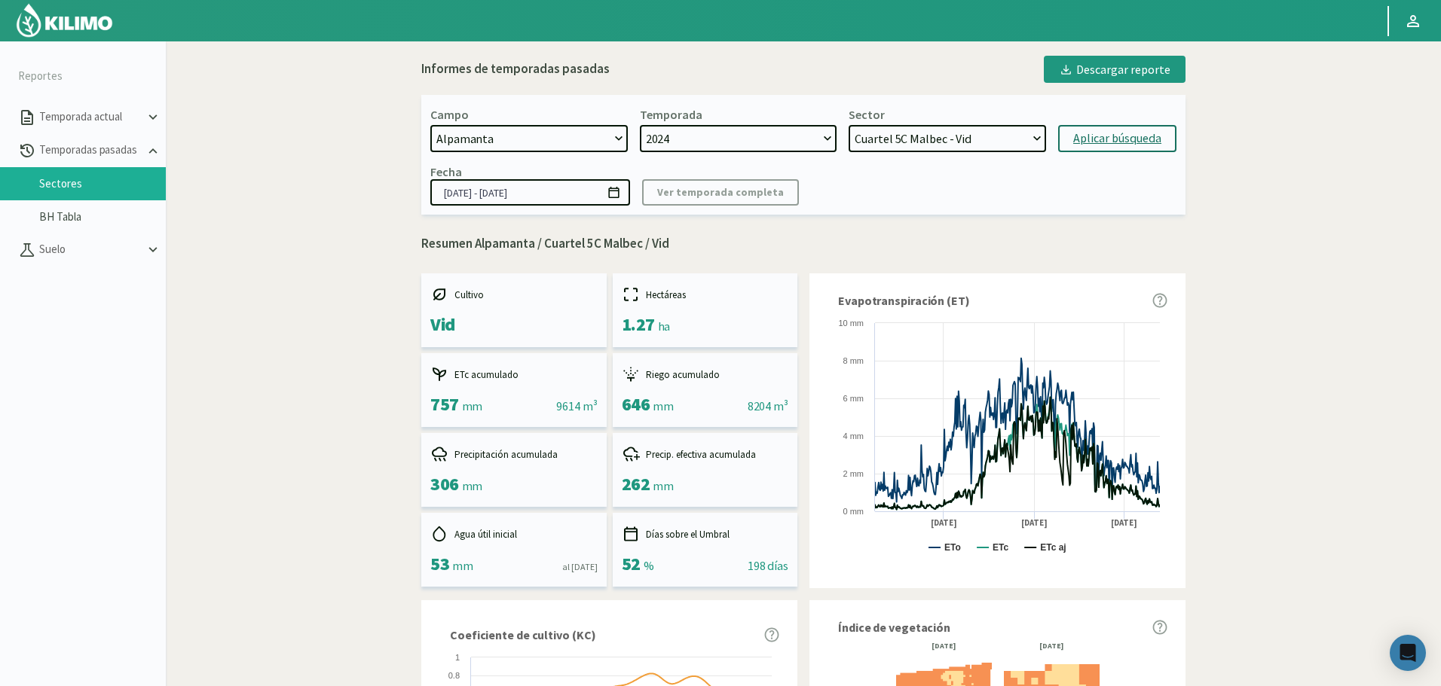
click at [891, 140] on select "Cuartel 1C Malbec - Vid Cuartel 2A Sauvignon blanc - Vid Cuartel 2C Sauvignon b…" at bounding box center [946, 138] width 197 height 27
click at [848, 125] on select "Cuartel 1C Malbec - Vid Cuartel 2A Sauvignon blanc - Vid Cuartel 2C Sauvignon b…" at bounding box center [946, 138] width 197 height 27
click at [1096, 127] on button "Aplicar búsqueda" at bounding box center [1117, 138] width 118 height 27
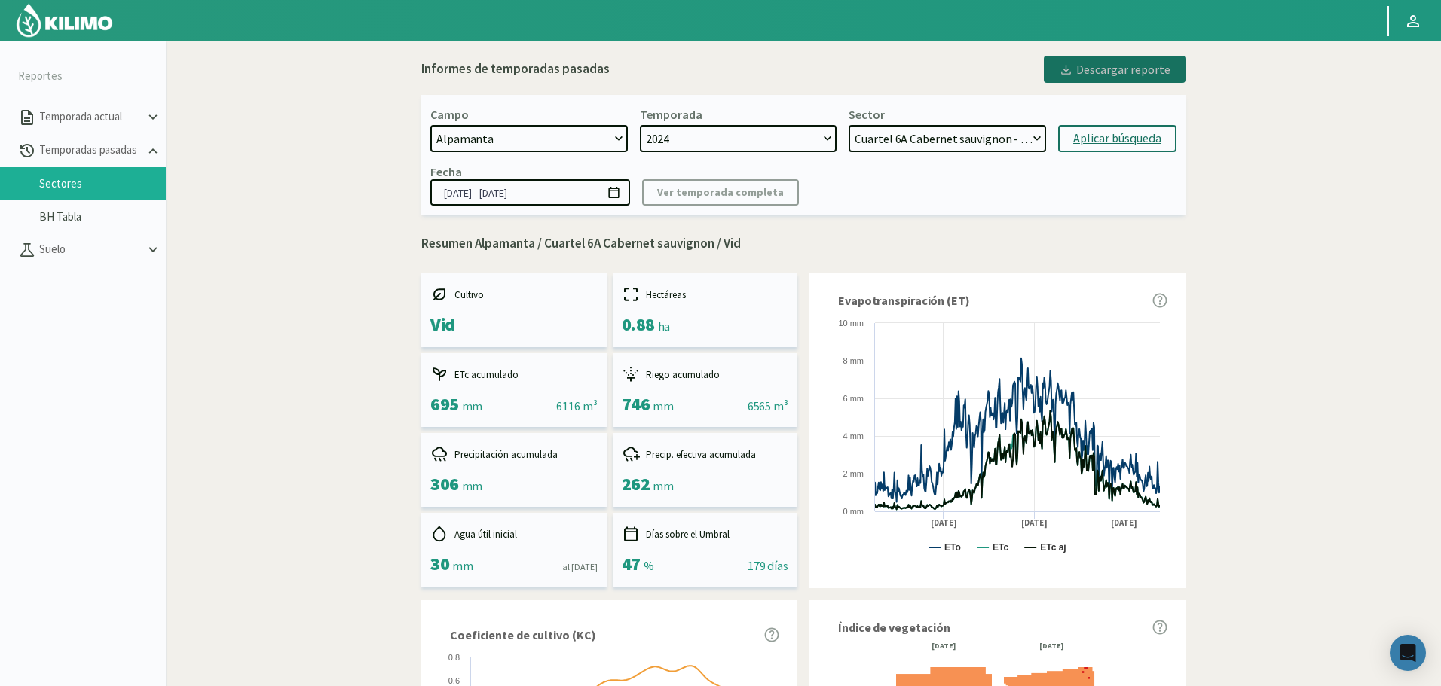
click at [1137, 74] on div "Descargar reporte" at bounding box center [1115, 69] width 112 height 18
click at [950, 131] on select "Cuartel 1C Malbec - Vid Cuartel 2A Sauvignon blanc - Vid Cuartel 2C Sauvignon b…" at bounding box center [946, 138] width 197 height 27
click at [848, 125] on select "Cuartel 1C Malbec - Vid Cuartel 2A Sauvignon blanc - Vid Cuartel 2C Sauvignon b…" at bounding box center [946, 138] width 197 height 27
click at [1092, 130] on div "Aplicar búsqueda" at bounding box center [1117, 139] width 88 height 18
click at [1127, 71] on div "Descargar reporte" at bounding box center [1115, 69] width 112 height 18
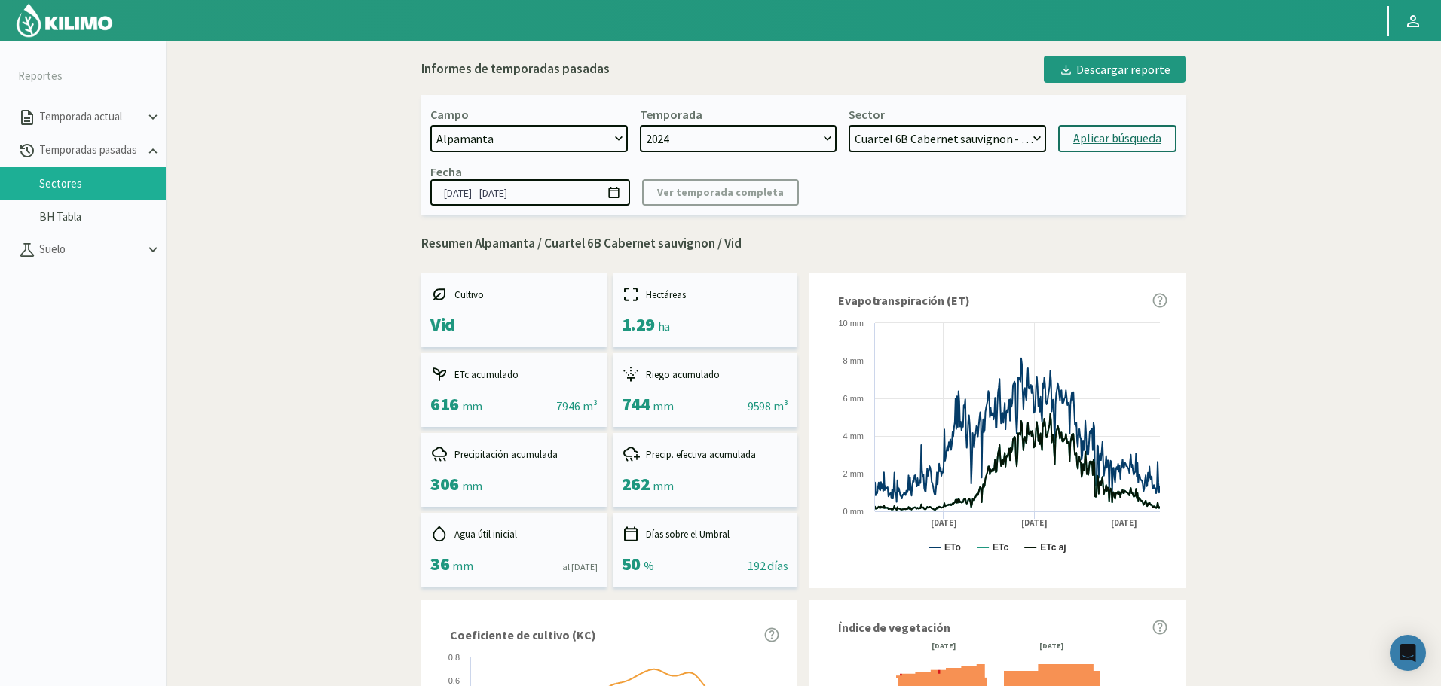
click at [951, 140] on select "Cuartel 1C Malbec - Vid Cuartel 2A Sauvignon blanc - Vid Cuartel 2C Sauvignon b…" at bounding box center [946, 138] width 197 height 27
click at [848, 125] on select "Cuartel 1C Malbec - Vid Cuartel 2A Sauvignon blanc - Vid Cuartel 2C Sauvignon b…" at bounding box center [946, 138] width 197 height 27
click at [1110, 145] on div "Aplicar búsqueda" at bounding box center [1117, 139] width 88 height 18
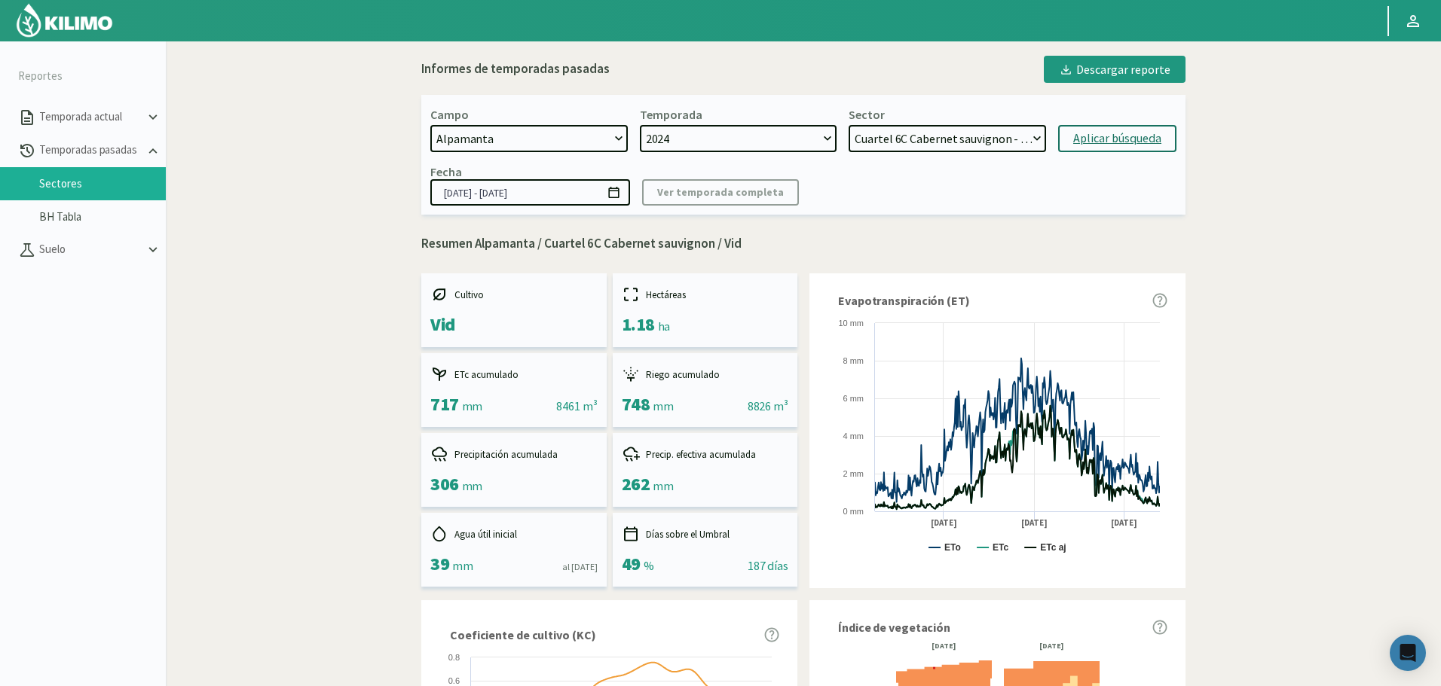
drag, startPoint x: 1123, startPoint y: 78, endPoint x: 1085, endPoint y: 590, distance: 513.7
click at [1123, 77] on div "Descargar reporte" at bounding box center [1115, 69] width 112 height 18
click at [986, 137] on select "Cuartel 1C Malbec - Vid Cuartel 2A Sauvignon blanc - Vid Cuartel 2C Sauvignon b…" at bounding box center [946, 138] width 197 height 27
click at [848, 125] on select "Cuartel 1C Malbec - Vid Cuartel 2A Sauvignon blanc - Vid Cuartel 2C Sauvignon b…" at bounding box center [946, 138] width 197 height 27
click at [1111, 145] on div "Aplicar búsqueda" at bounding box center [1117, 139] width 88 height 18
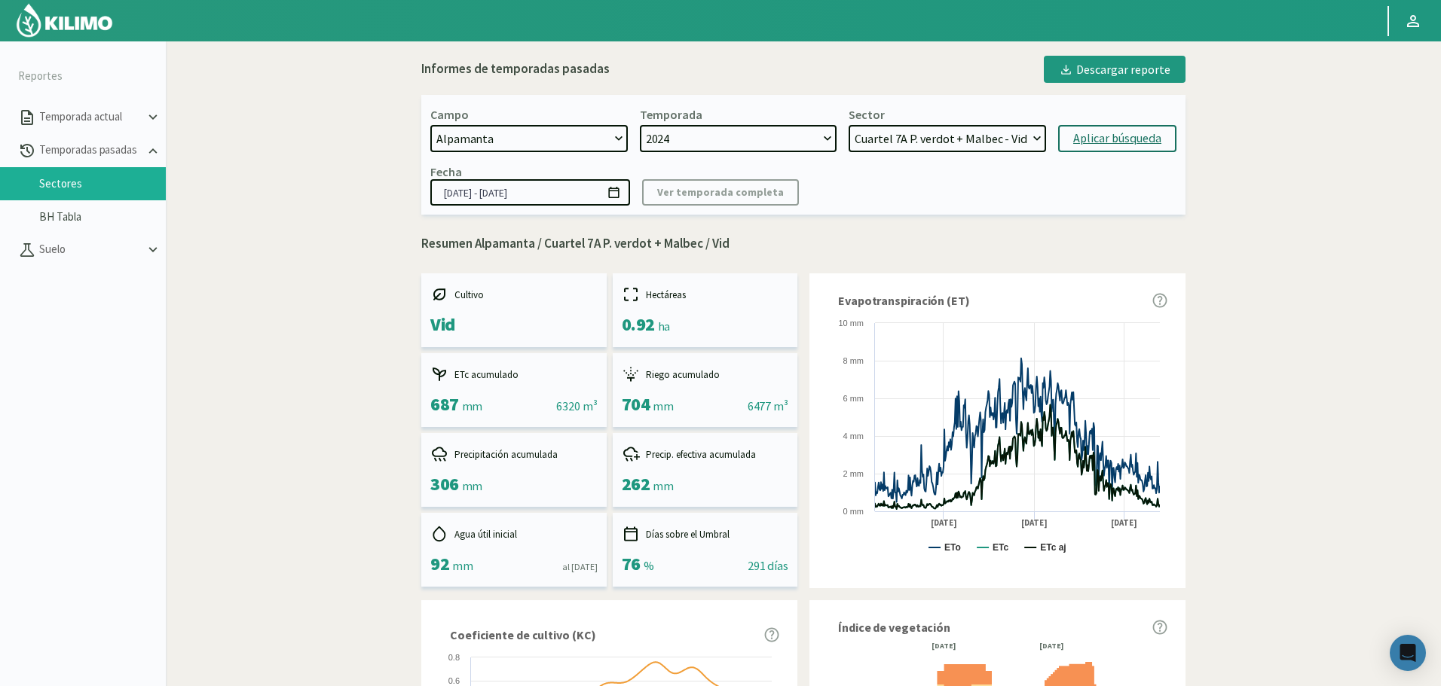
drag, startPoint x: 1099, startPoint y: 66, endPoint x: 667, endPoint y: 518, distance: 625.6
click at [1099, 65] on div "Descargar reporte" at bounding box center [1115, 69] width 112 height 18
click at [930, 138] on select "Cuartel 1C Malbec - Vid Cuartel 2A Sauvignon blanc - Vid Cuartel 2C Sauvignon b…" at bounding box center [946, 138] width 197 height 27
click at [848, 125] on select "Cuartel 1C Malbec - Vid Cuartel 2A Sauvignon blanc - Vid Cuartel 2C Sauvignon b…" at bounding box center [946, 138] width 197 height 27
click at [1131, 142] on div "Aplicar búsqueda" at bounding box center [1117, 139] width 88 height 18
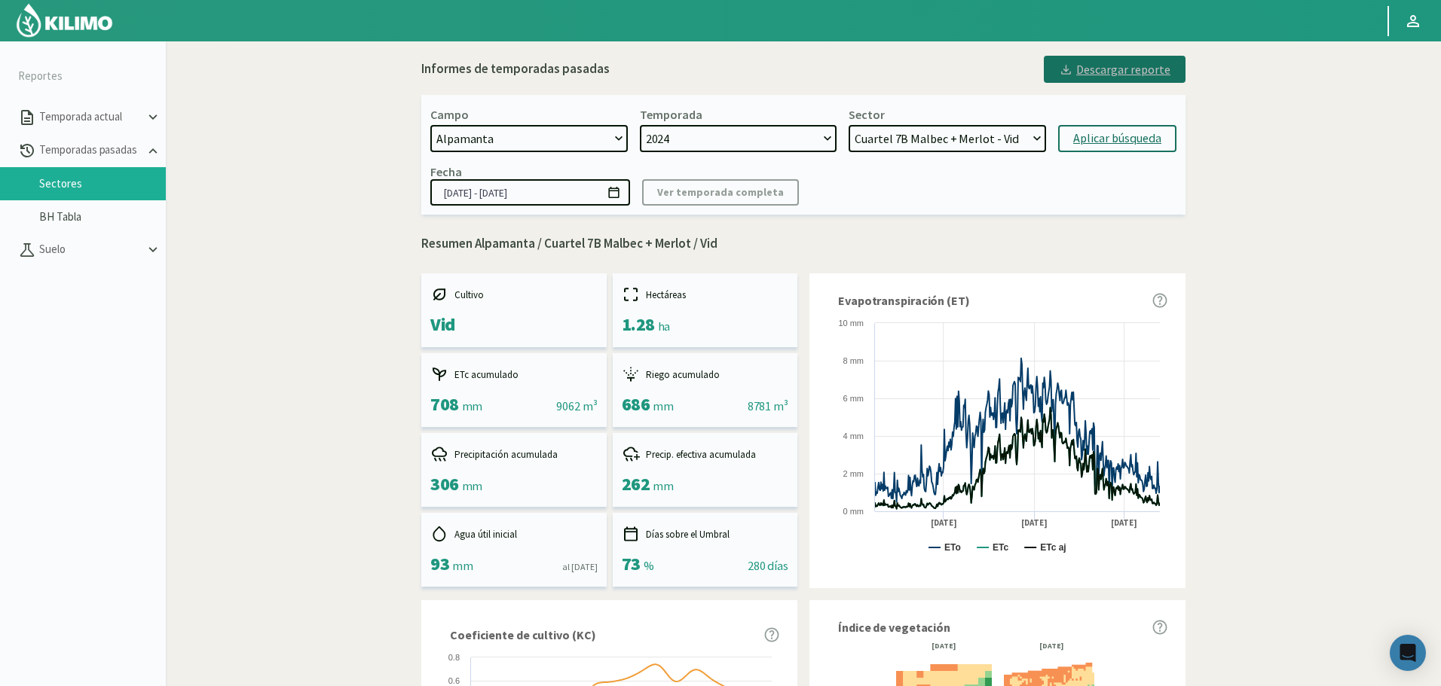
click at [1156, 66] on div "Descargar reporte" at bounding box center [1115, 69] width 112 height 18
click at [933, 146] on select "Cuartel 1C Malbec - Vid Cuartel 2A Sauvignon blanc - Vid Cuartel 2C Sauvignon b…" at bounding box center [946, 138] width 197 height 27
click at [848, 125] on select "Cuartel 1C Malbec - Vid Cuartel 2A Sauvignon blanc - Vid Cuartel 2C Sauvignon b…" at bounding box center [946, 138] width 197 height 27
click at [1096, 131] on div "Aplicar búsqueda" at bounding box center [1117, 139] width 88 height 18
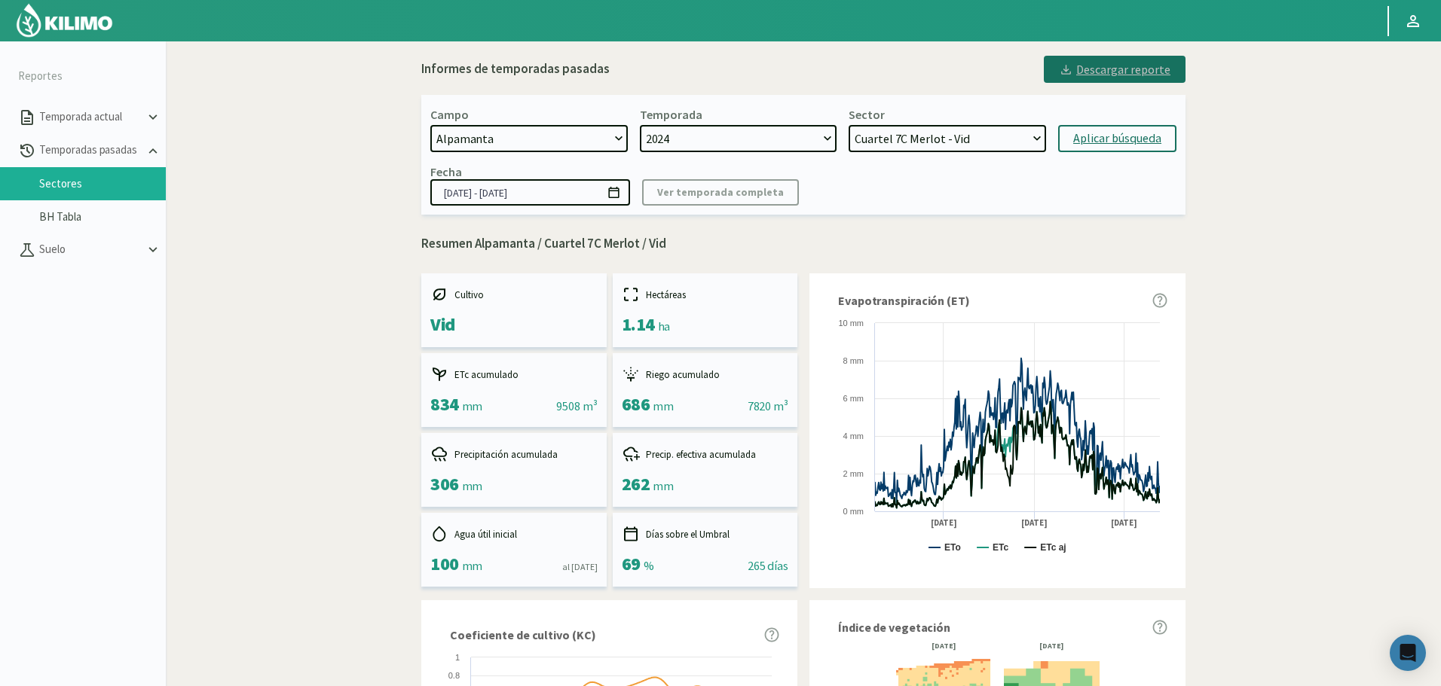
click at [1128, 66] on div "Descargar reporte" at bounding box center [1115, 69] width 112 height 18
click at [939, 132] on select "Cuartel 1C Malbec - Vid Cuartel 2A Sauvignon blanc - Vid Cuartel 2C Sauvignon b…" at bounding box center [946, 138] width 197 height 27
click at [848, 125] on select "Cuartel 1C Malbec - Vid Cuartel 2A Sauvignon blanc - Vid Cuartel 2C Sauvignon b…" at bounding box center [946, 138] width 197 height 27
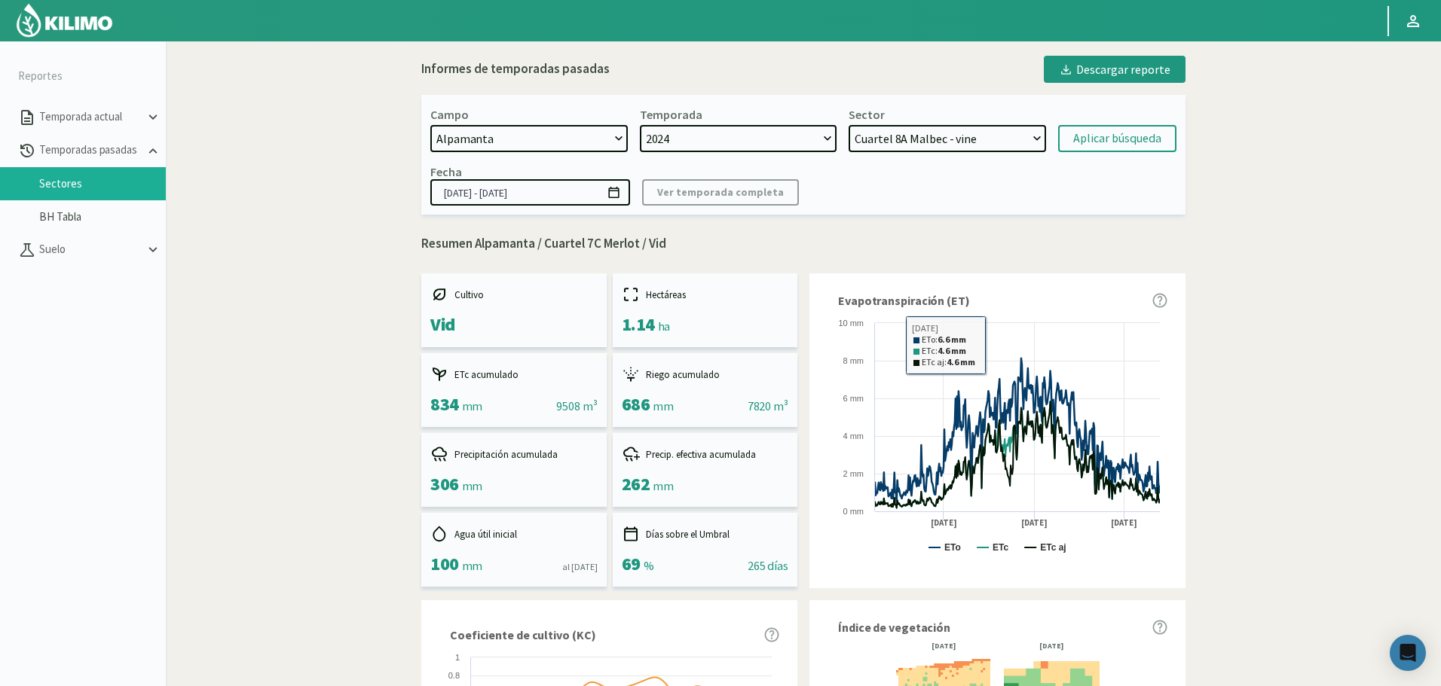
click at [1114, 136] on div "Aplicar búsqueda" at bounding box center [1117, 139] width 88 height 18
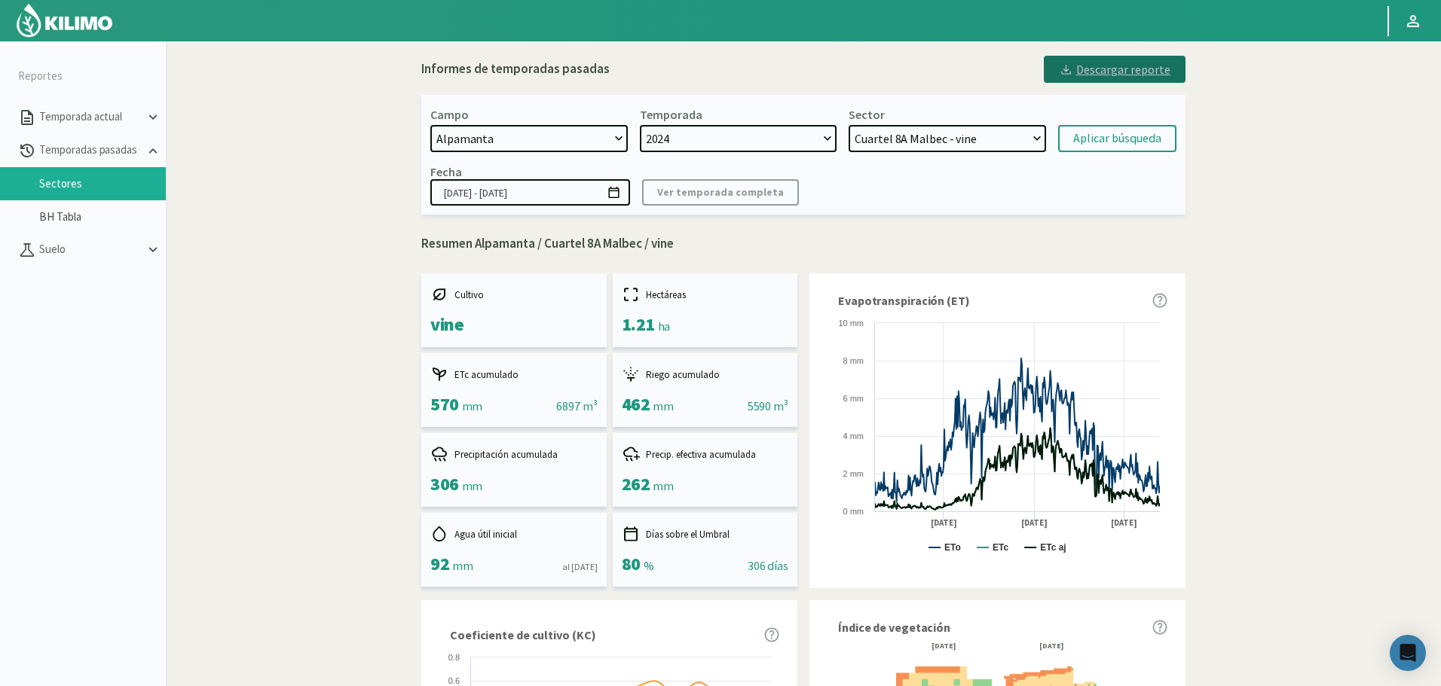
click at [1096, 80] on button "Descargar reporte" at bounding box center [1115, 69] width 142 height 27
click at [935, 145] on select "Cuartel 1C Malbec - Vid Cuartel 2A Sauvignon blanc - Vid Cuartel 2C Sauvignon b…" at bounding box center [946, 138] width 197 height 27
click at [848, 125] on select "Cuartel 1C Malbec - Vid Cuartel 2A Sauvignon blanc - Vid Cuartel 2C Sauvignon b…" at bounding box center [946, 138] width 197 height 27
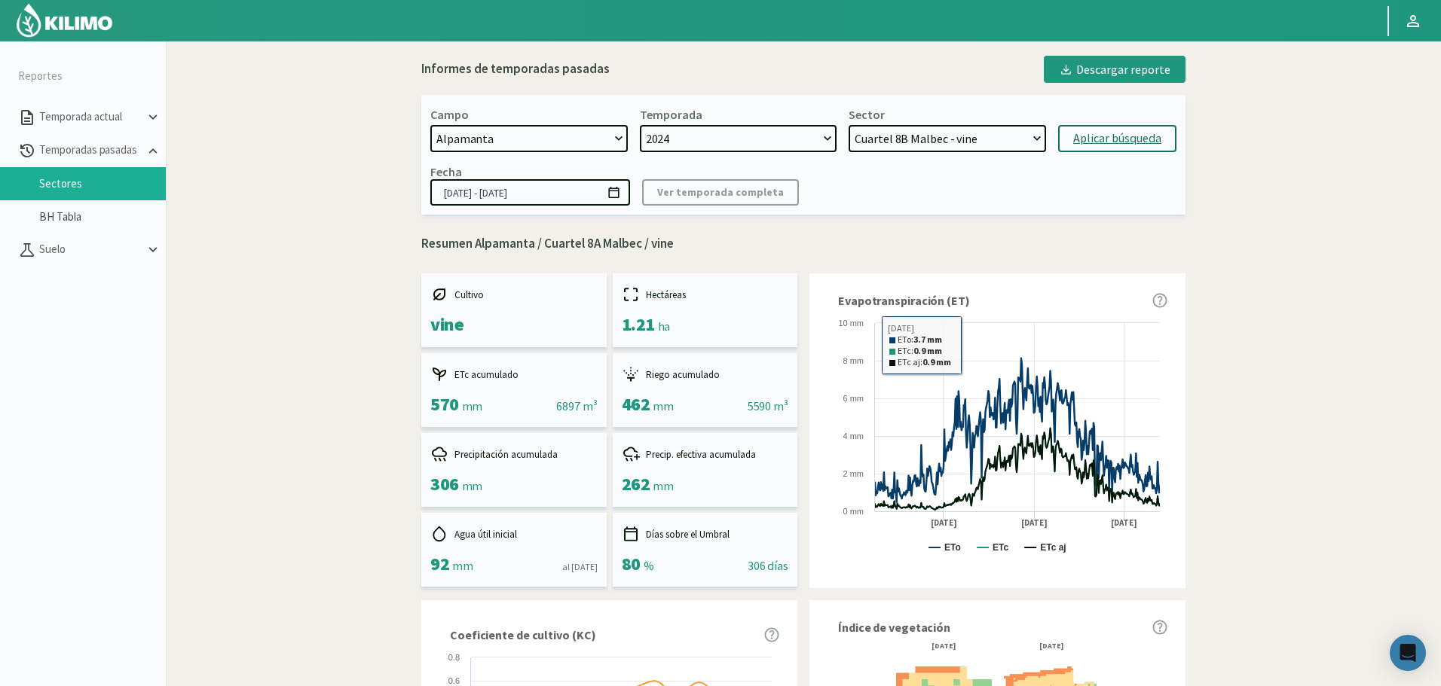
click at [1088, 135] on div "Aplicar búsqueda" at bounding box center [1117, 139] width 88 height 18
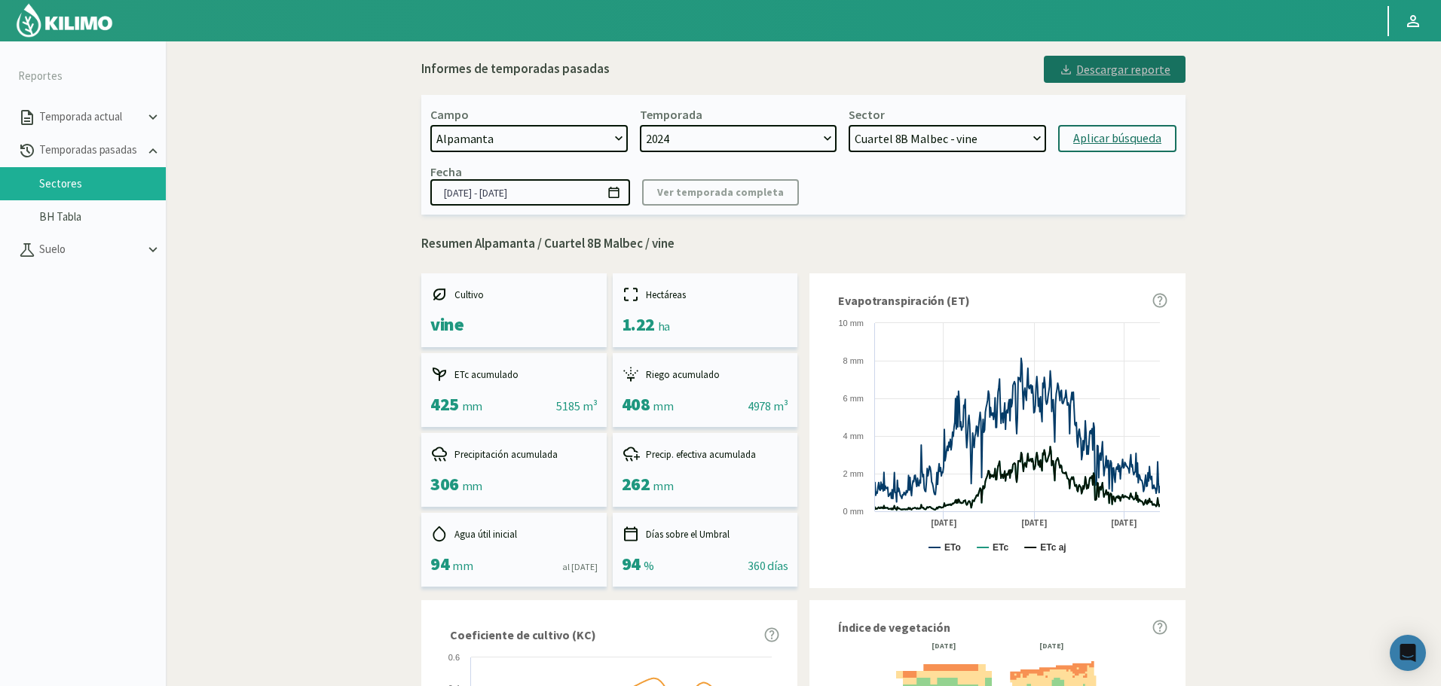
click at [1148, 65] on div "Descargar reporte" at bounding box center [1115, 69] width 112 height 18
click at [946, 149] on select "Cuartel 1C Malbec - Vid Cuartel 2A Sauvignon blanc - Vid Cuartel 2C Sauvignon b…" at bounding box center [946, 138] width 197 height 27
click at [848, 125] on select "Cuartel 1C Malbec - Vid Cuartel 2A Sauvignon blanc - Vid Cuartel 2C Sauvignon b…" at bounding box center [946, 138] width 197 height 27
click at [1108, 148] on button "Aplicar búsqueda" at bounding box center [1117, 138] width 118 height 27
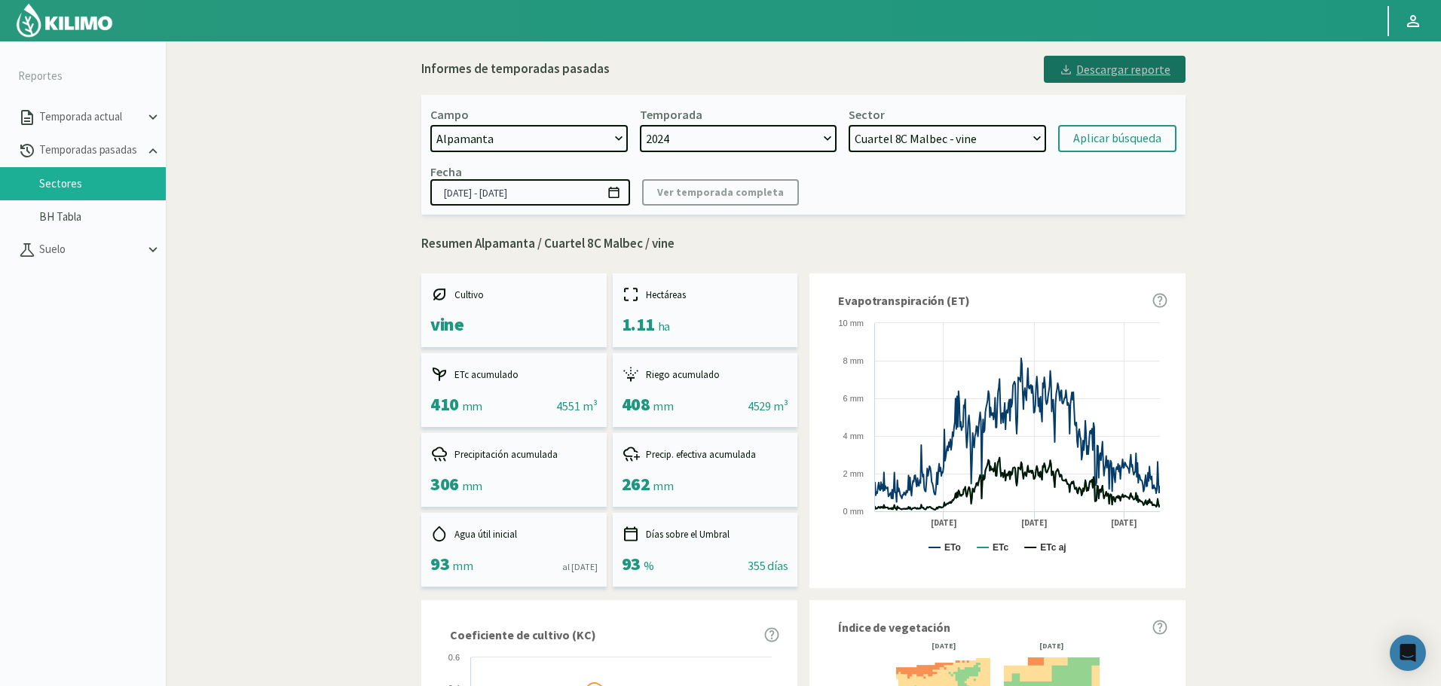
click at [1145, 74] on div "Descargar reporte" at bounding box center [1115, 69] width 112 height 18
click at [959, 127] on select "Cuartel 1C Malbec - Vid Cuartel 2A Sauvignon blanc - Vid Cuartel 2C Sauvignon b…" at bounding box center [946, 138] width 197 height 27
click at [848, 125] on select "Cuartel 1C Malbec - Vid Cuartel 2A Sauvignon blanc - Vid Cuartel 2C Sauvignon b…" at bounding box center [946, 138] width 197 height 27
click at [1117, 128] on button "Aplicar búsqueda" at bounding box center [1117, 138] width 118 height 27
select select "1336: Object"
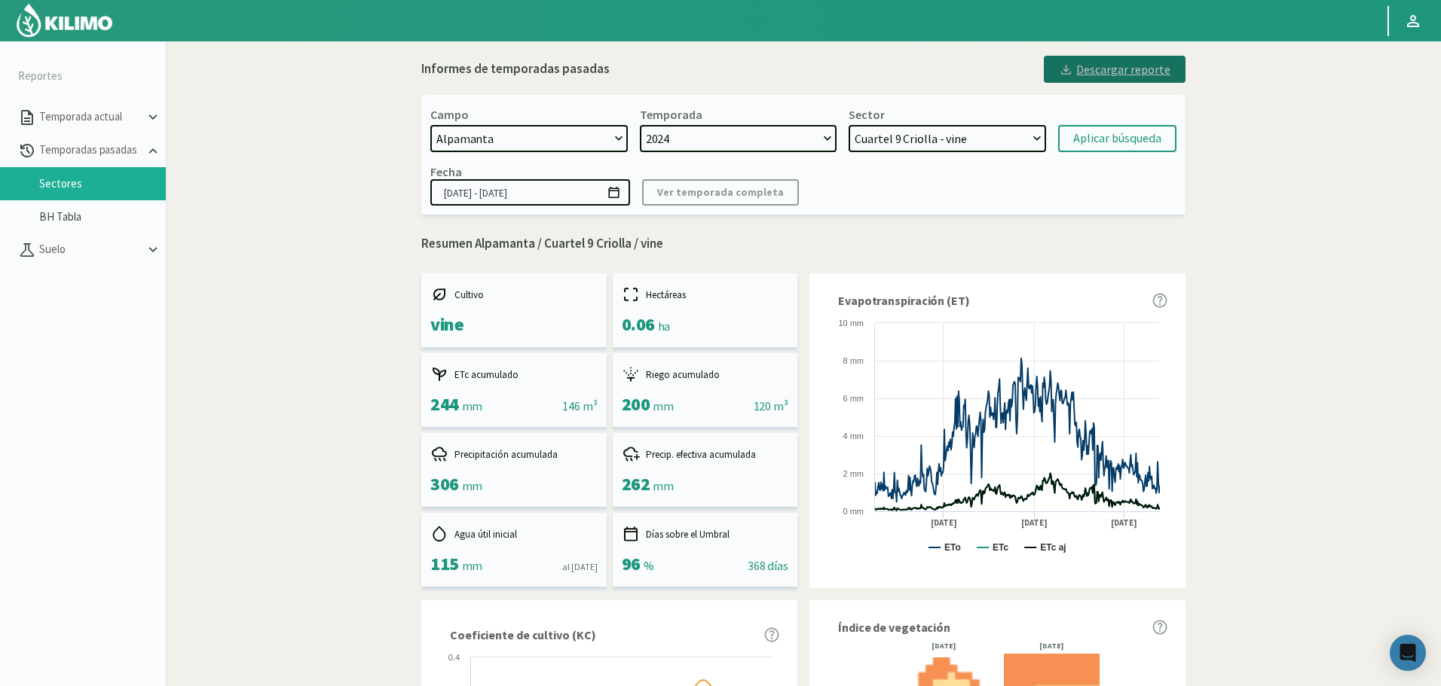
click at [1085, 63] on div "Descargar reporte" at bounding box center [1115, 69] width 112 height 18
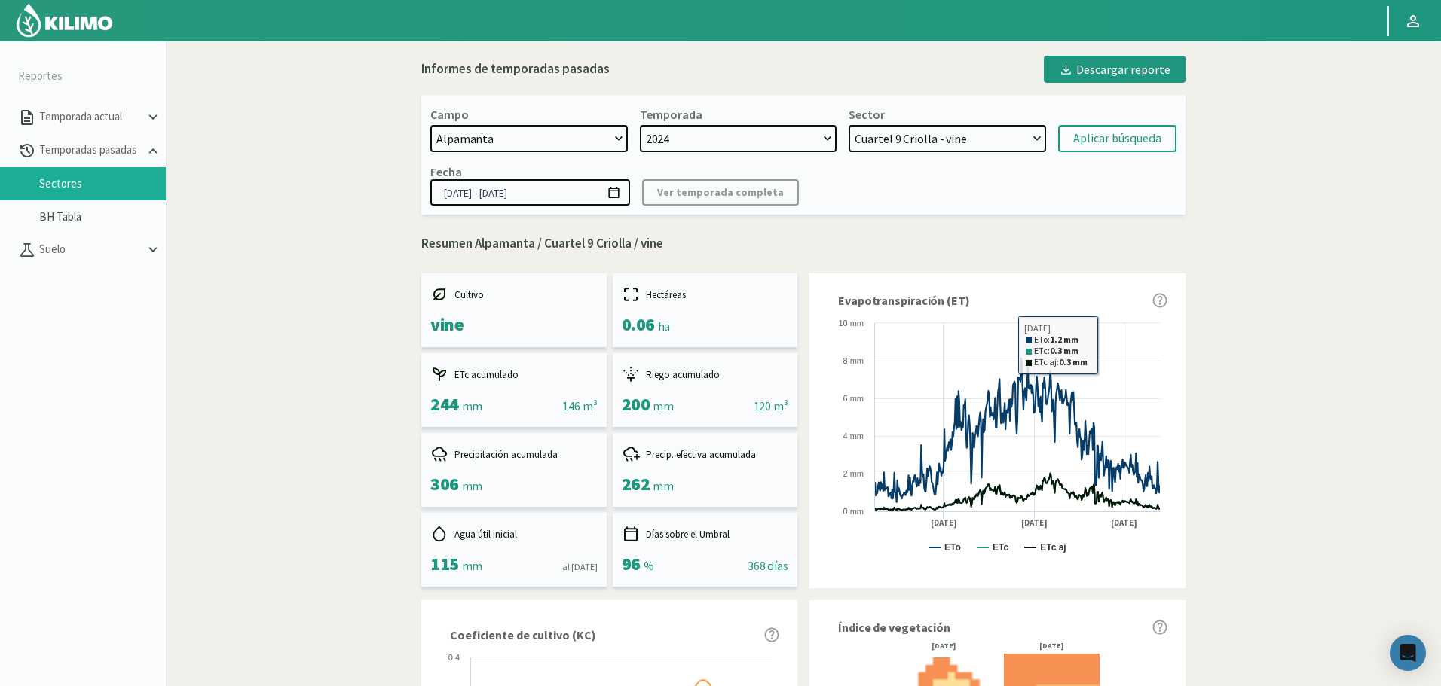
click at [929, 132] on select "Cuartel 1C Malbec - Vid Cuartel 2A Sauvignon blanc - Vid Cuartel 2C Sauvignon b…" at bounding box center [946, 138] width 197 height 27
select select "241: Object"
click at [848, 125] on select "Cuartel 1C Malbec - Vid Cuartel 2A Sauvignon blanc - Vid Cuartel 2C Sauvignon b…" at bounding box center [946, 138] width 197 height 27
click at [1107, 133] on div "Aplicar búsqueda" at bounding box center [1117, 139] width 88 height 18
select select "1365: Object"
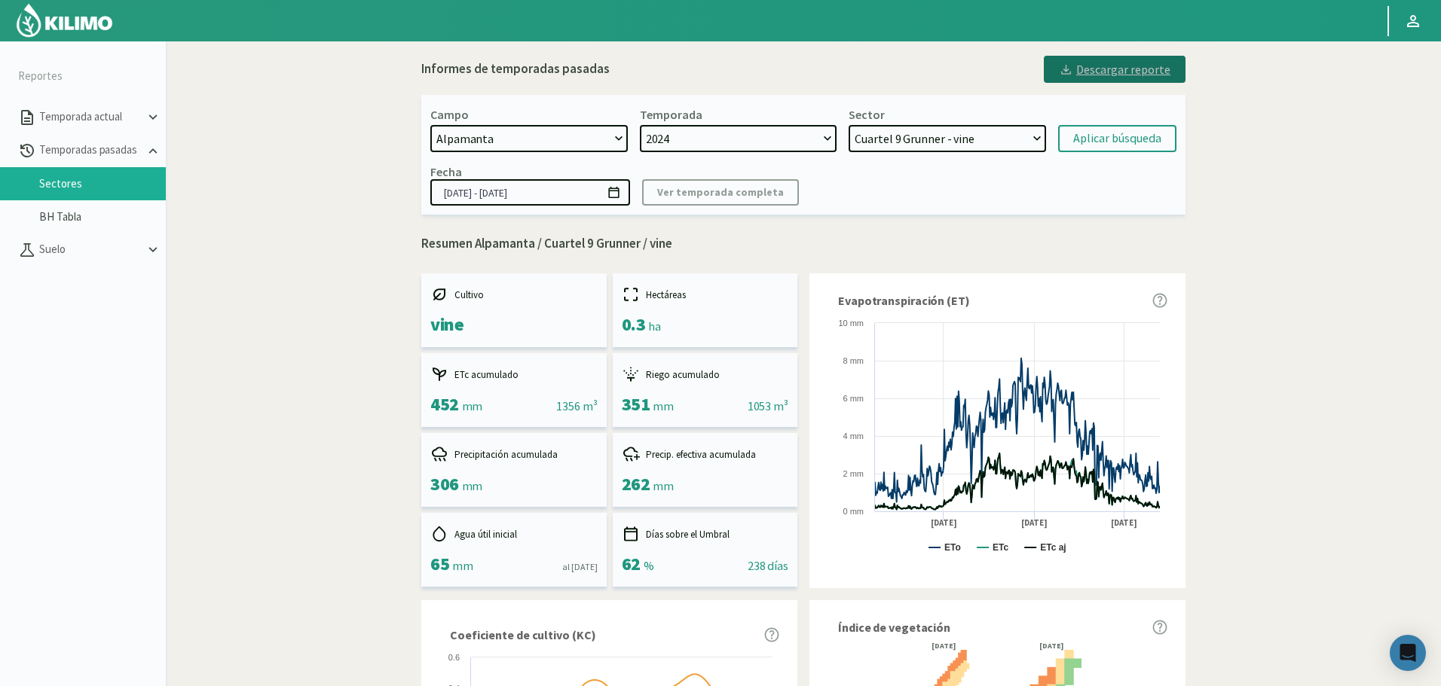
click at [1153, 71] on div "Descargar reporte" at bounding box center [1115, 69] width 112 height 18
